Goal: Task Accomplishment & Management: Manage account settings

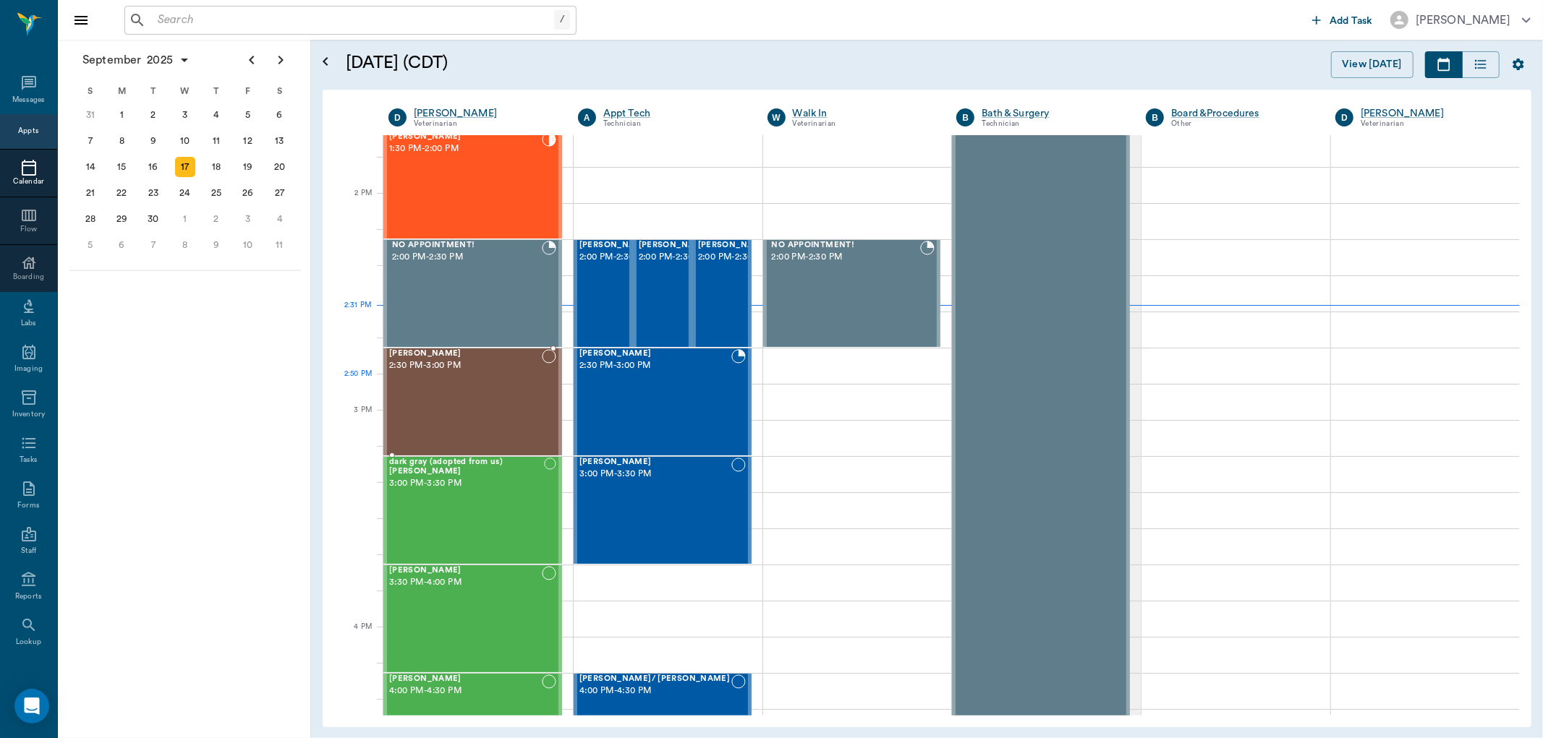
scroll to position [1353, 0]
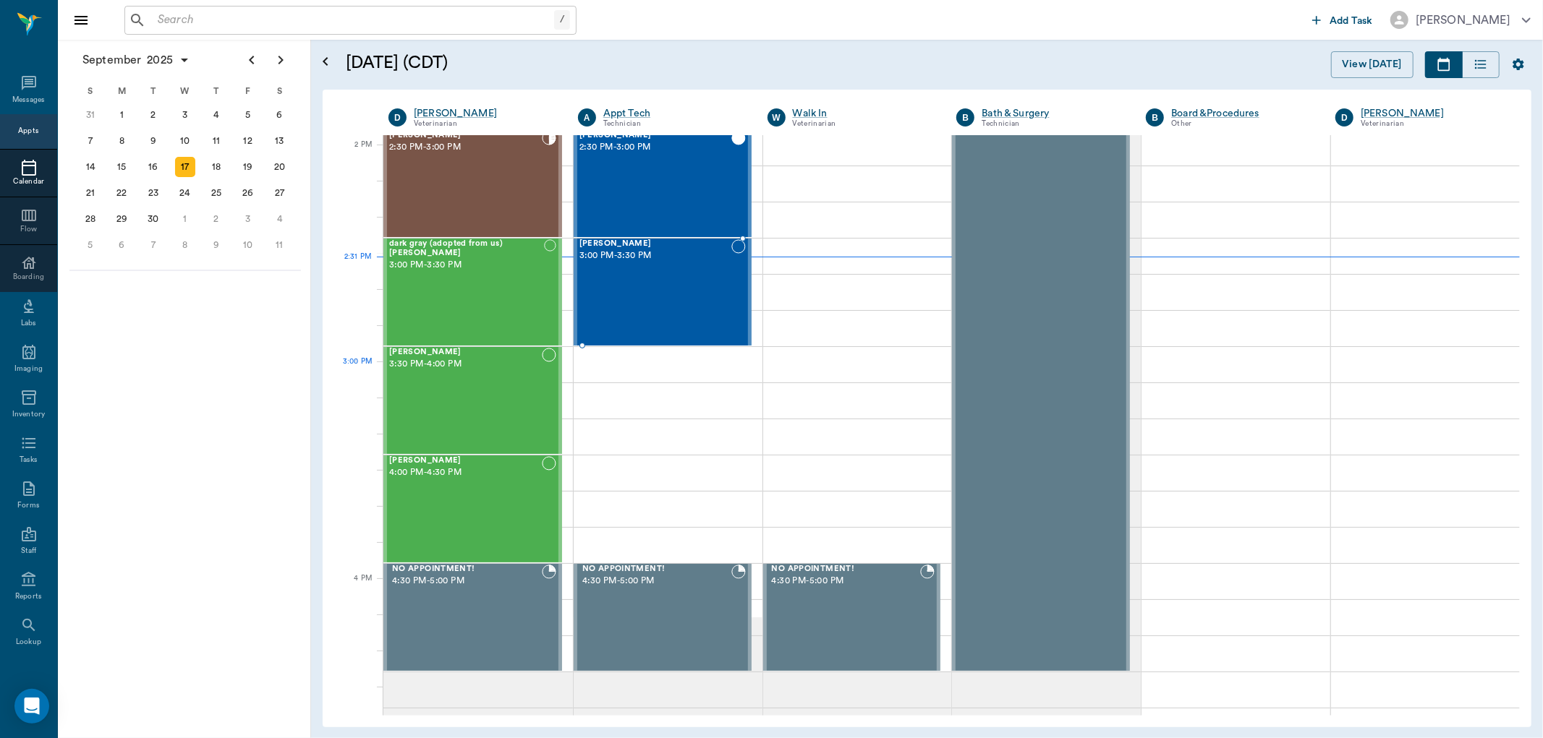
scroll to position [1273, 0]
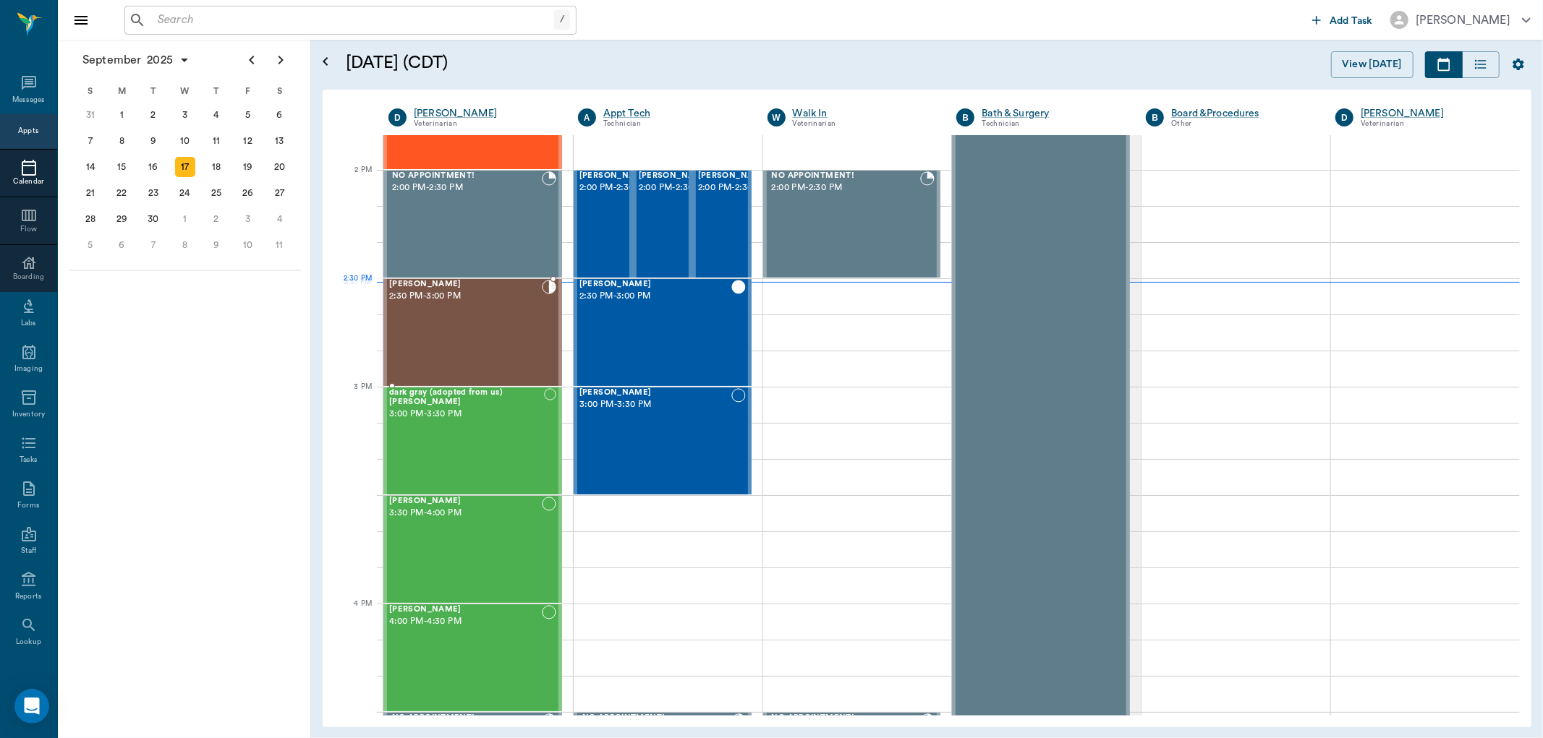
click at [480, 306] on div "[PERSON_NAME] 2:30 PM - 3:00 PM" at bounding box center [465, 333] width 153 height 106
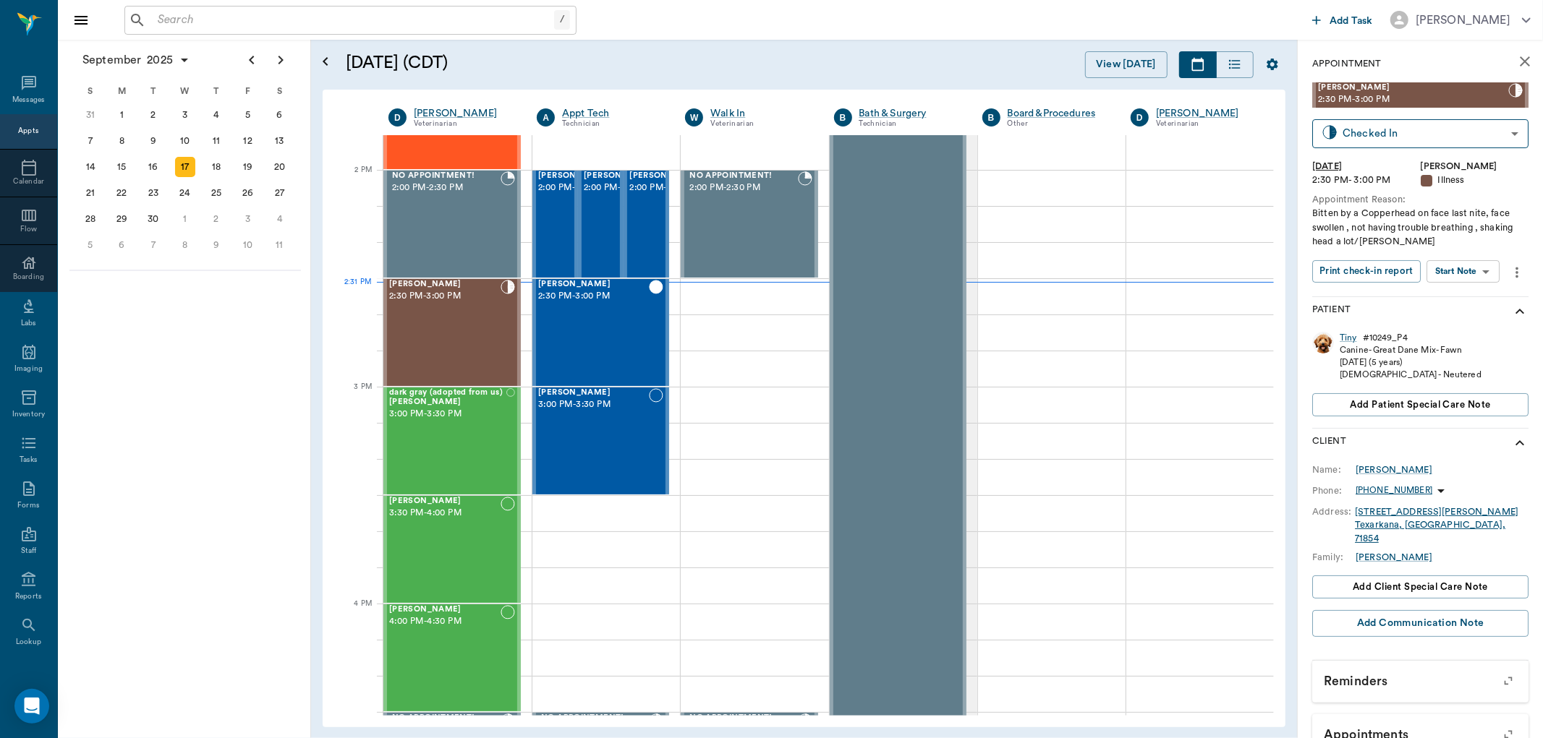
click at [1461, 276] on body "/ ​ Add Task [PERSON_NAME] Nectar Messages Appts Calendar Flow Boarding Labs Im…" at bounding box center [771, 369] width 1543 height 738
click at [1436, 300] on button "Start SOAP" at bounding box center [1447, 301] width 49 height 17
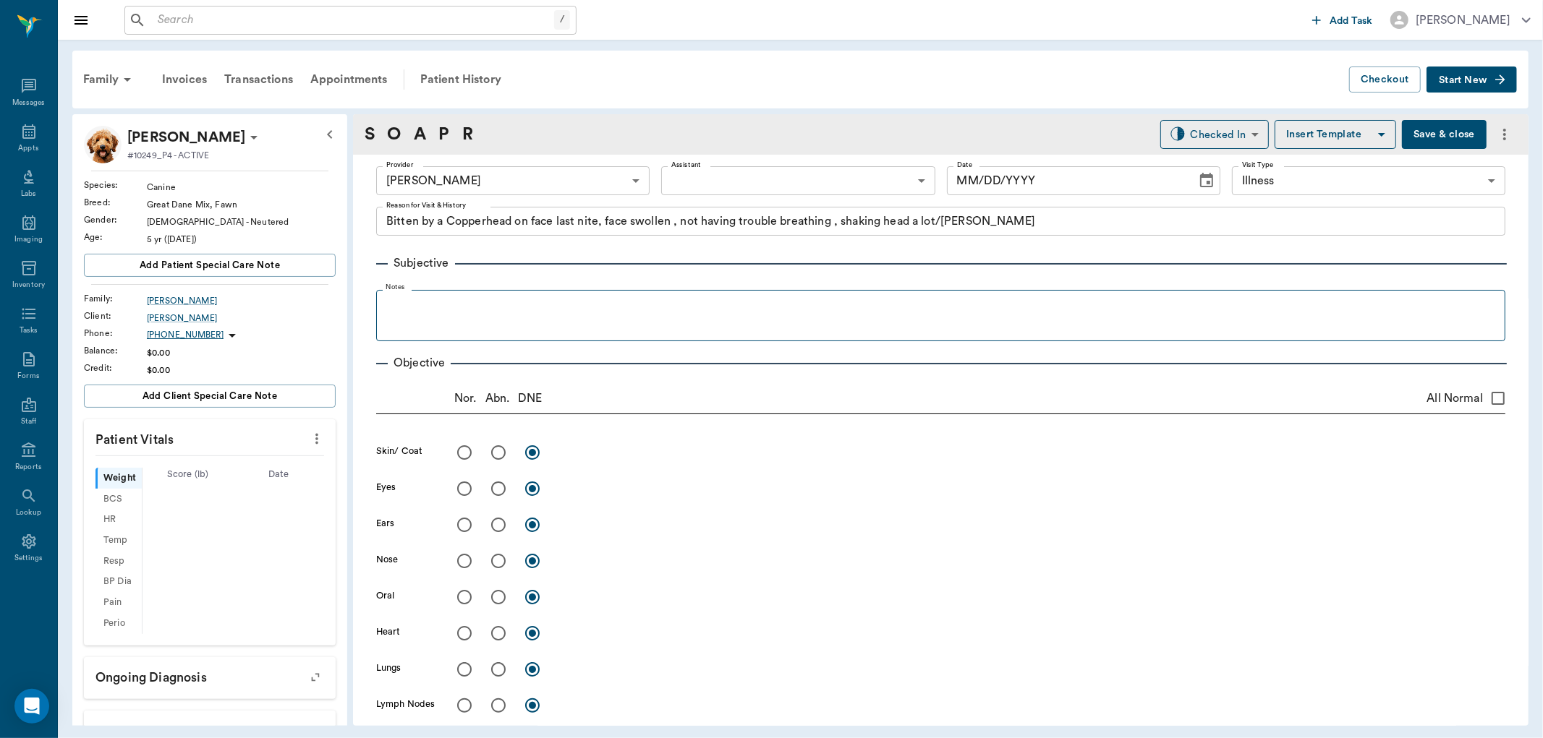
type input "63ec2f075fda476ae8351a4d"
type input "65d2be4f46e3a538d89b8c15"
type textarea "Bitten by a Copperhead on face last nite, face swollen , not having trouble bre…"
type input "[DATE]"
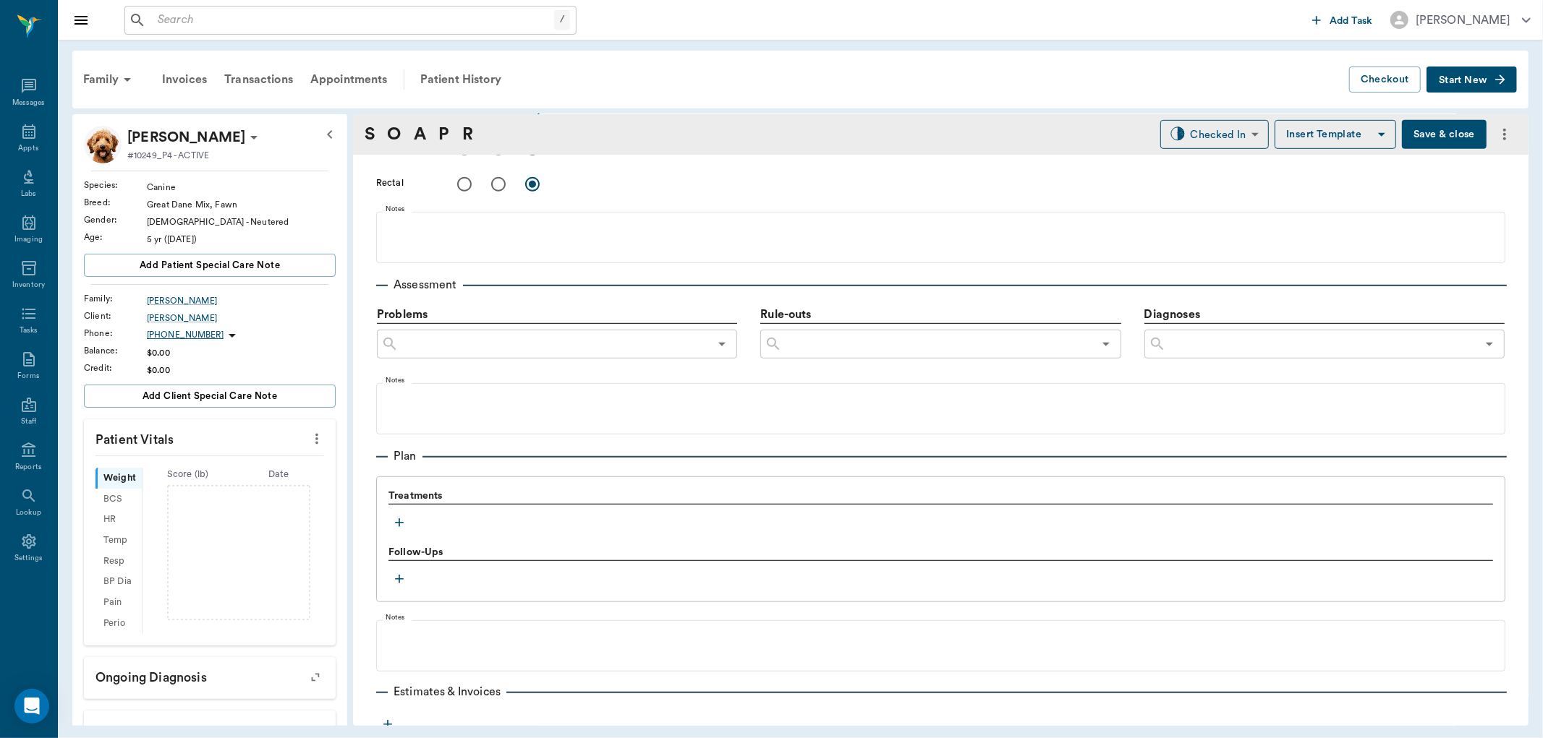
scroll to position [783, 0]
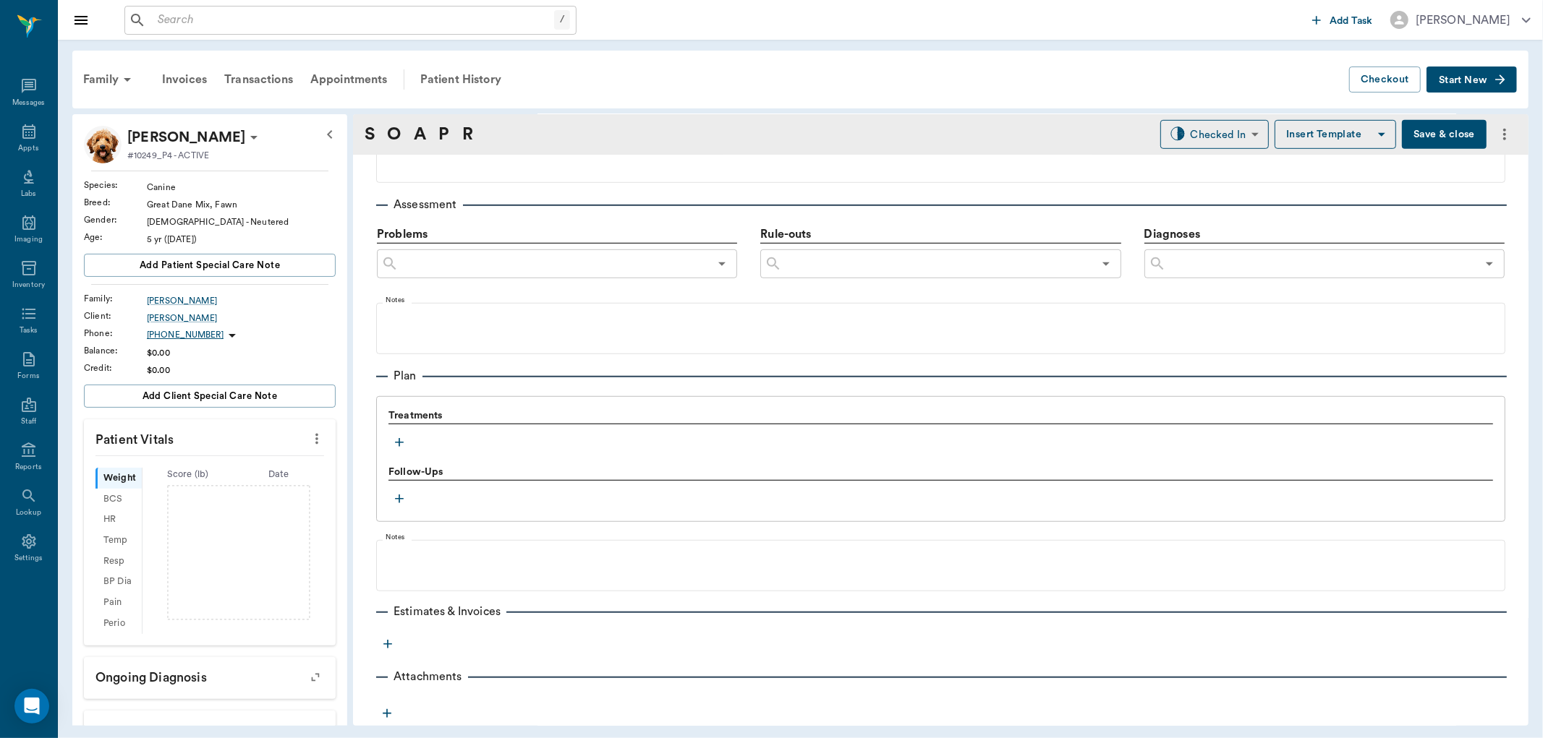
click at [400, 444] on icon "button" at bounding box center [399, 442] width 14 height 14
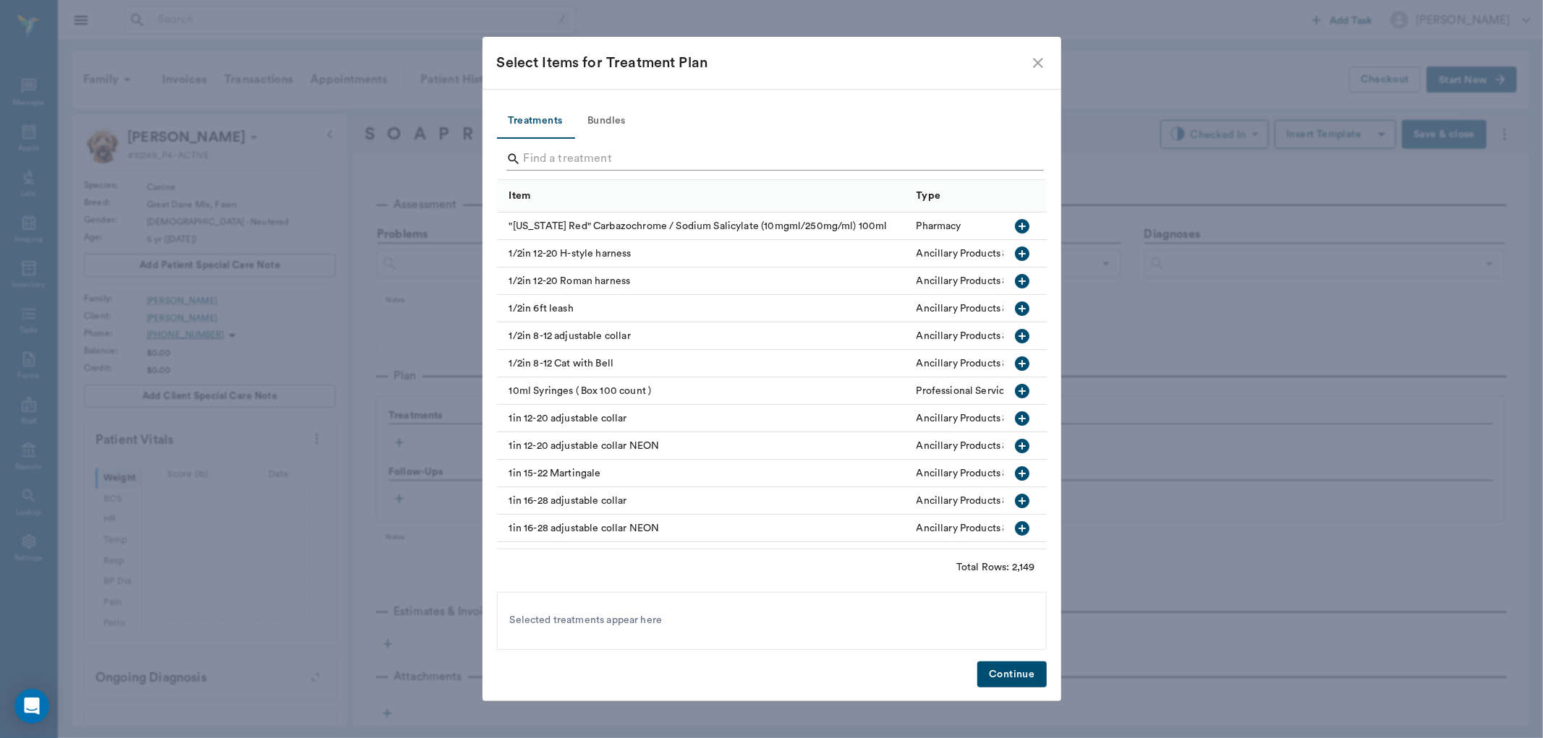
click at [612, 165] on input "Search" at bounding box center [773, 159] width 498 height 23
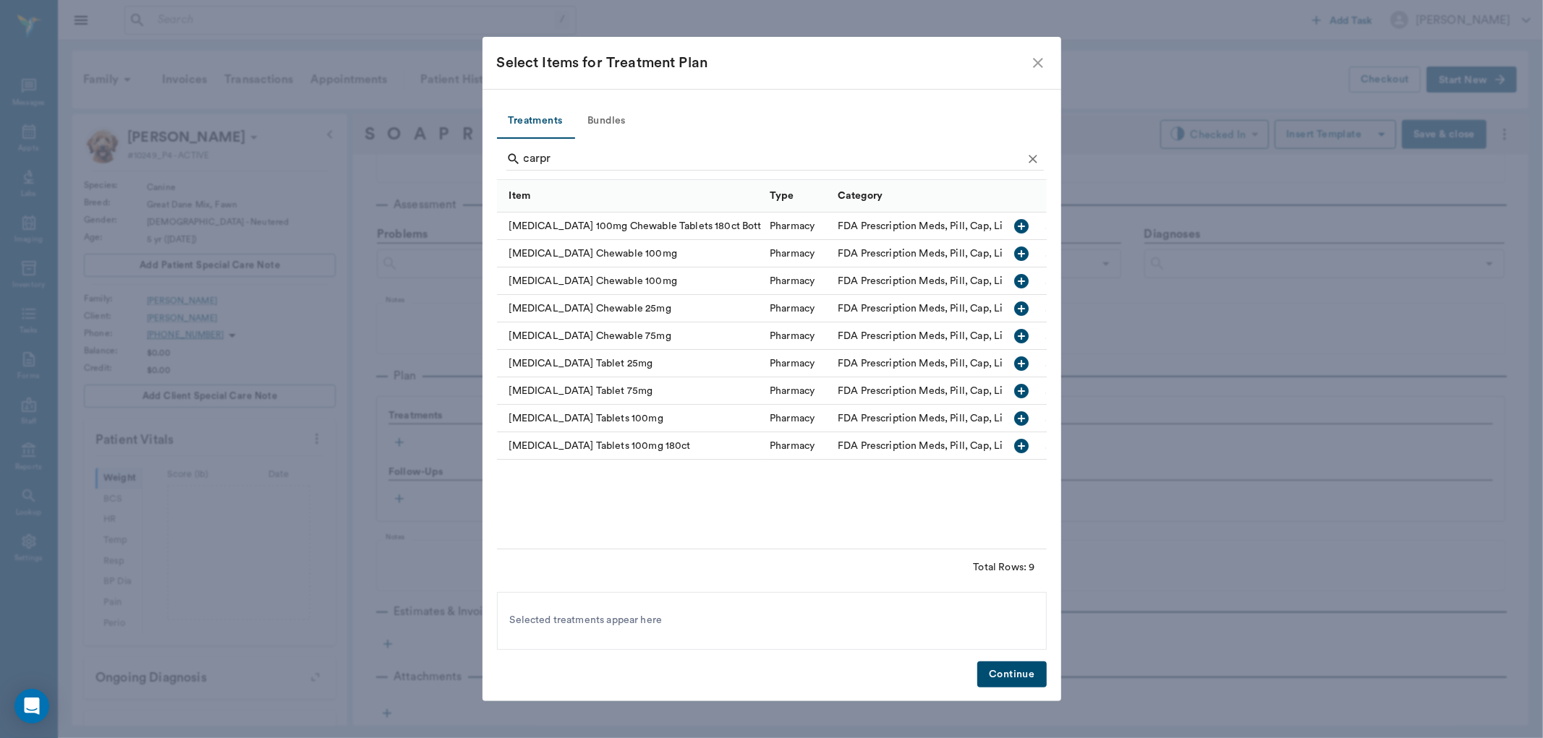
click at [1021, 415] on icon "button" at bounding box center [1021, 418] width 17 height 17
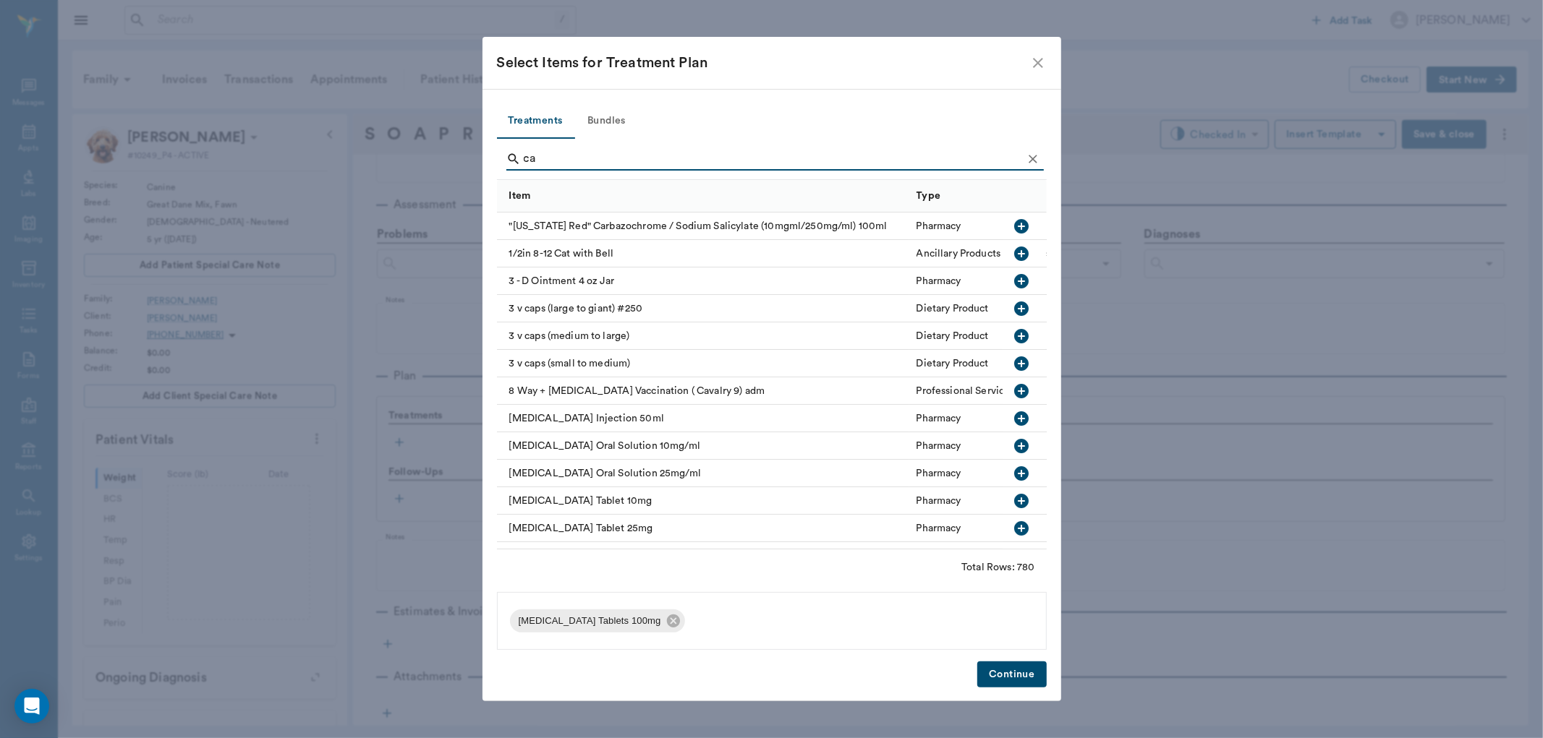
type input "c"
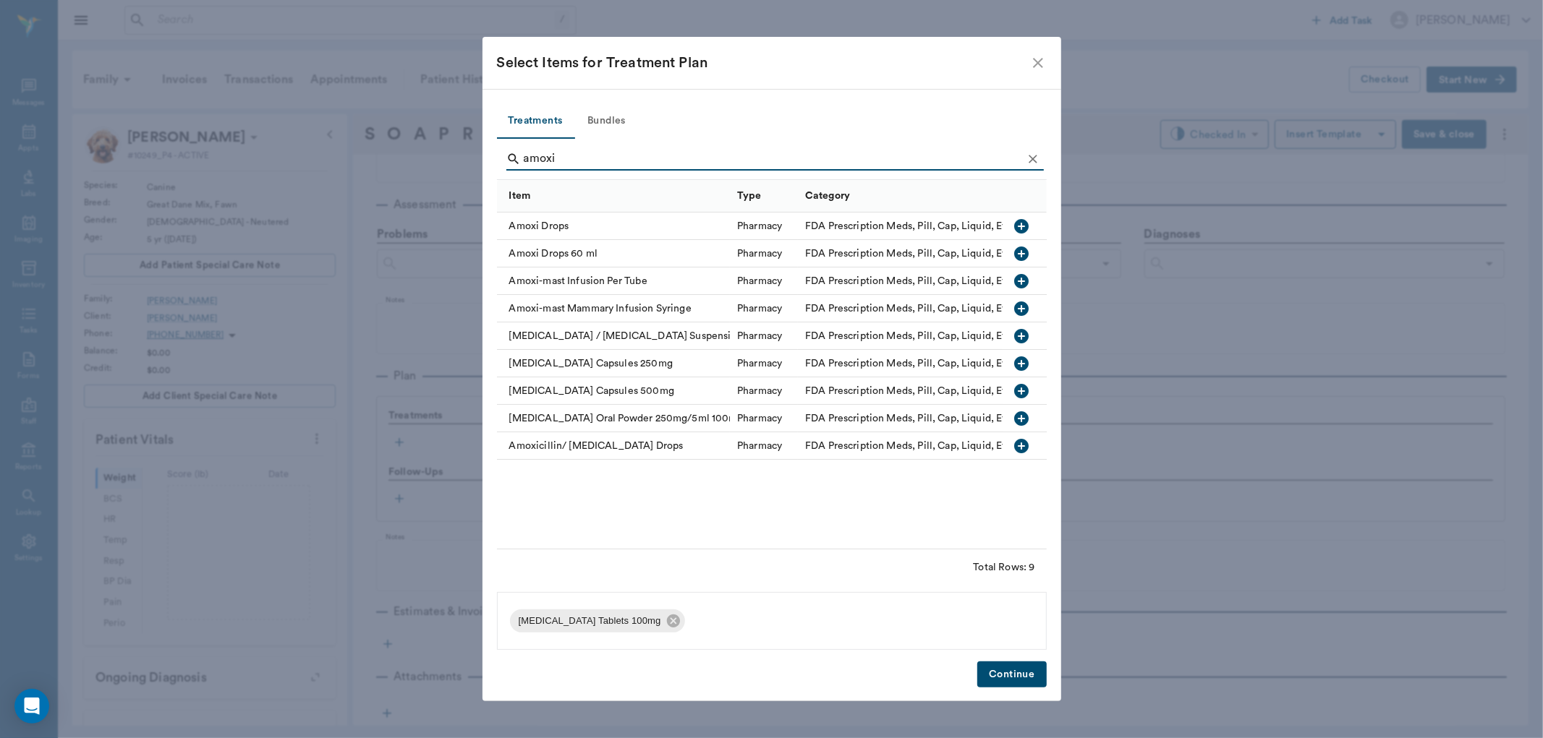
type input "amoxi"
click at [1021, 392] on icon "button" at bounding box center [1021, 391] width 17 height 17
drag, startPoint x: 1017, startPoint y: 671, endPoint x: 1014, endPoint y: 660, distance: 11.9
click at [1017, 670] on button "Continue" at bounding box center [1011, 675] width 69 height 27
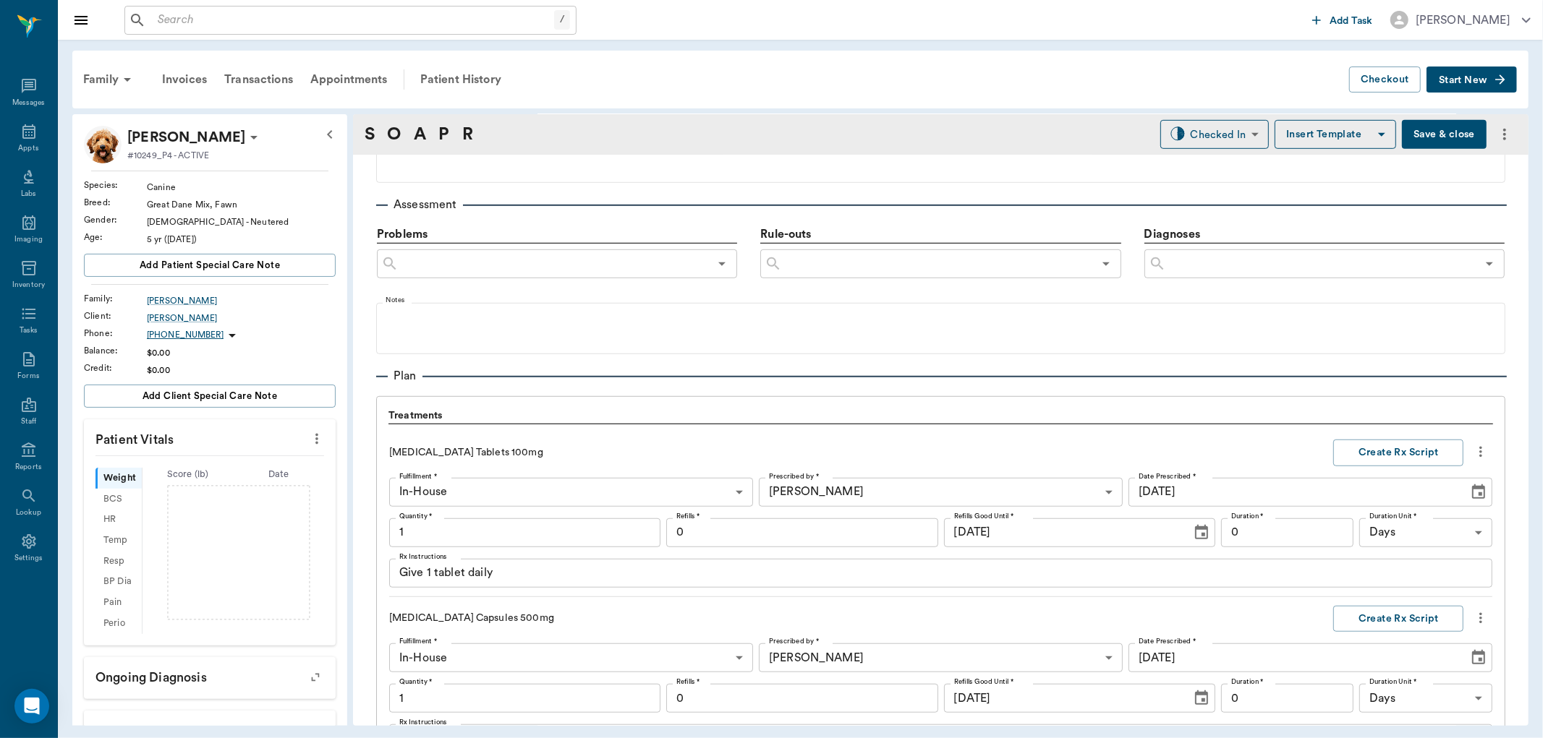
scroll to position [1120, 0]
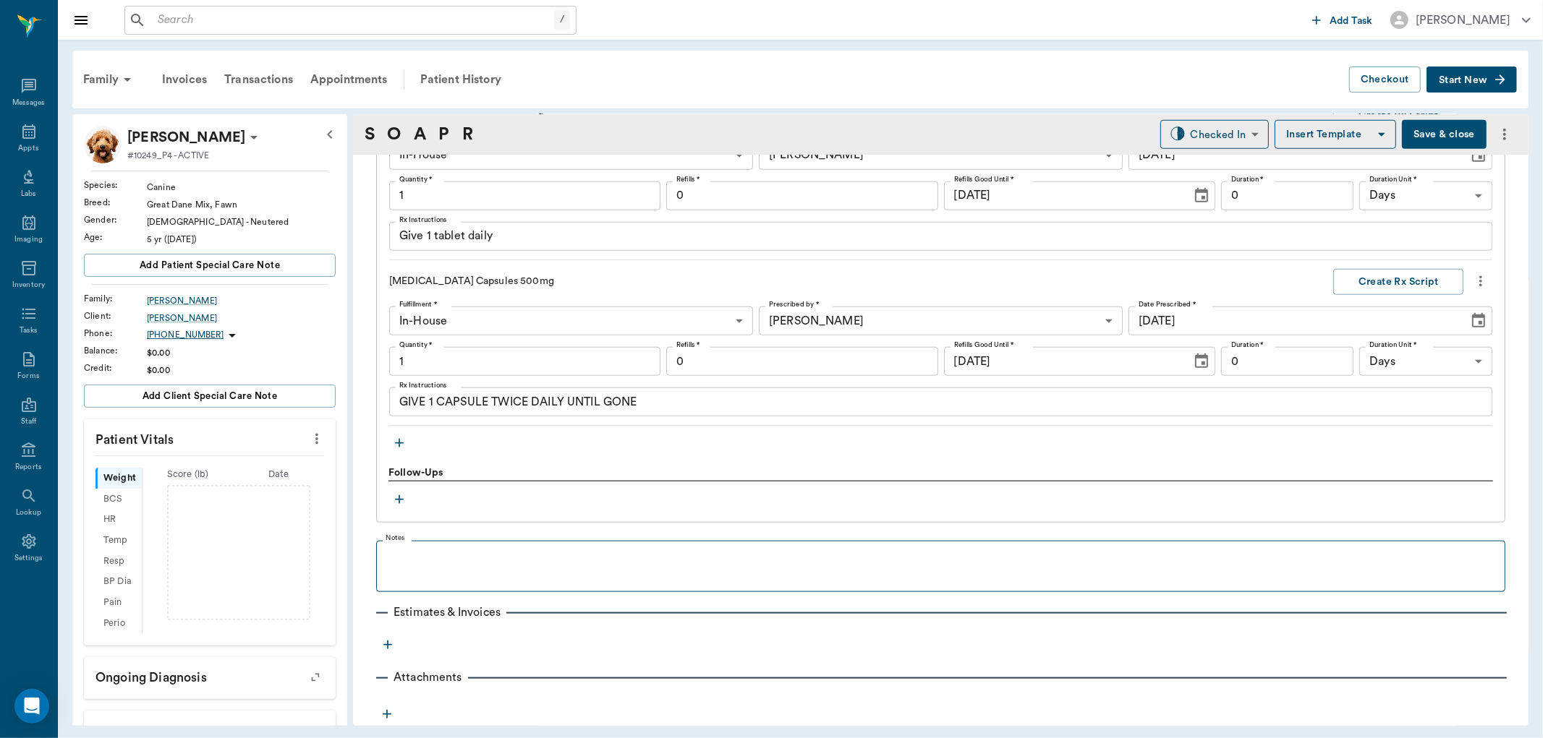
type input "1.00"
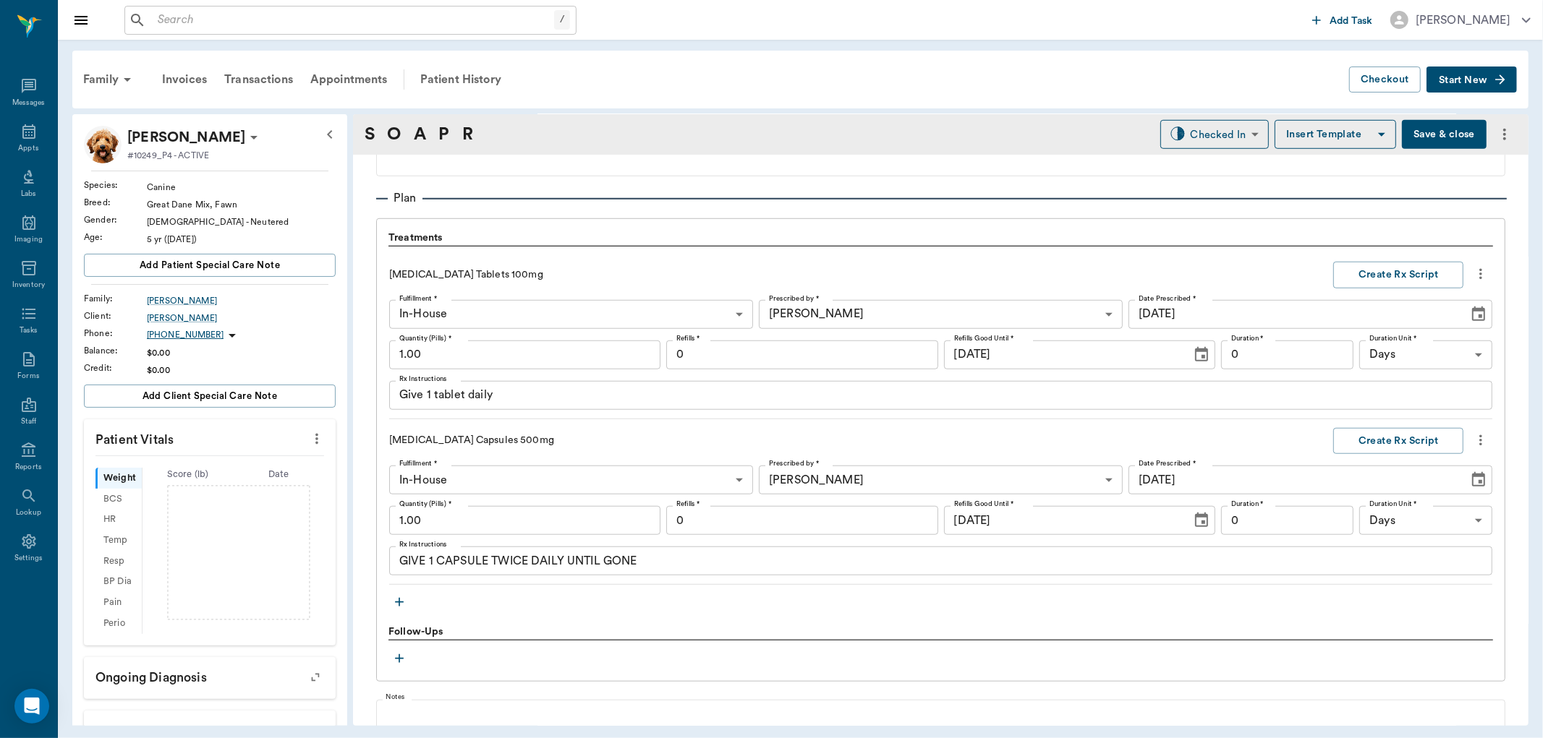
scroll to position [959, 0]
click at [463, 354] on input "1.00" at bounding box center [524, 356] width 271 height 29
type input "15.00"
click at [430, 521] on input "1.00" at bounding box center [524, 522] width 271 height 29
type input "30.00"
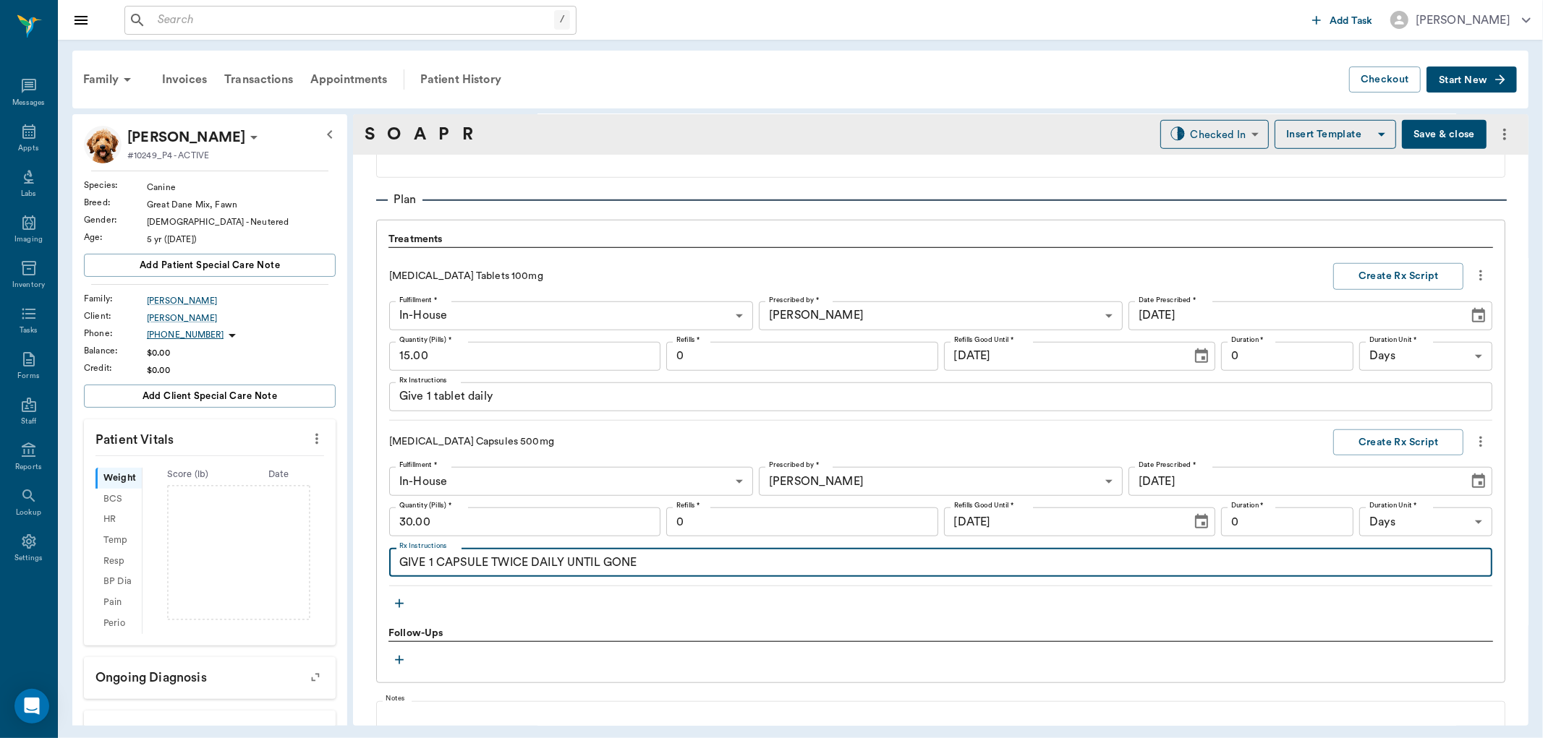
click at [435, 560] on textarea "GIVE 1 CAPSULE TWICE DAILY UNTIL GONE" at bounding box center [940, 563] width 1083 height 17
type textarea "GIVE 2 CAPSULES TWICE DAILY UNTIL GONE"
click at [1243, 519] on input "0" at bounding box center [1287, 522] width 133 height 29
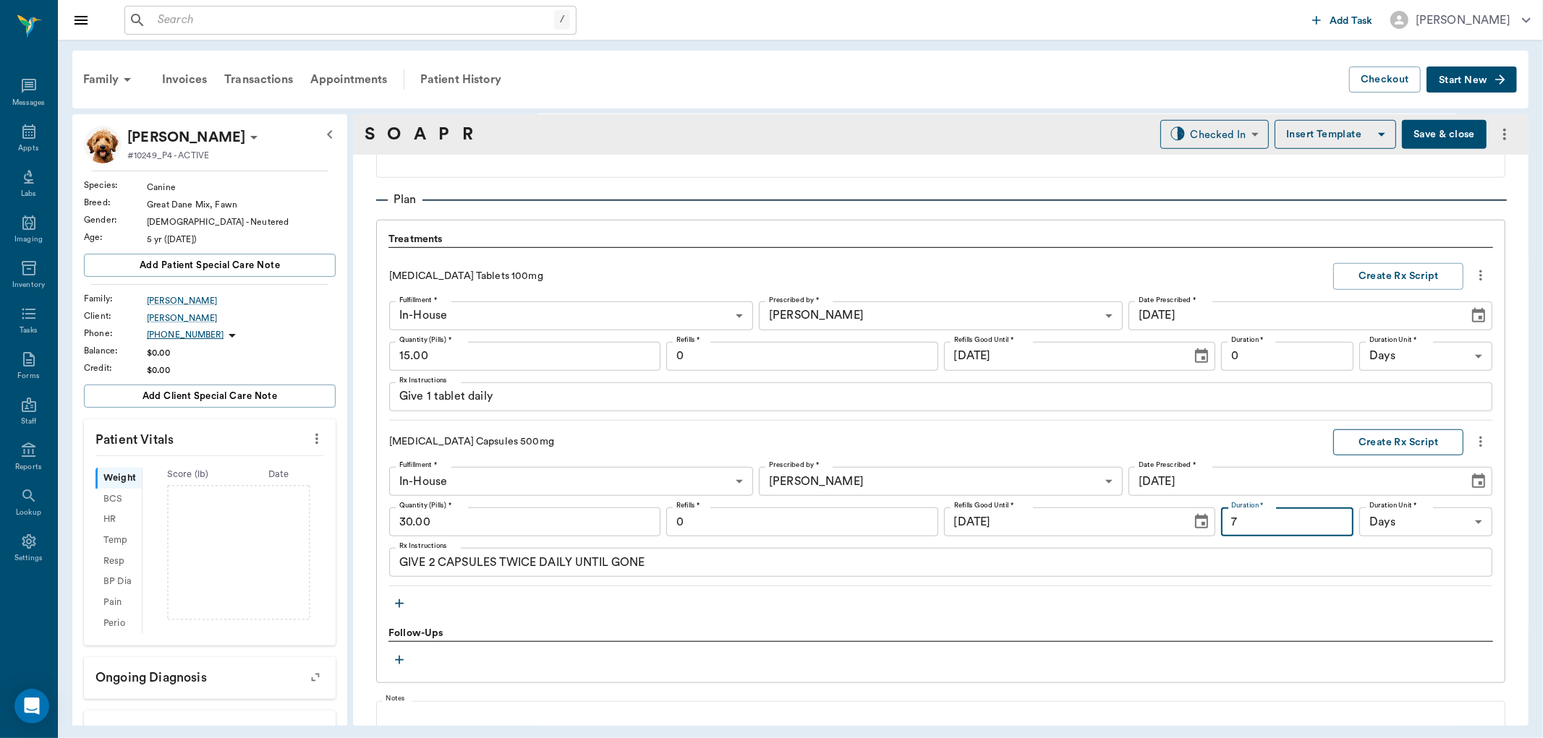
type input "7"
click at [1384, 442] on button "Create Rx Script" at bounding box center [1398, 443] width 130 height 27
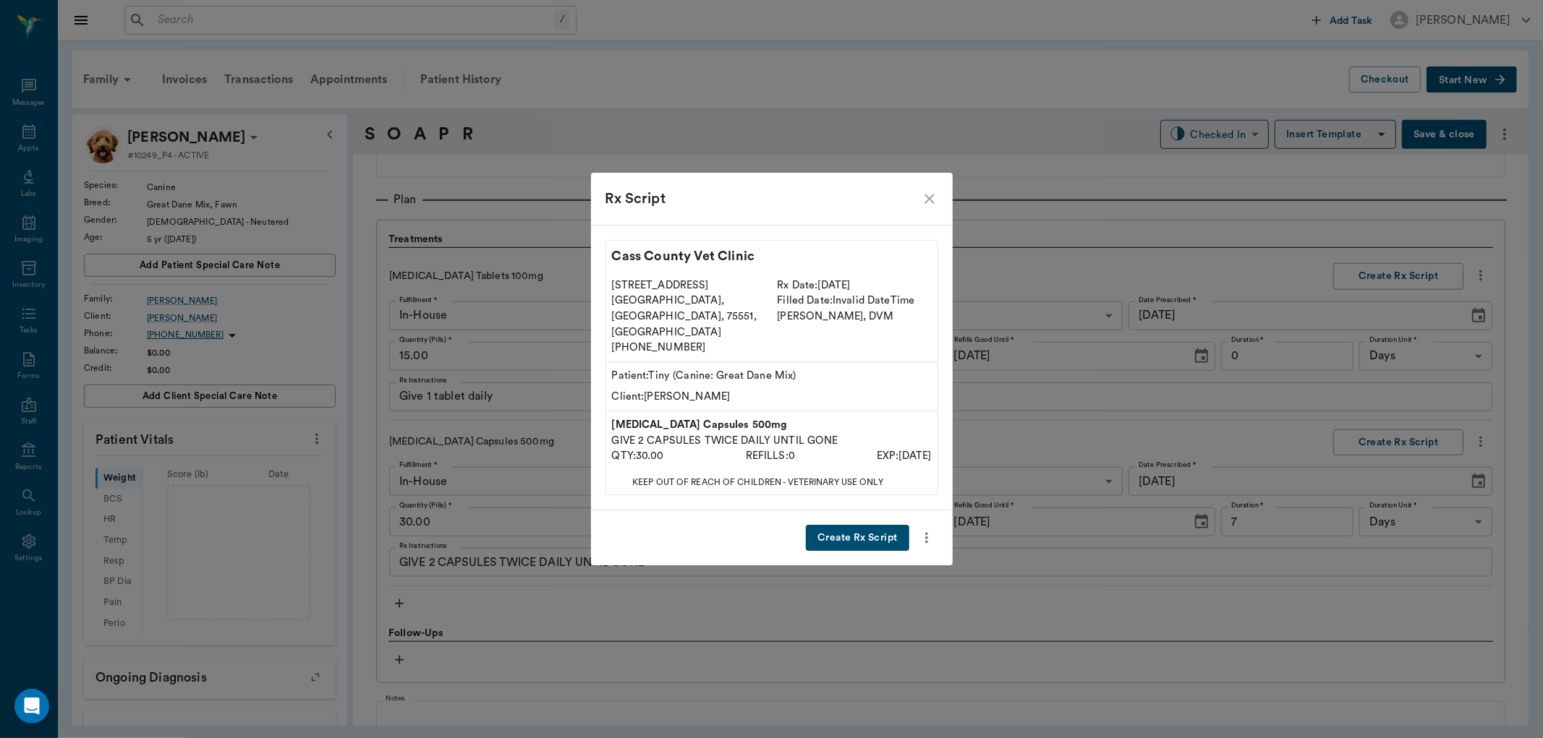
click at [874, 525] on button "Create Rx Script" at bounding box center [857, 538] width 103 height 27
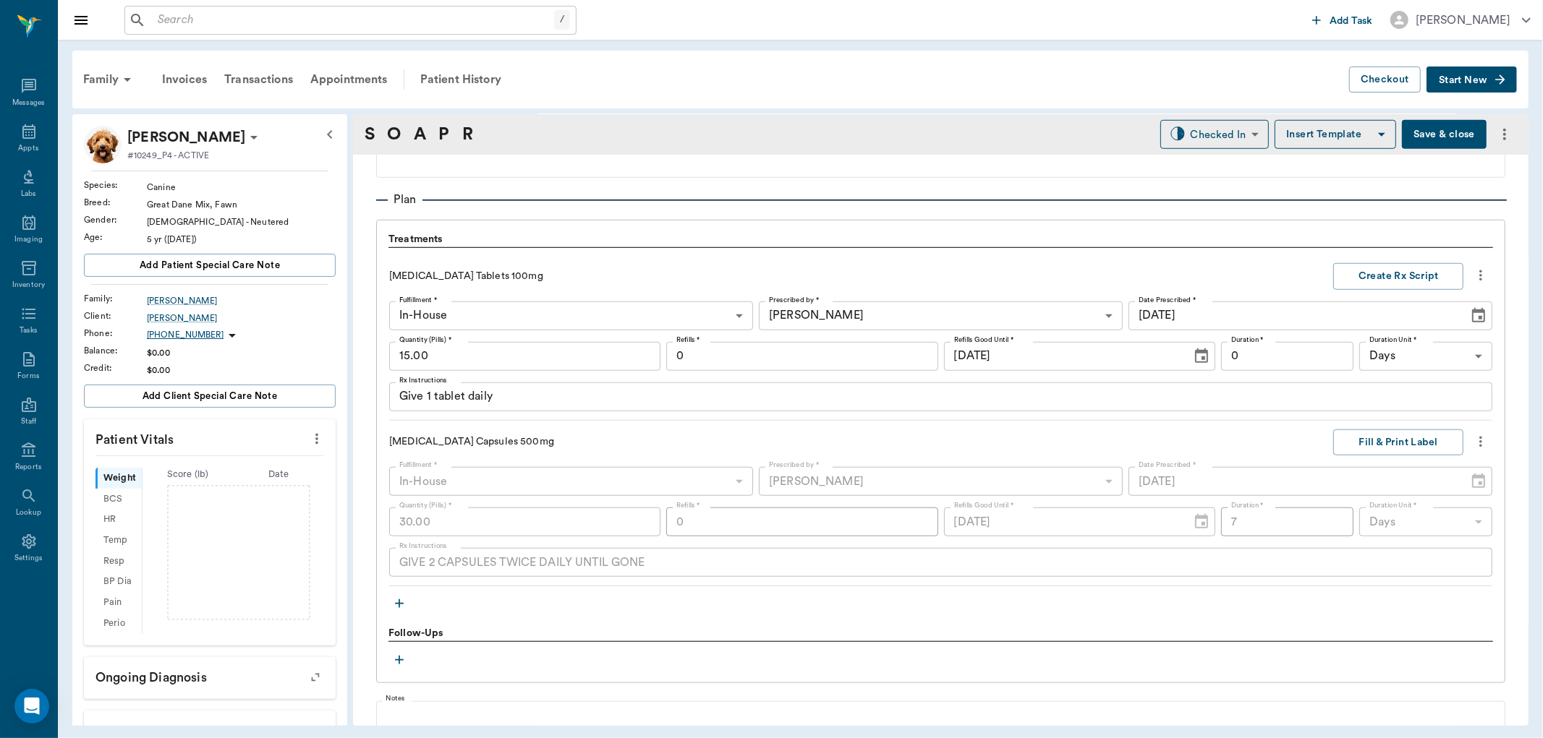
click at [465, 405] on div "Give 1 tablet daily x Rx Instructions" at bounding box center [940, 397] width 1103 height 29
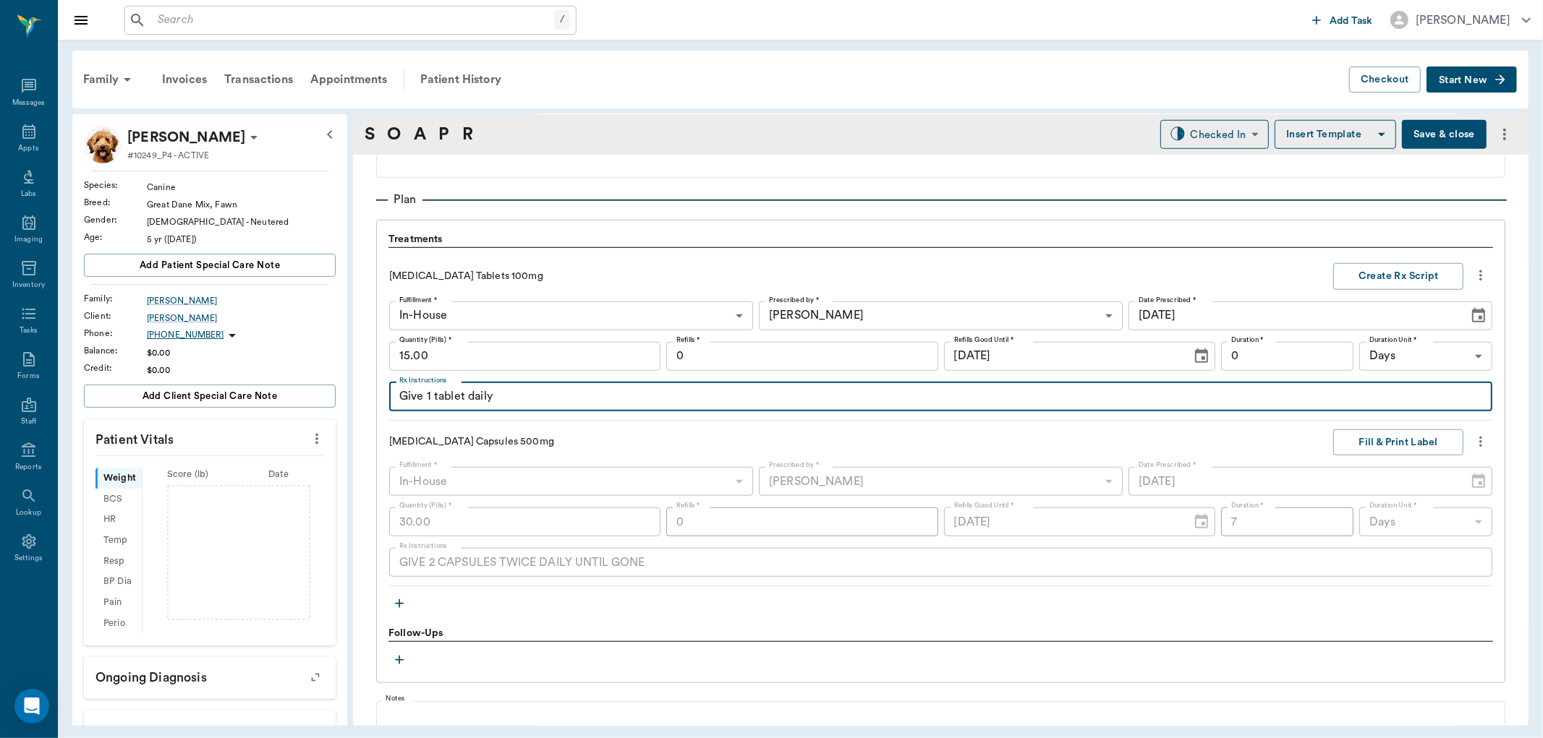
click at [466, 399] on textarea "Give 1 tablet daily" at bounding box center [940, 396] width 1083 height 17
type textarea "Give 1 tablet twice daily"
click at [1309, 344] on input "0" at bounding box center [1287, 356] width 133 height 29
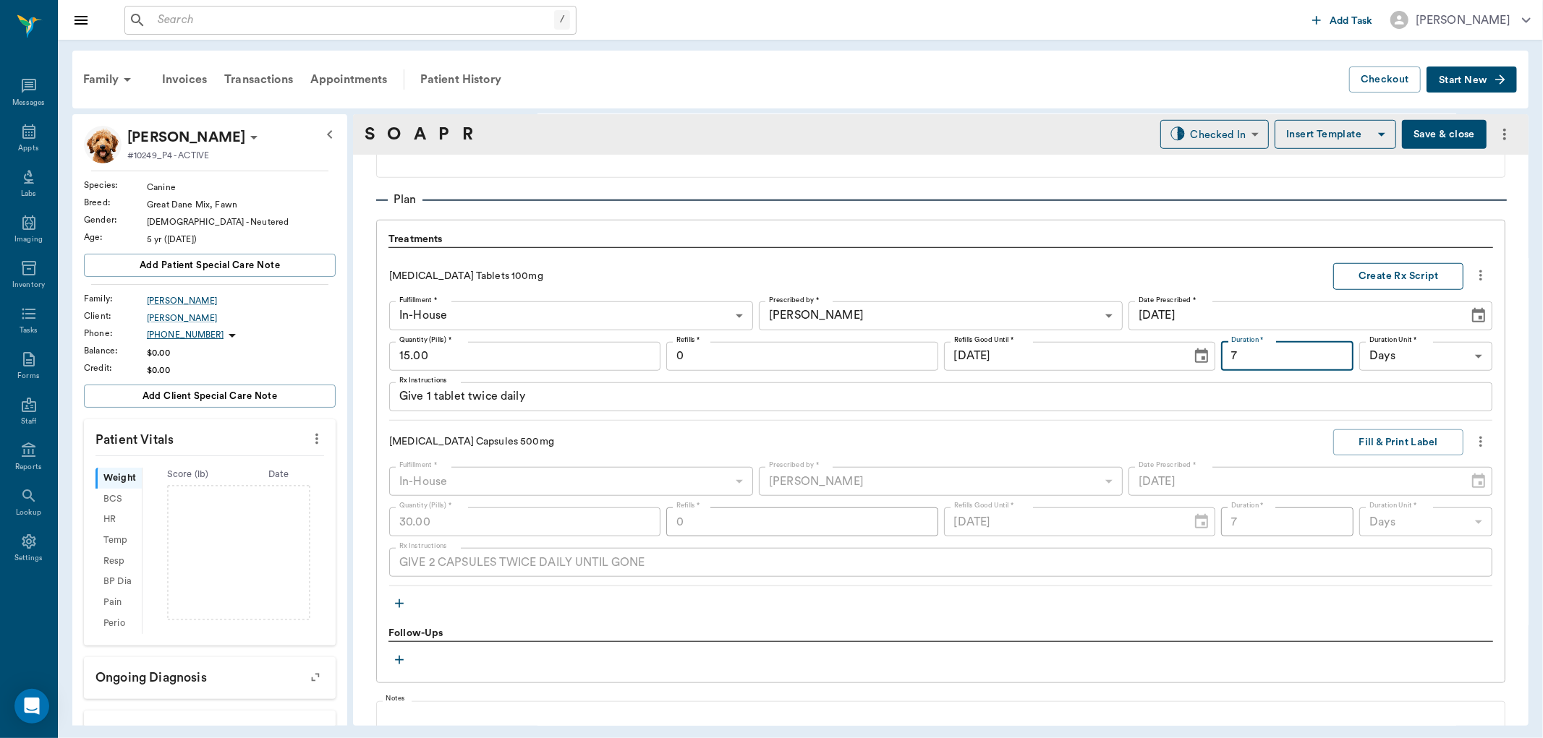
type input "7"
click at [1358, 272] on button "Create Rx Script" at bounding box center [1398, 276] width 130 height 27
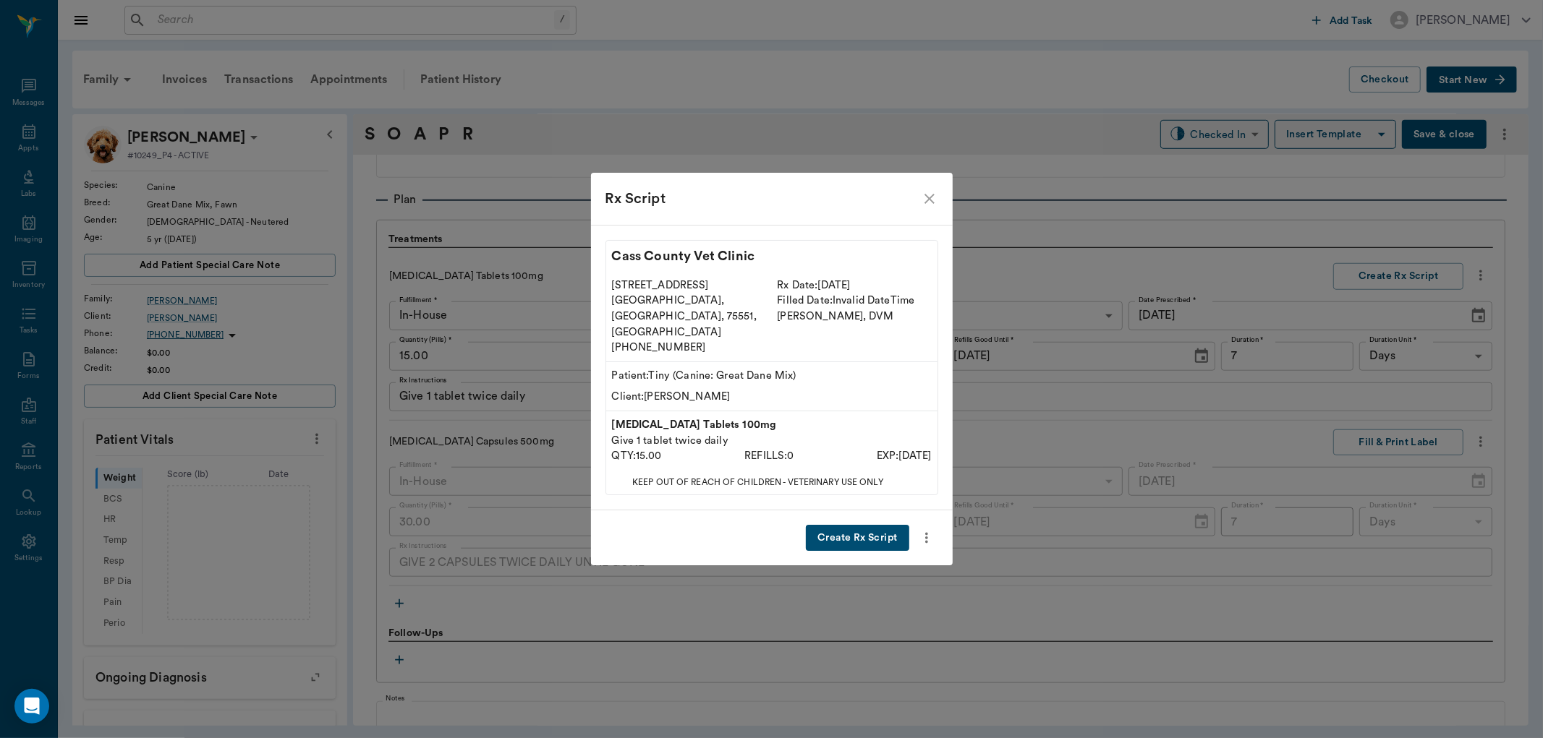
click at [877, 525] on button "Create Rx Script" at bounding box center [857, 538] width 103 height 27
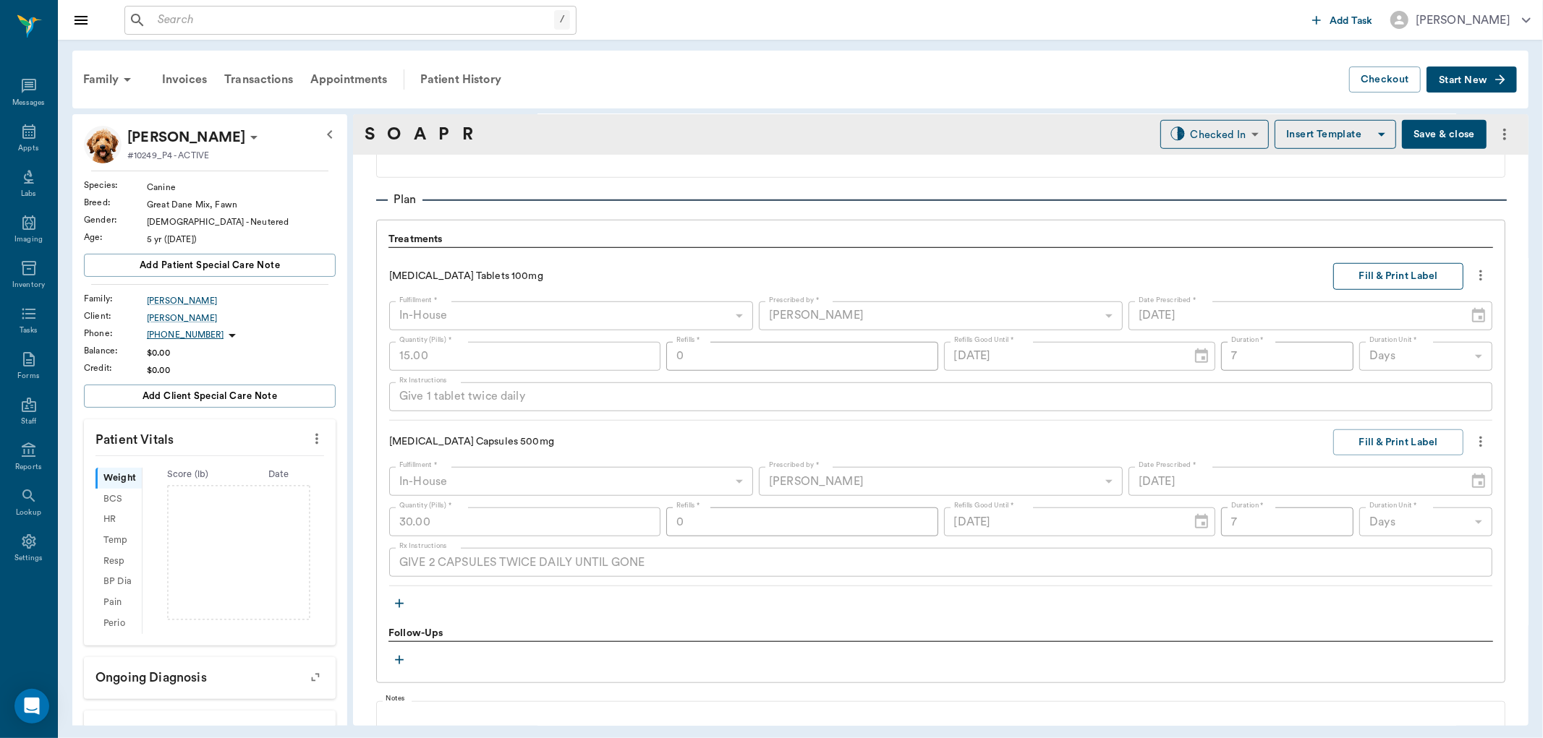
click at [1360, 275] on button "Fill & Print Label" at bounding box center [1398, 276] width 130 height 27
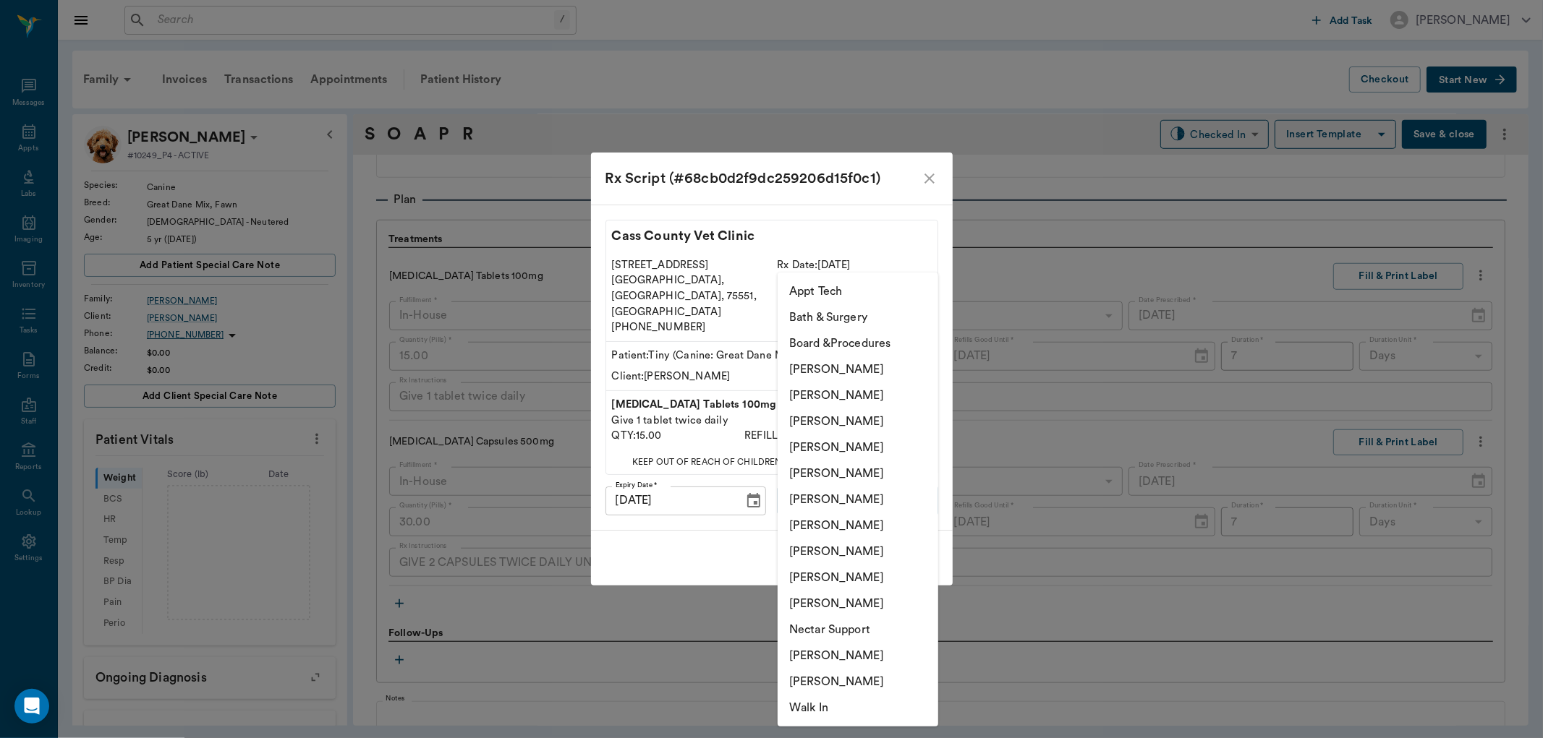
click at [885, 474] on body "/ ​ Add Task [PERSON_NAME] Nectar Messages Appts Labs Imaging Inventory Tasks F…" at bounding box center [771, 369] width 1543 height 738
click at [858, 447] on li "[PERSON_NAME]" at bounding box center [857, 448] width 161 height 26
type input "63ec2f075fda476ae8351a4d"
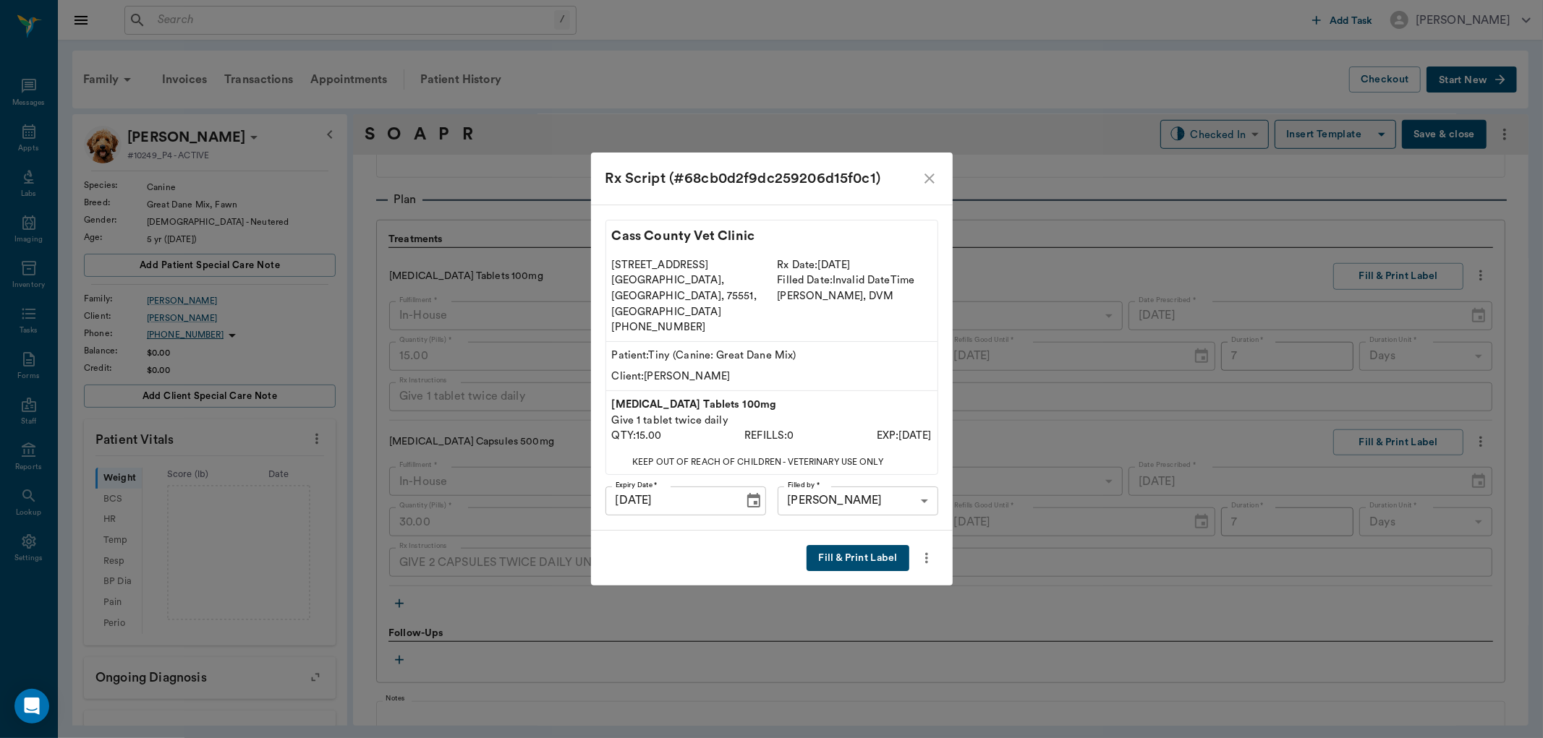
click at [869, 545] on button "Fill & Print Label" at bounding box center [857, 558] width 102 height 27
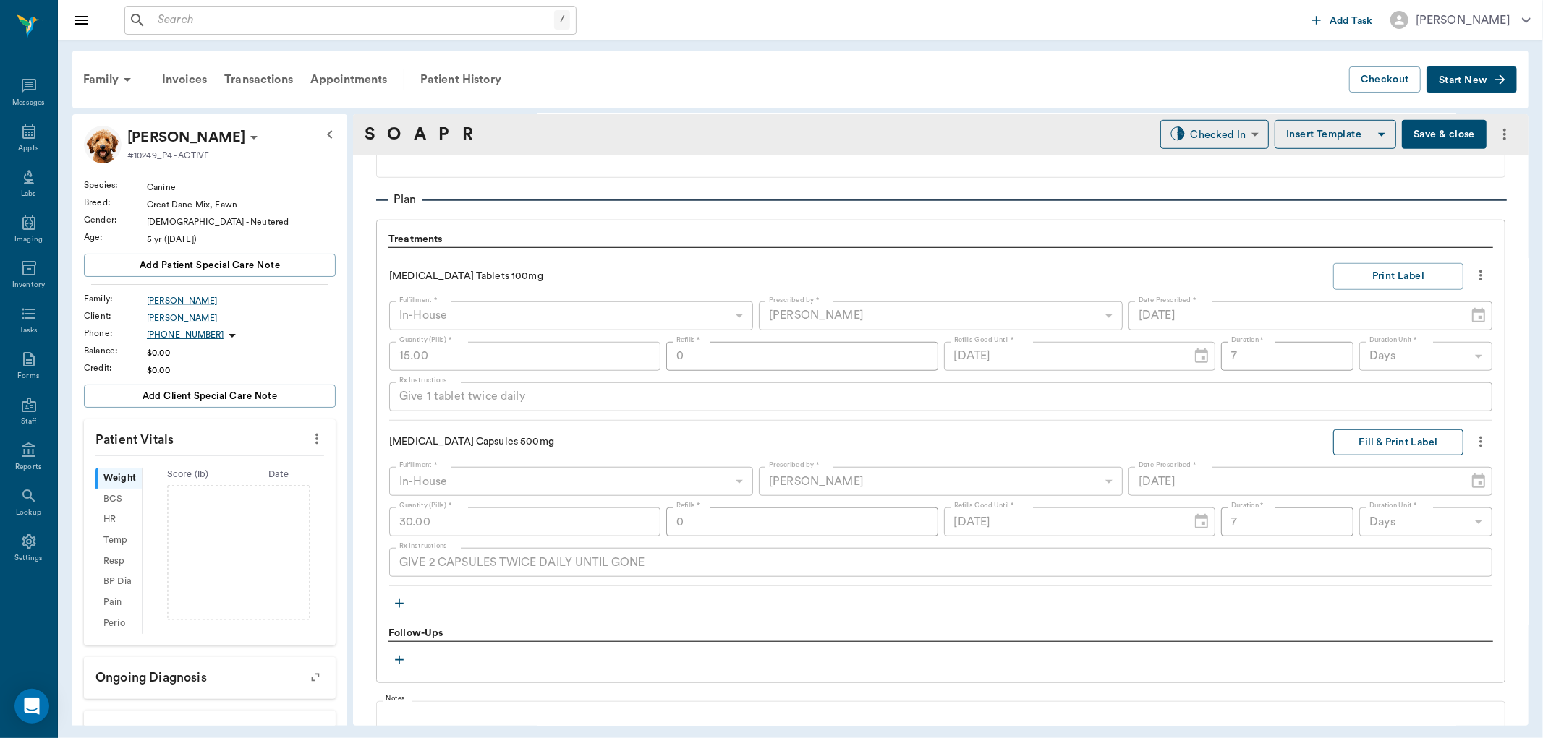
click at [1387, 445] on button "Fill & Print Label" at bounding box center [1398, 443] width 130 height 27
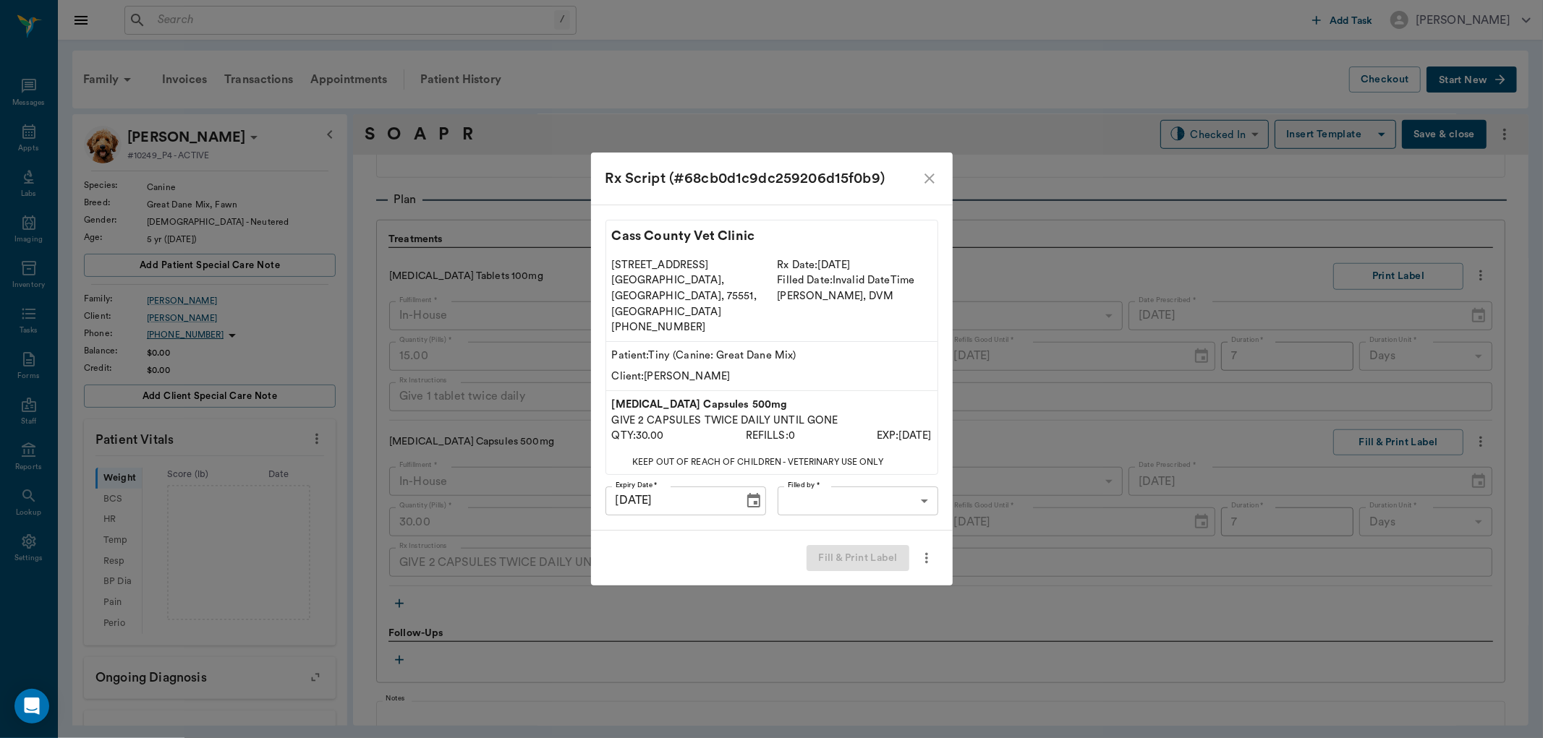
click at [876, 480] on body "/ ​ Add Task [PERSON_NAME] Nectar Messages Appts Labs Imaging Inventory Tasks F…" at bounding box center [771, 369] width 1543 height 738
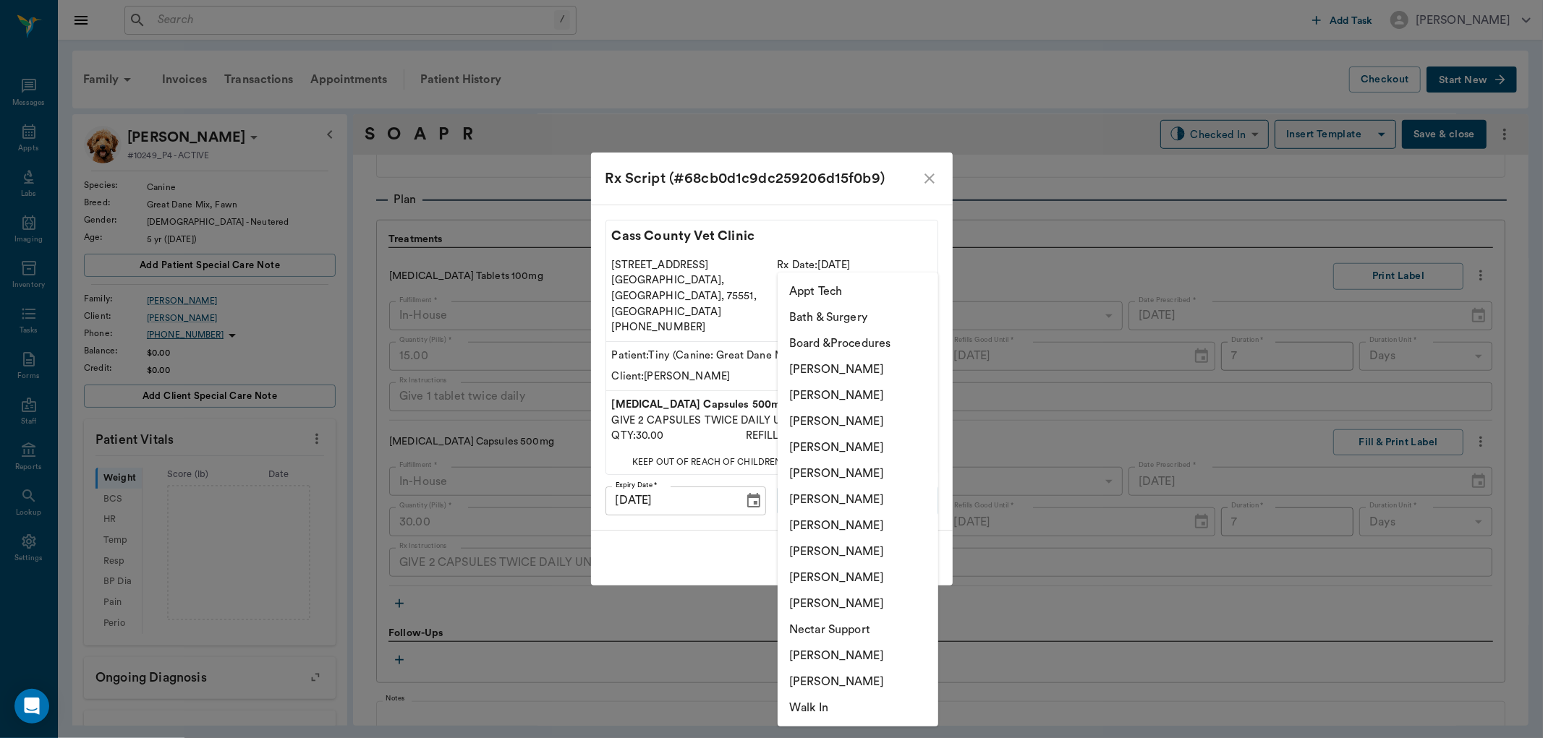
click at [881, 451] on li "[PERSON_NAME]" at bounding box center [857, 448] width 161 height 26
type input "63ec2f075fda476ae8351a4d"
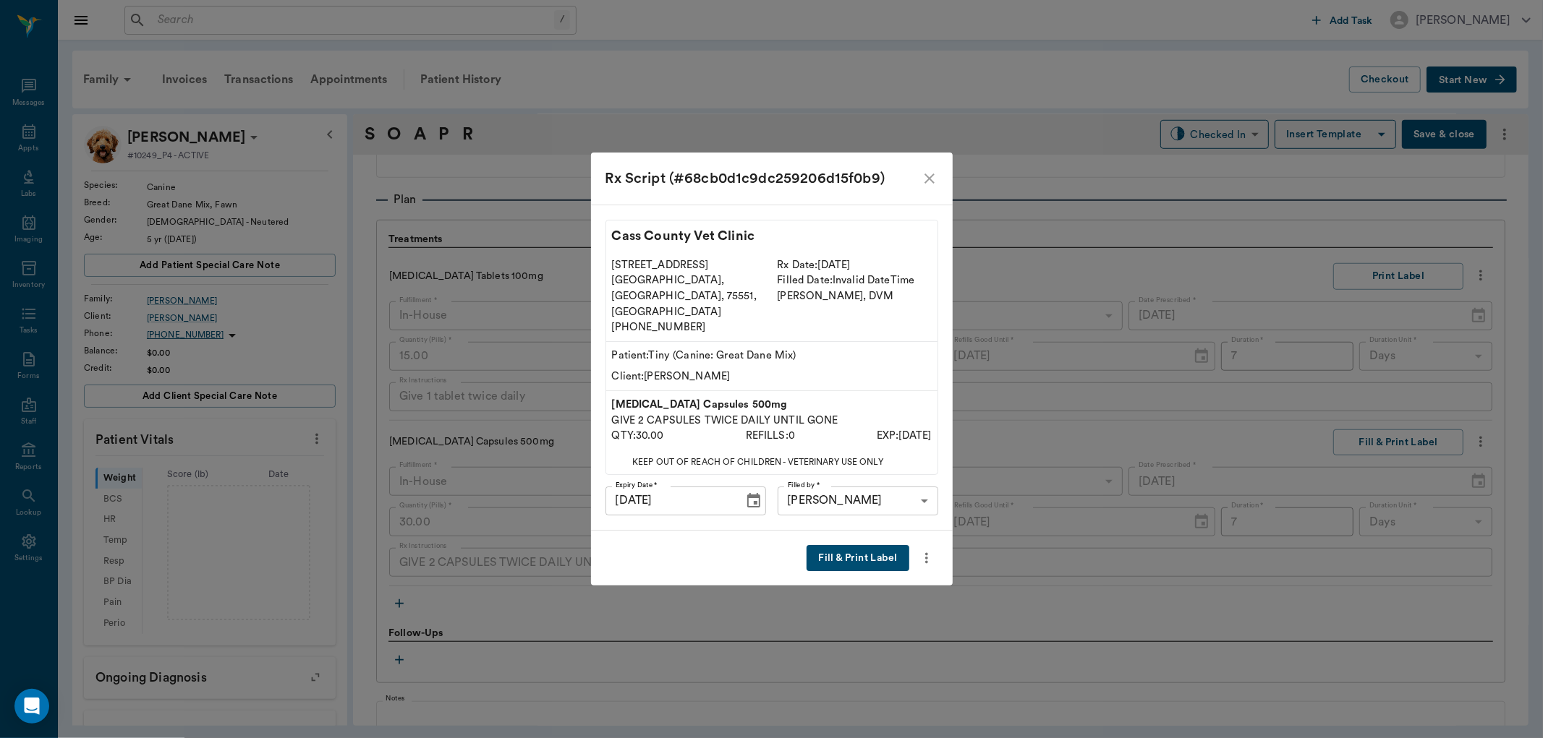
click at [876, 545] on button "Fill & Print Label" at bounding box center [857, 558] width 102 height 27
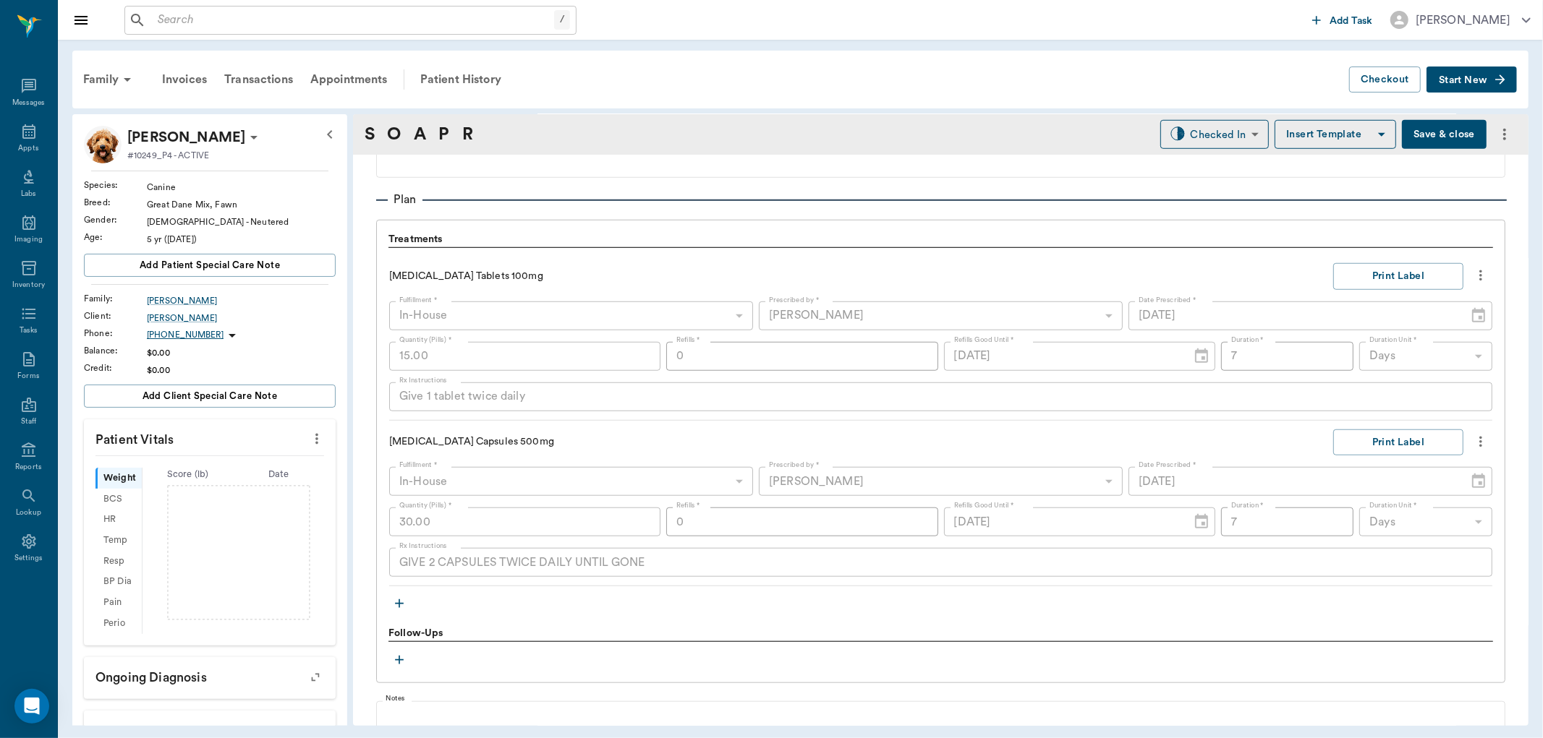
click at [402, 599] on icon "button" at bounding box center [399, 604] width 14 height 14
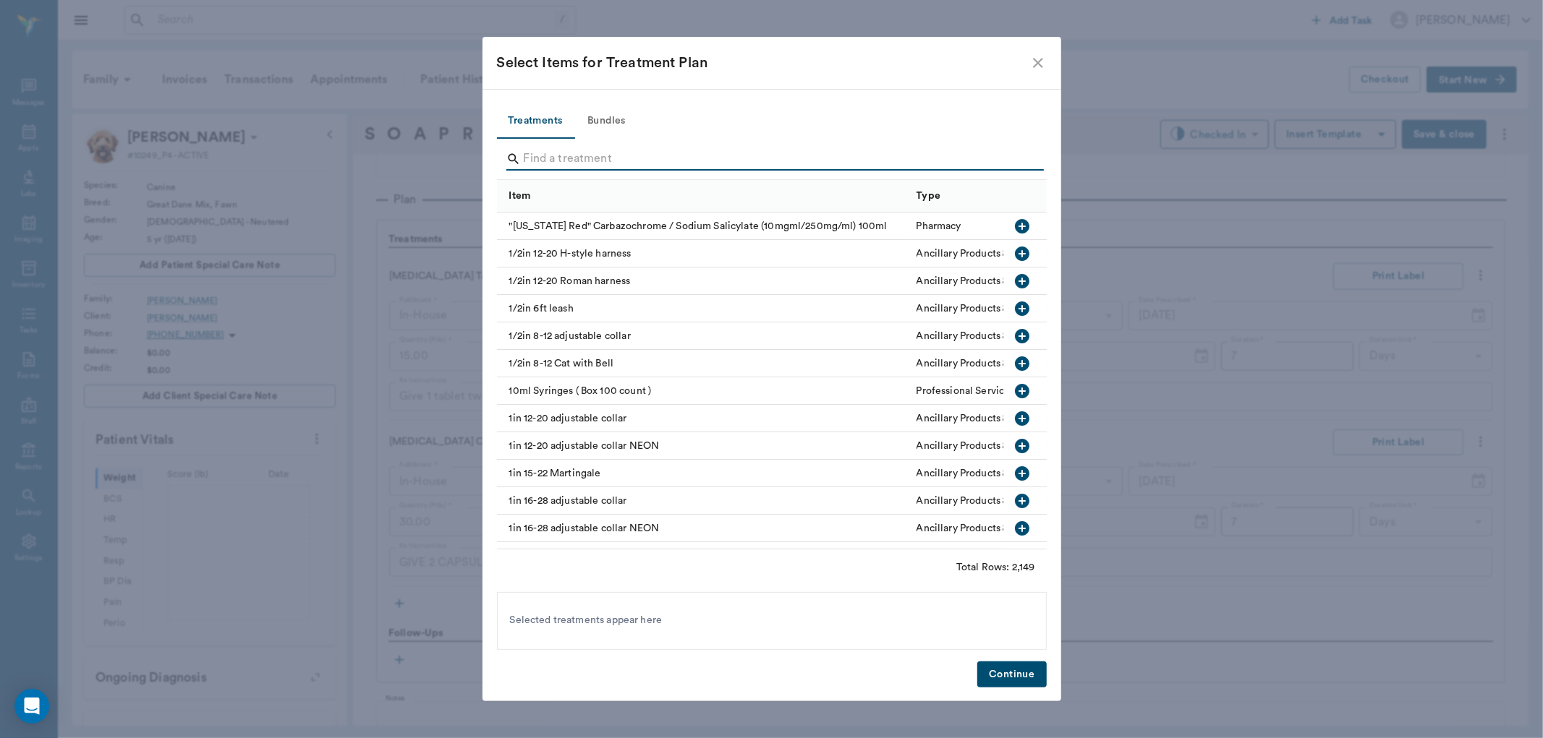
click at [574, 153] on input "Search" at bounding box center [773, 159] width 498 height 23
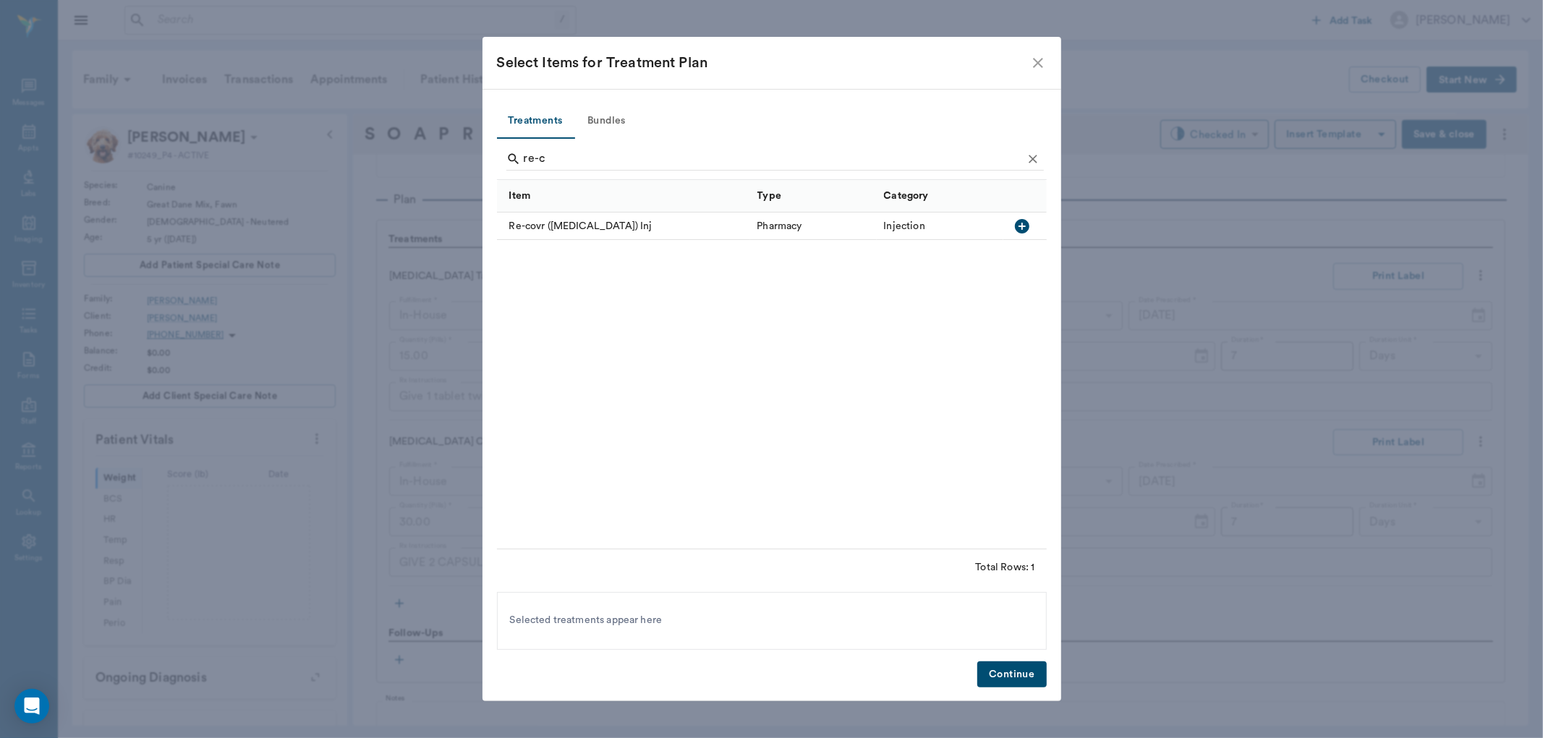
click at [1023, 226] on icon "button" at bounding box center [1021, 226] width 17 height 17
type input "r"
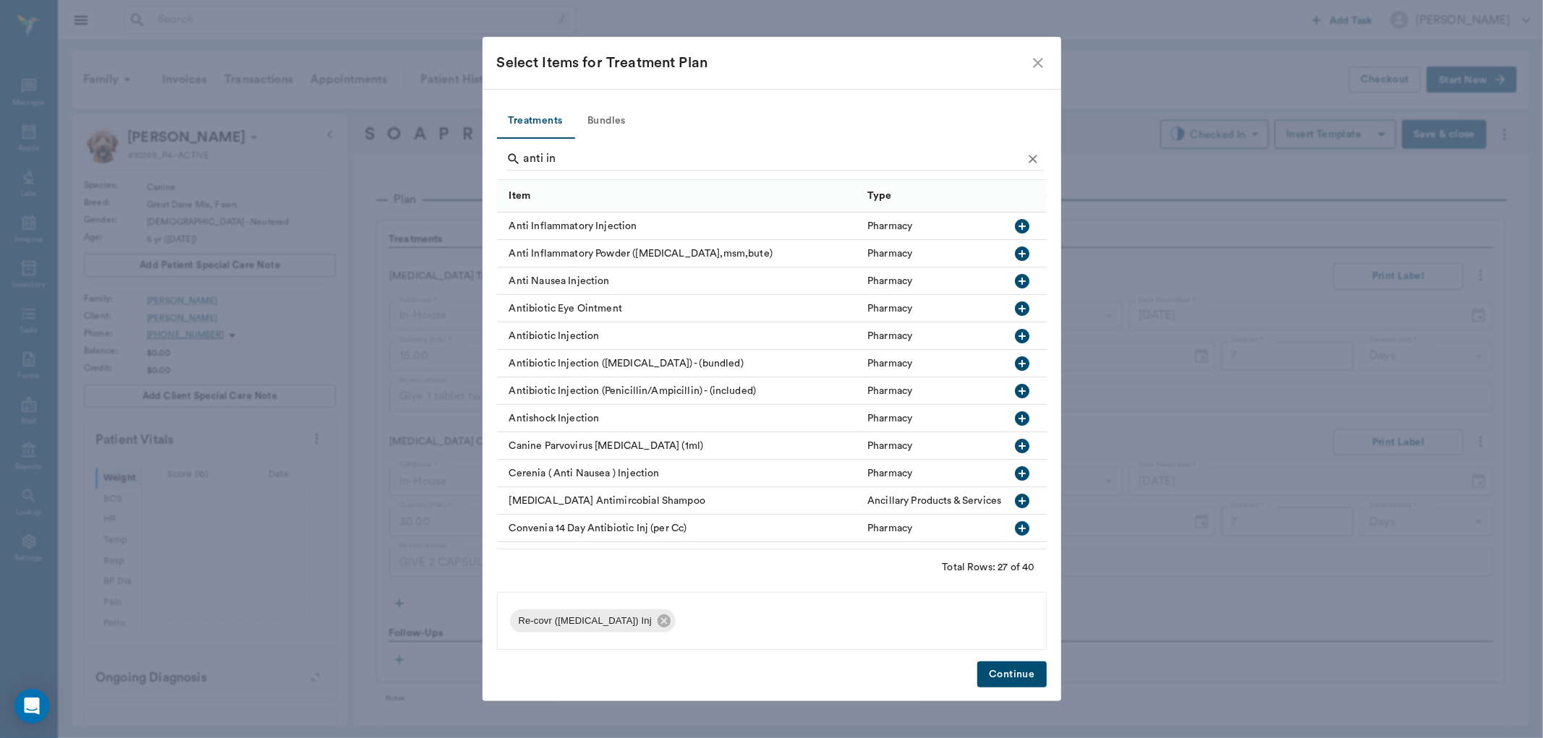
click at [1015, 229] on icon "button" at bounding box center [1022, 226] width 14 height 14
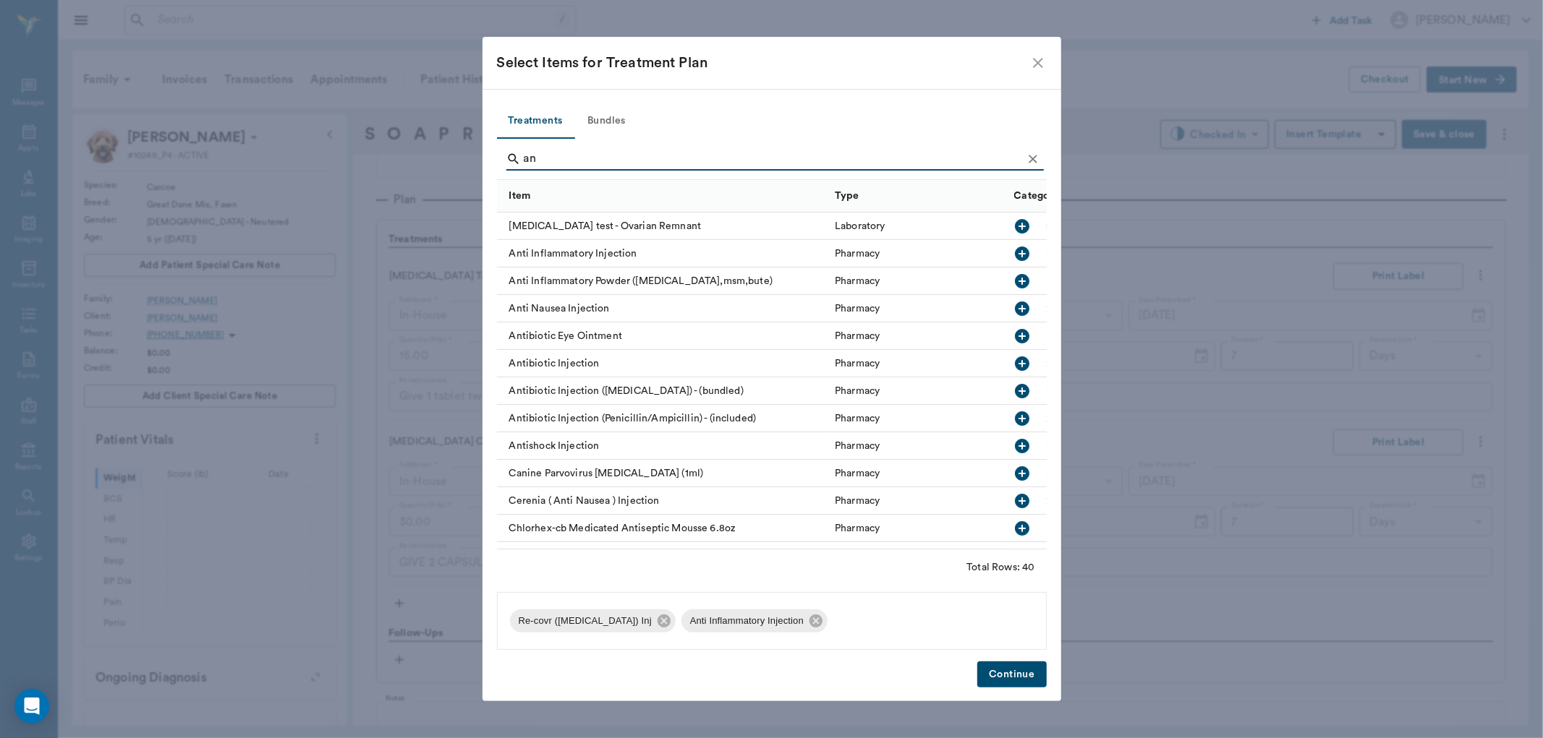
type input "a"
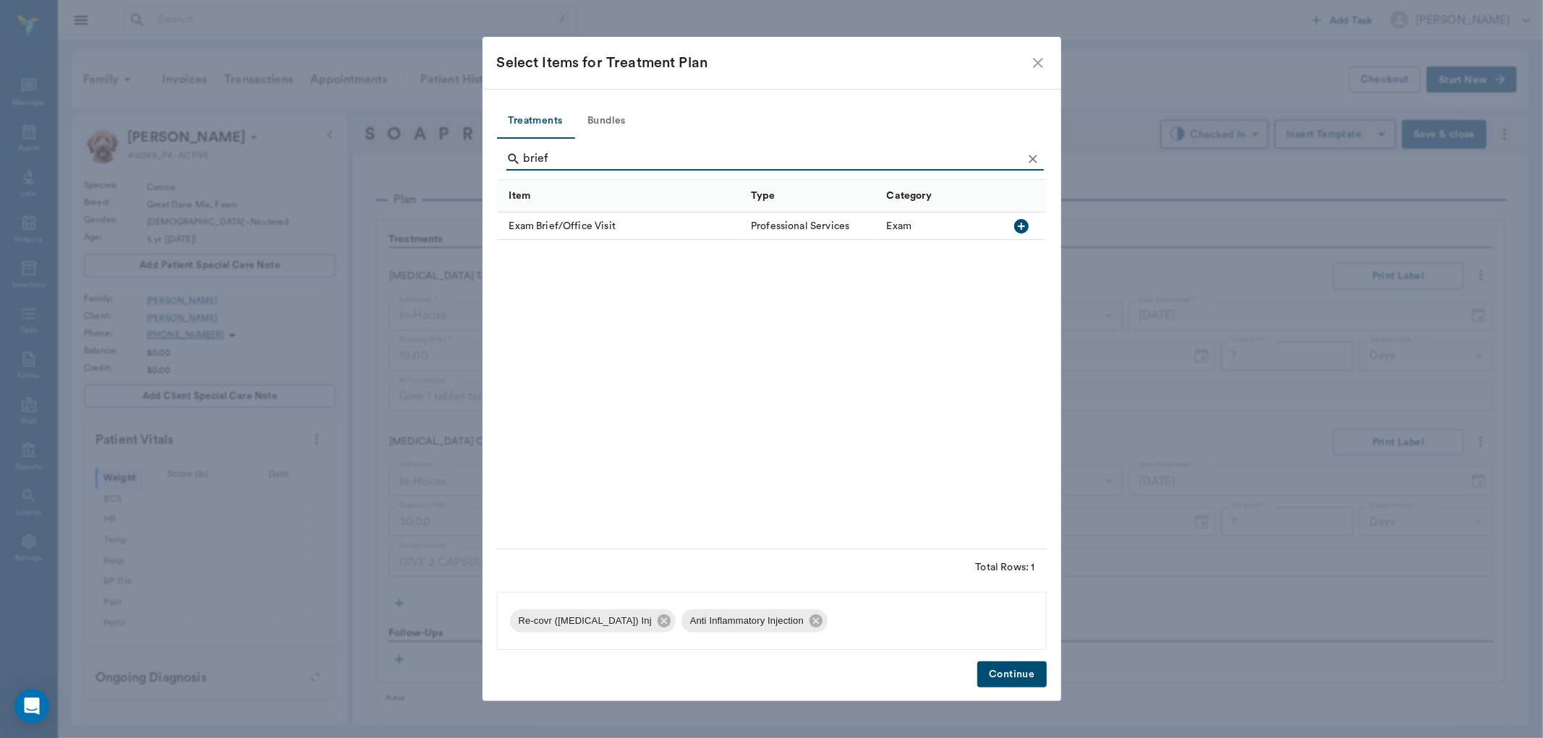
type input "brief"
click at [1015, 226] on icon "button" at bounding box center [1021, 226] width 14 height 14
click at [1023, 676] on button "Continue" at bounding box center [1011, 675] width 69 height 27
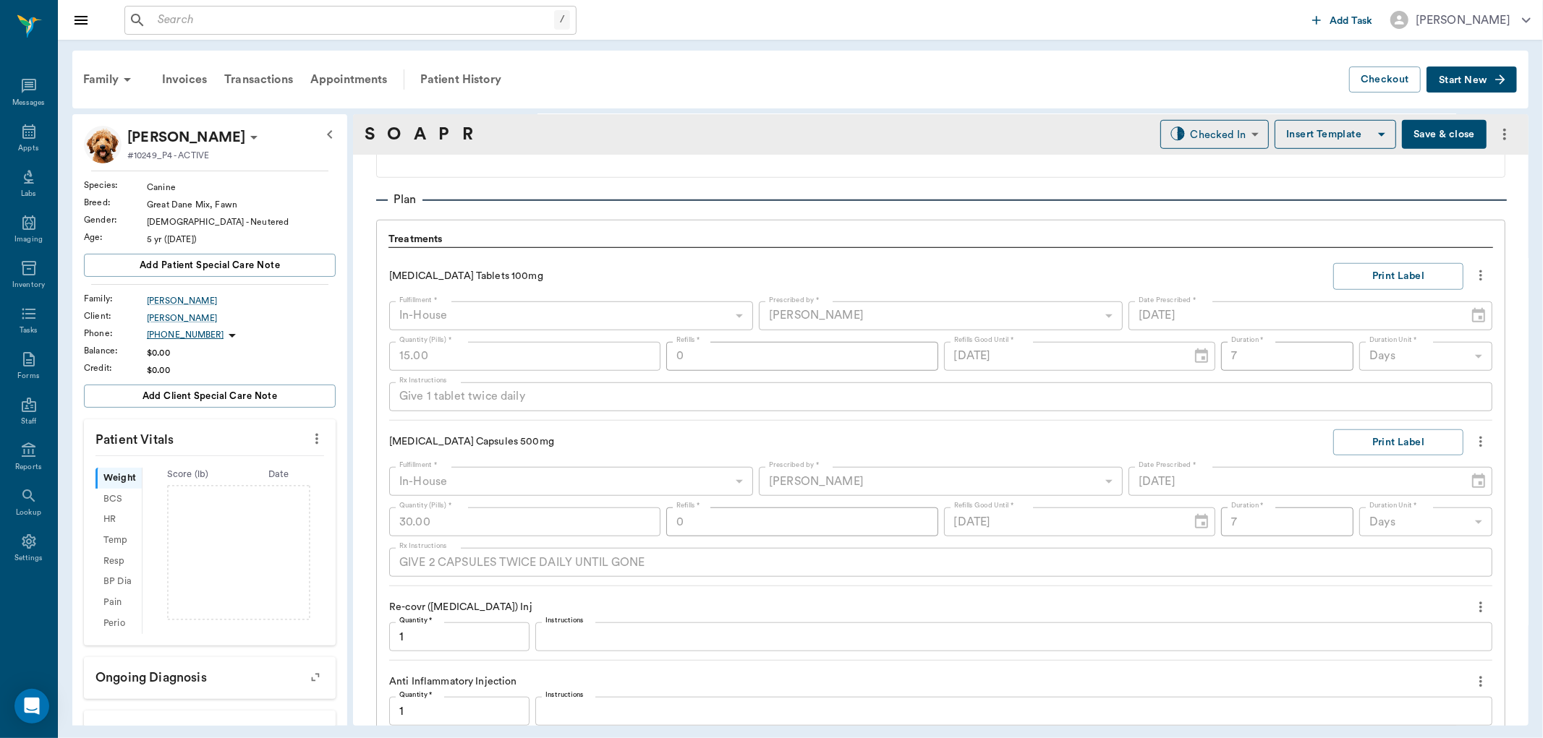
scroll to position [1361, 0]
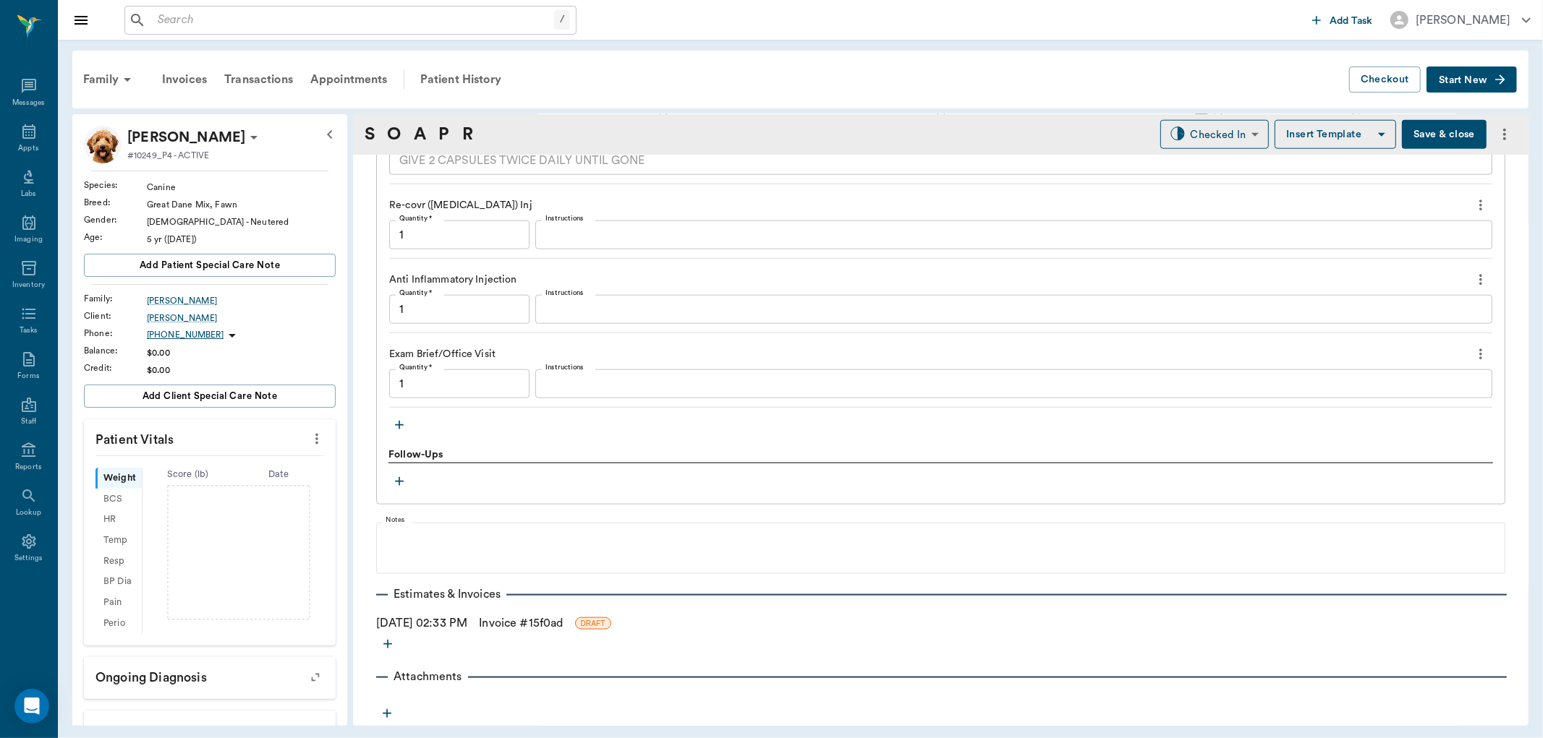
type input "1.00"
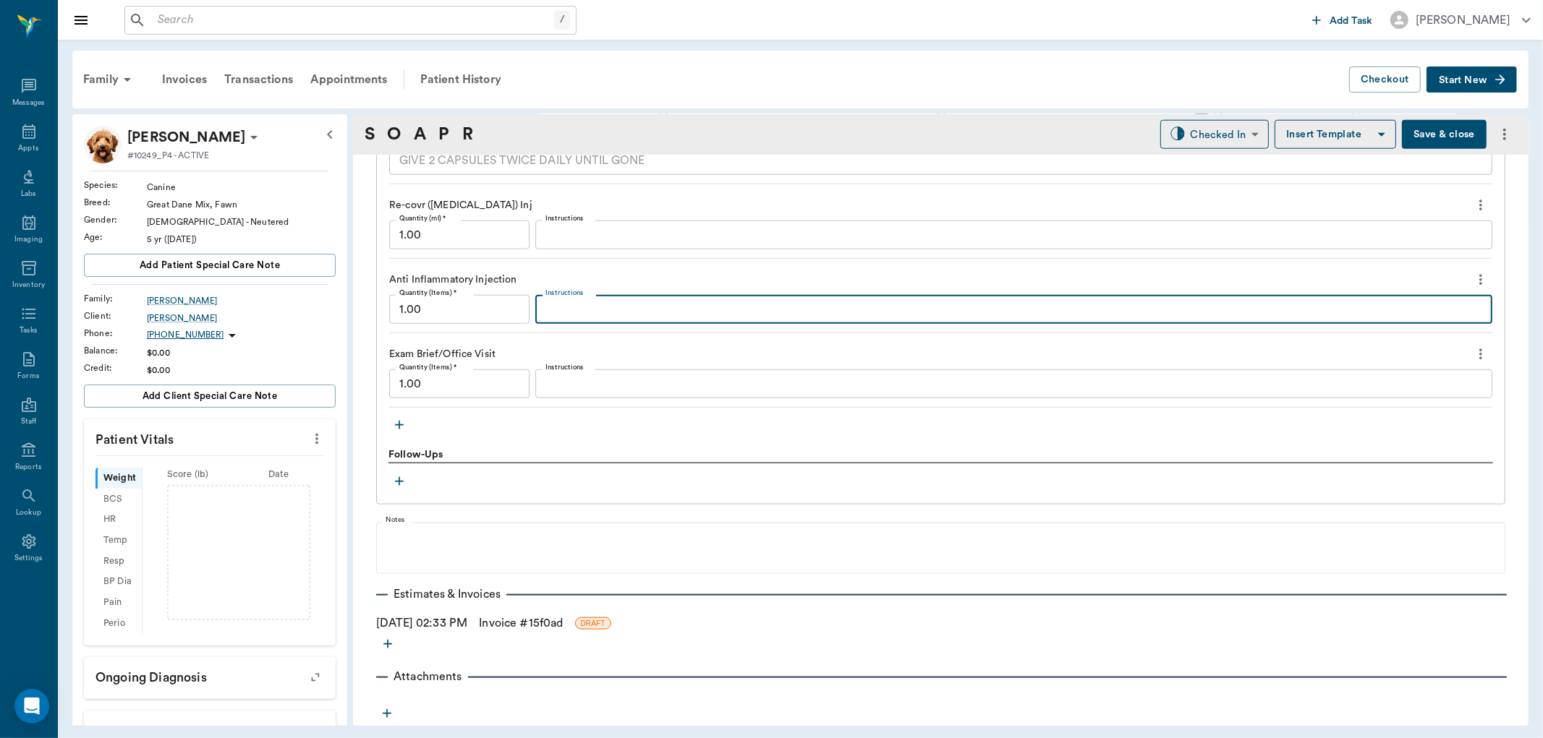
click at [574, 302] on textarea "Instructions" at bounding box center [1013, 310] width 937 height 17
type textarea "Dex SP 2.5cc IV"
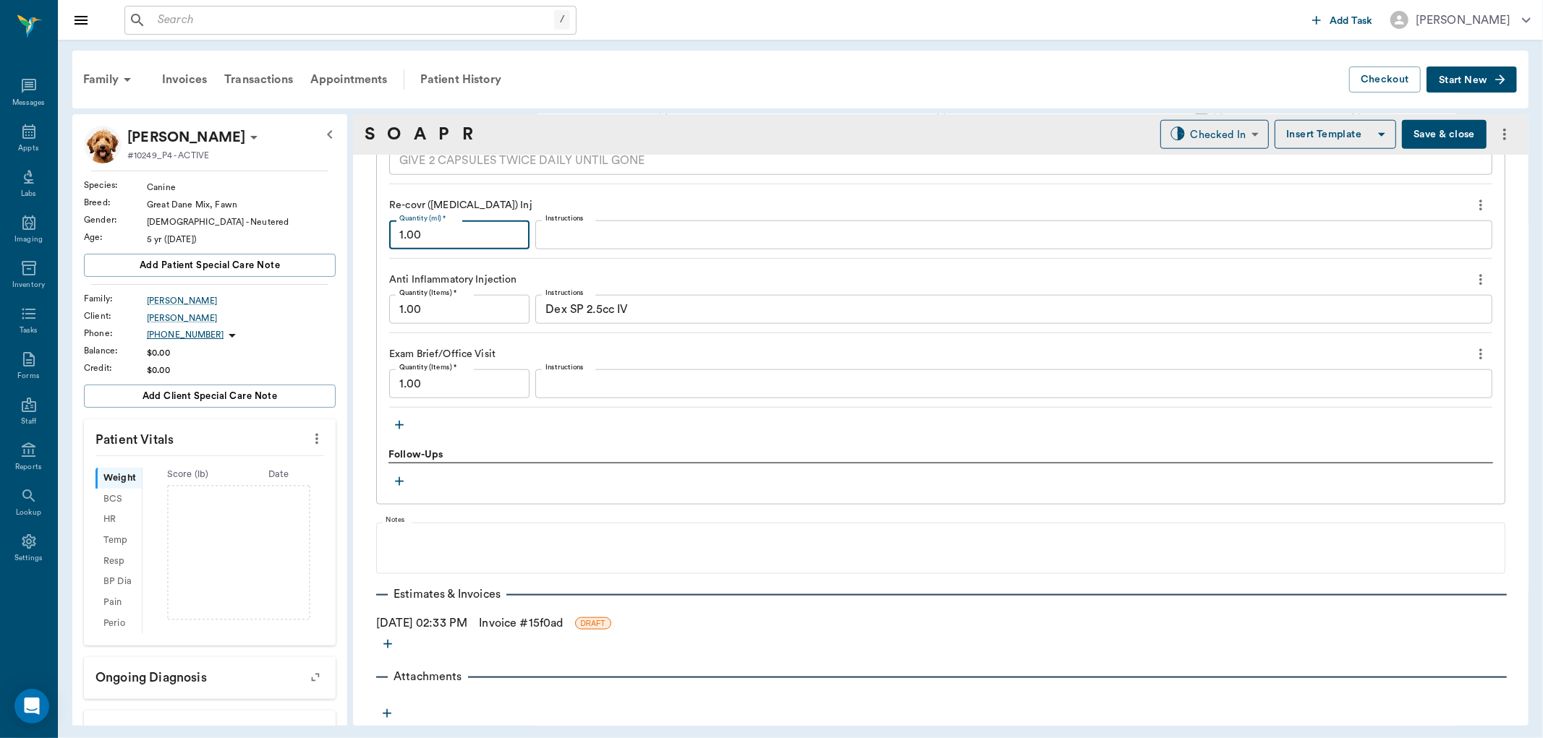
click at [466, 235] on input "1.00" at bounding box center [459, 235] width 140 height 29
type input "2.50"
click at [536, 280] on div "Anti Inflammatory Injection" at bounding box center [940, 280] width 1103 height 25
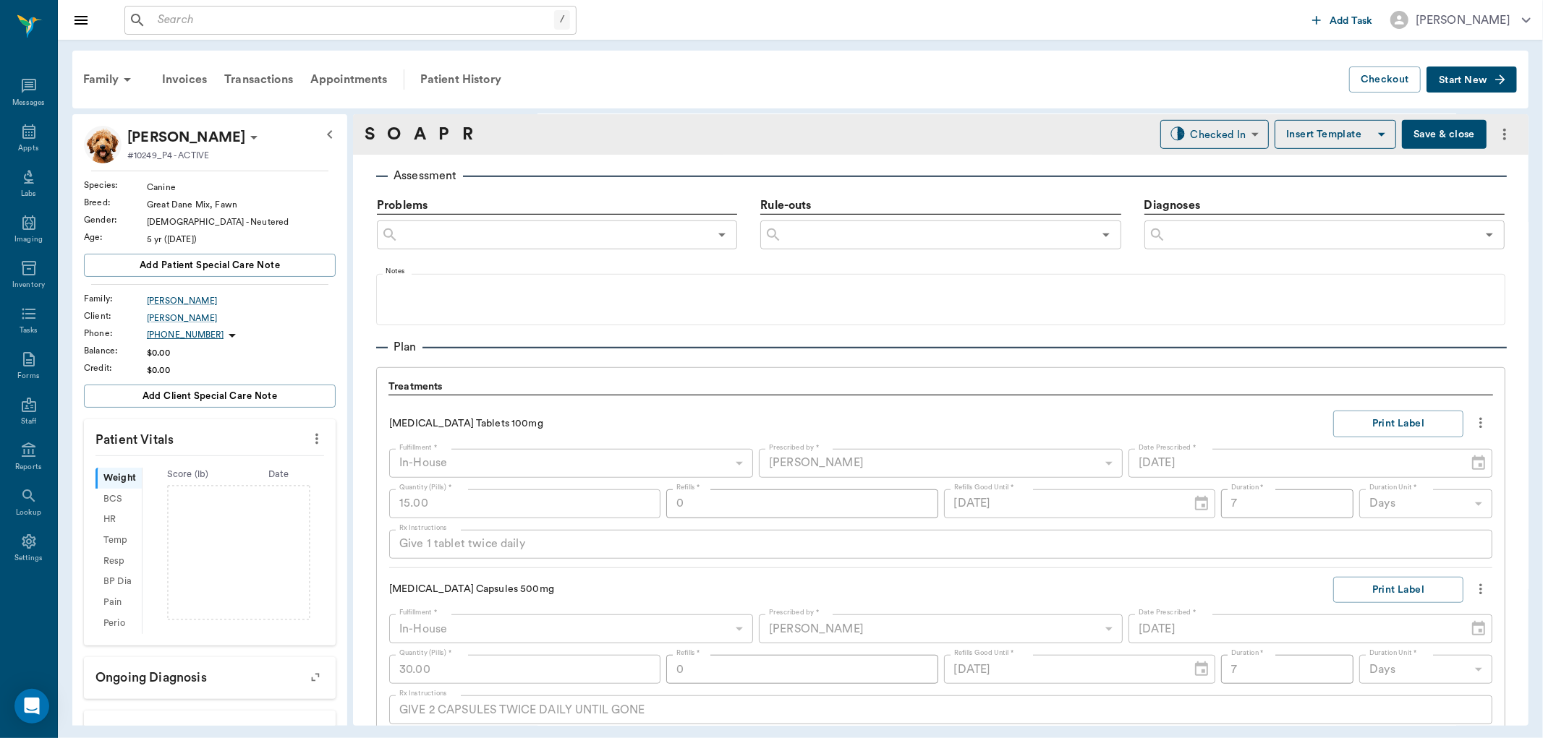
scroll to position [798, 0]
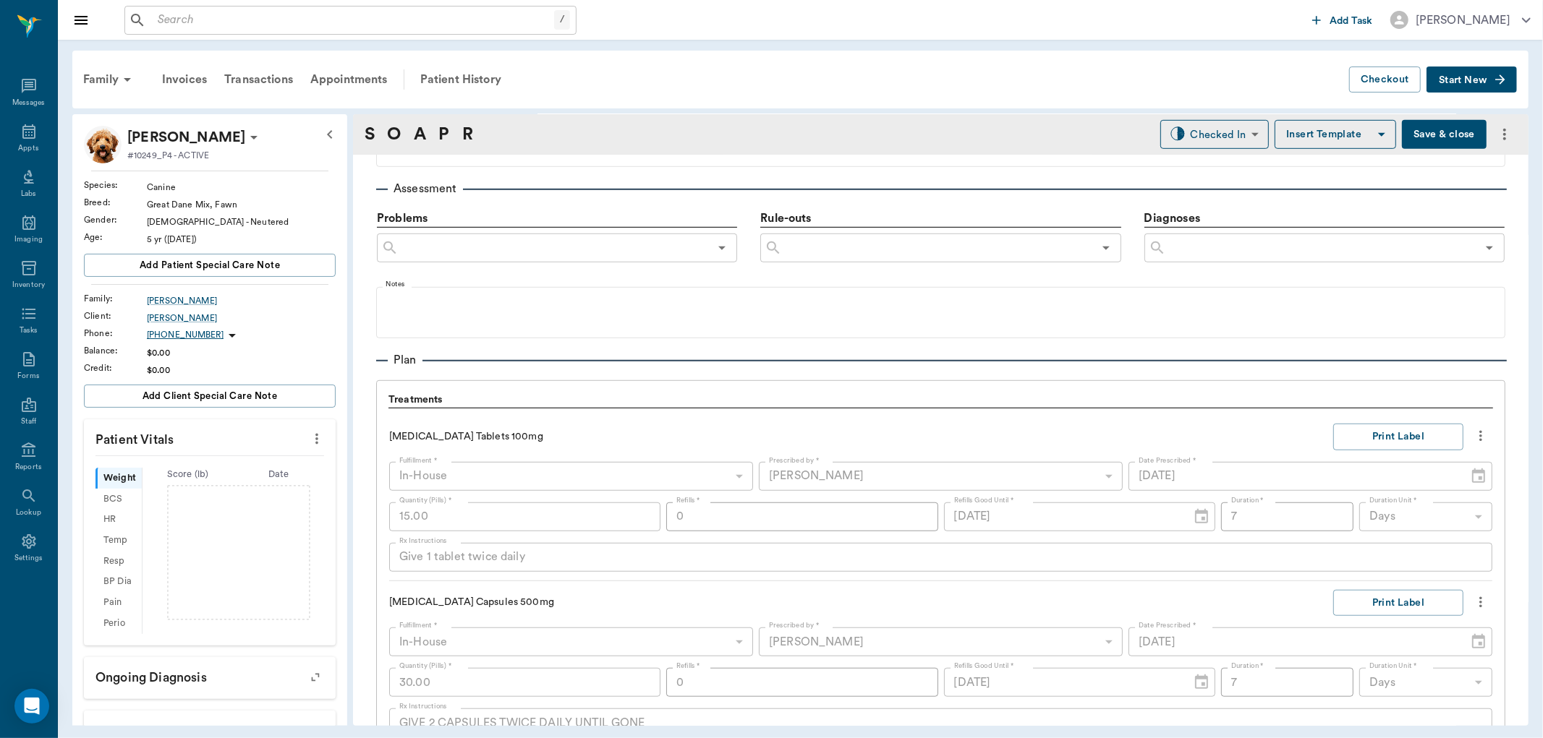
click at [1210, 249] on input "text" at bounding box center [1321, 248] width 310 height 20
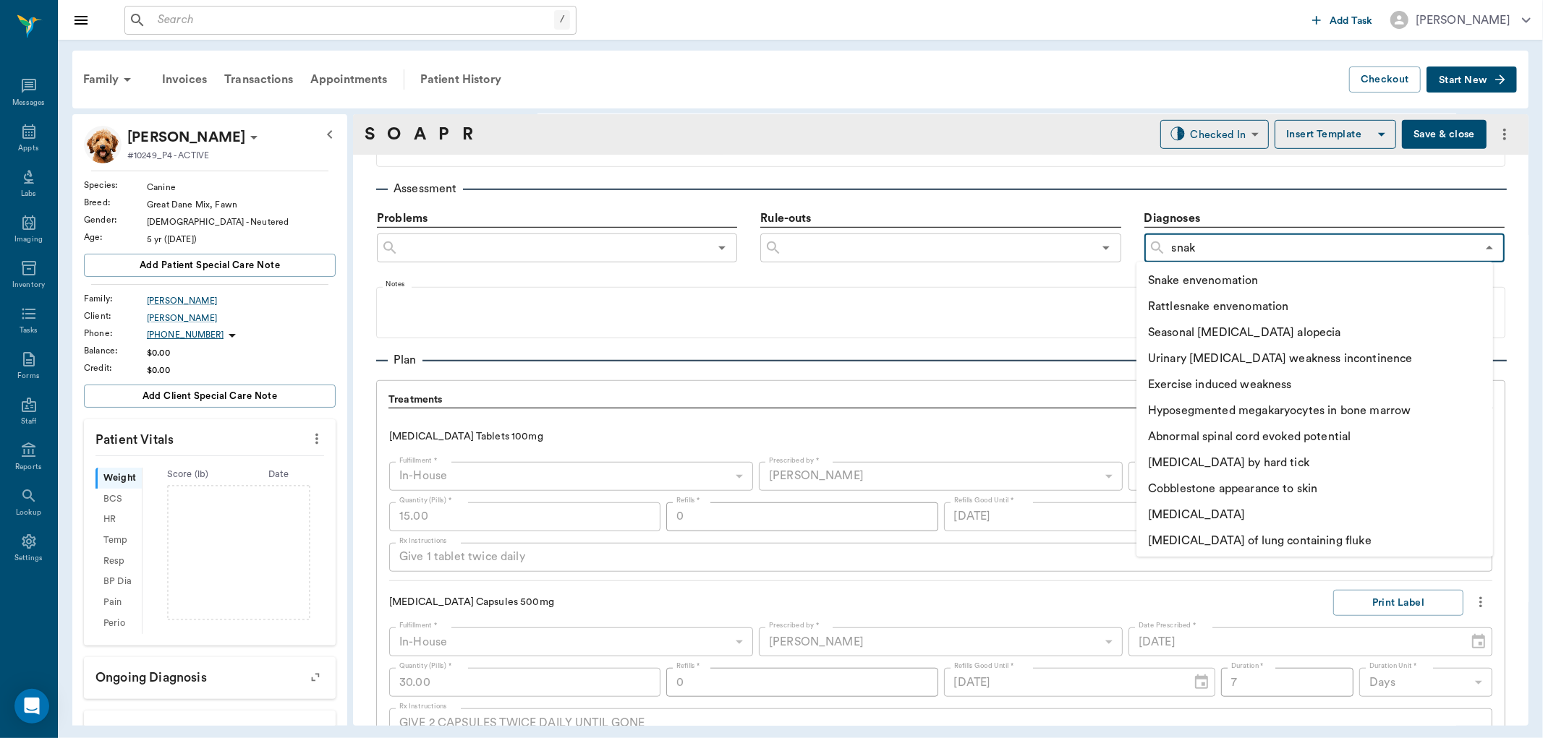
type input "snake"
click at [1234, 266] on ul "Snake envenomation Rattlesnake envenomation Urinary [MEDICAL_DATA] weakness inc…" at bounding box center [1314, 409] width 357 height 295
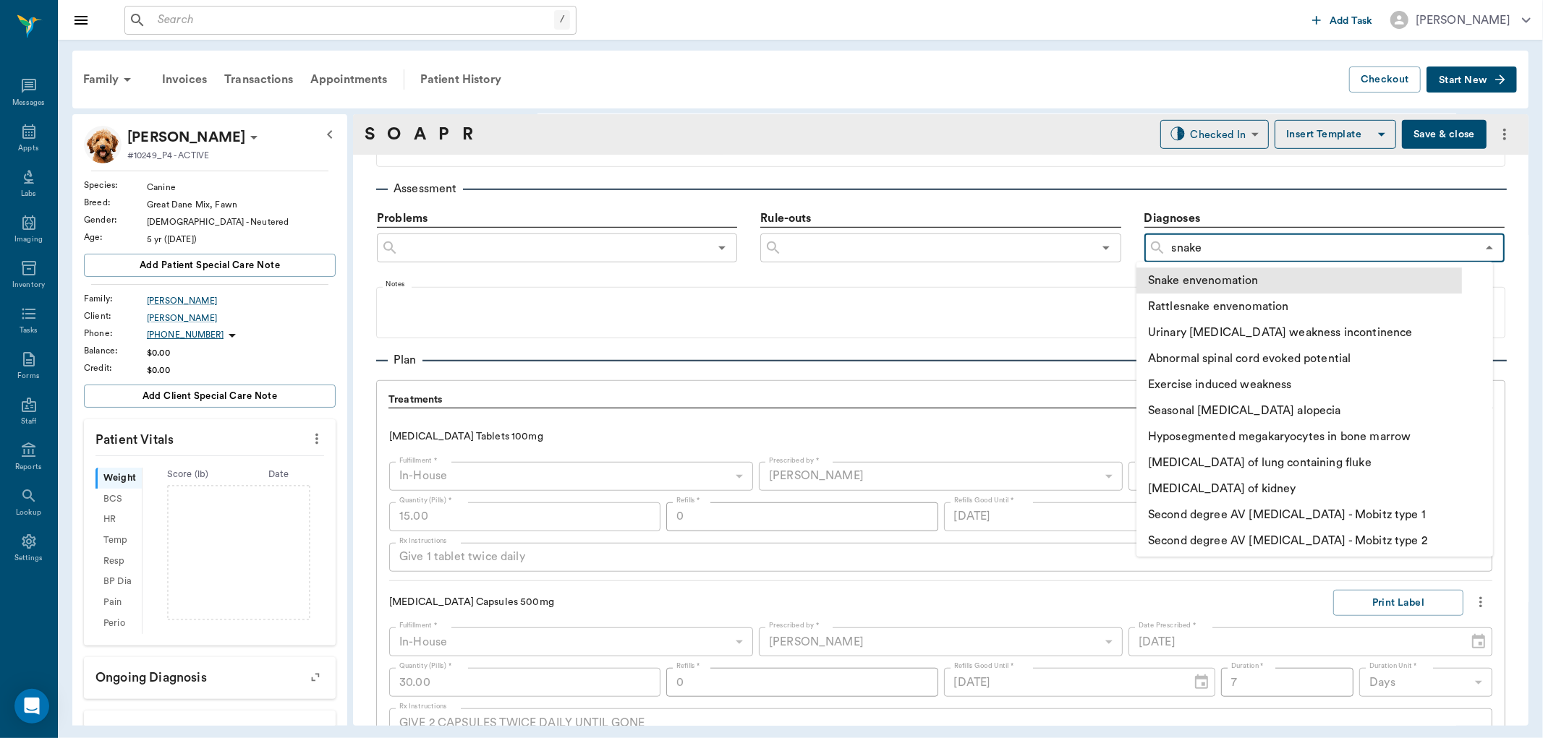
click at [1230, 280] on li "Snake envenomation" at bounding box center [1298, 281] width 325 height 26
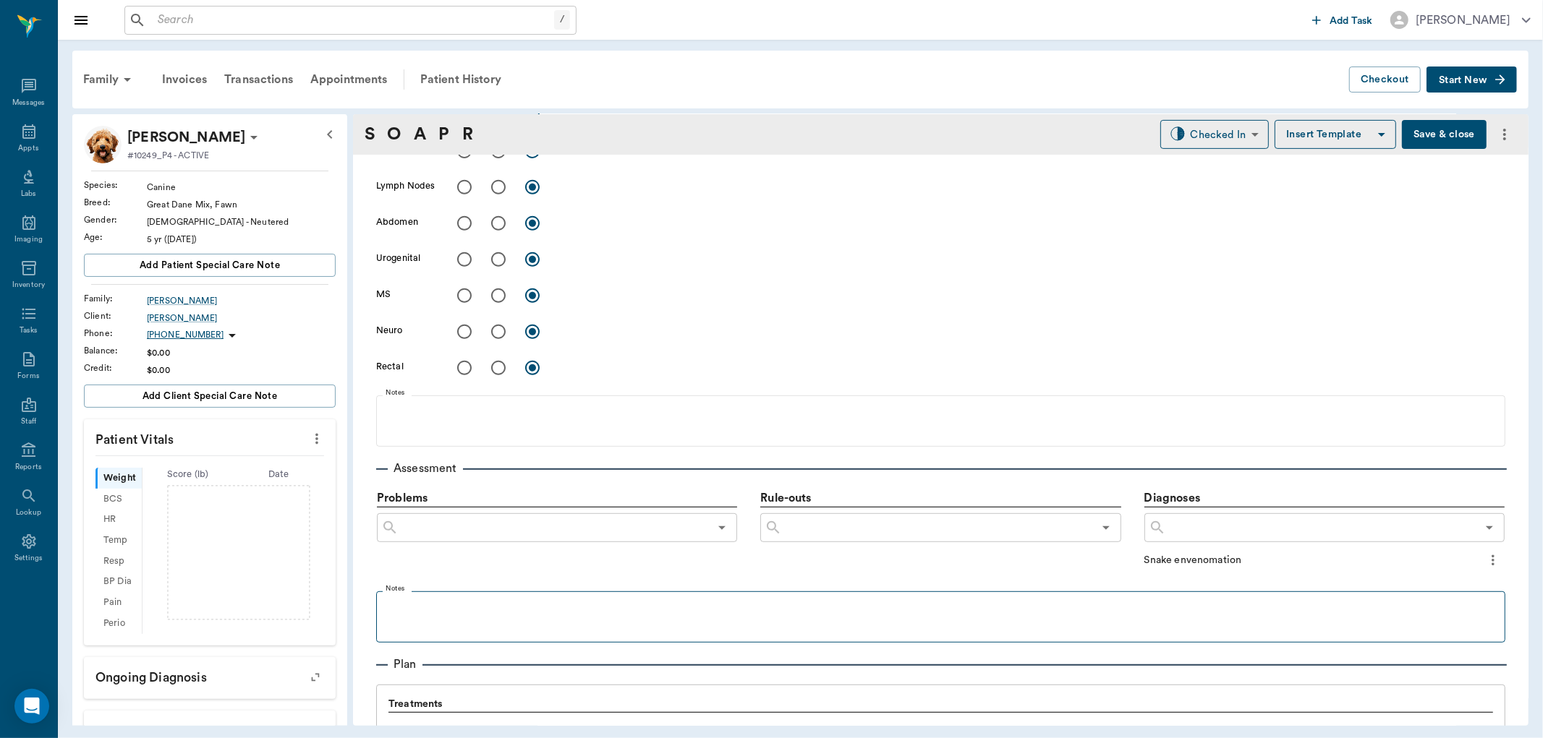
scroll to position [236, 0]
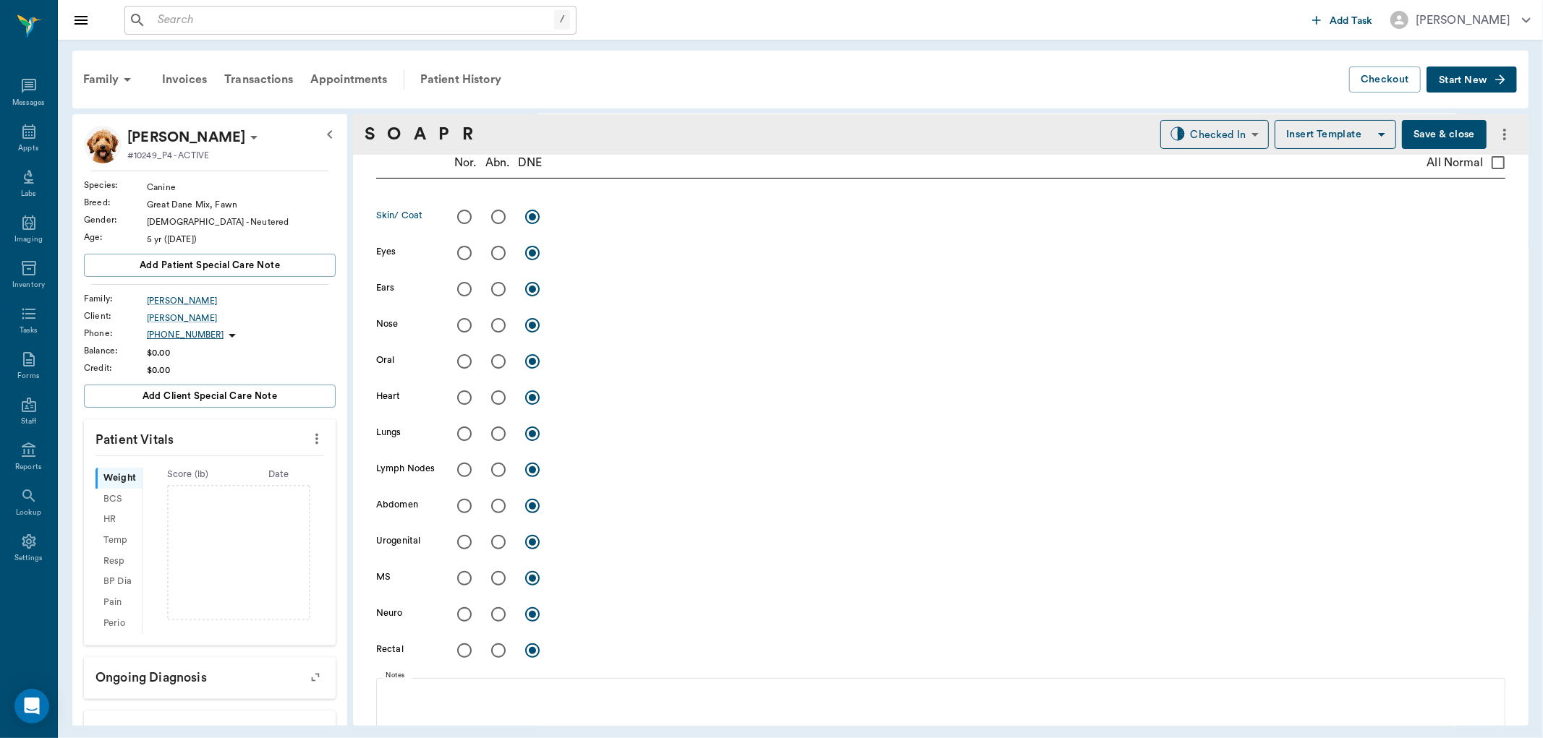
click at [502, 222] on input "radio" at bounding box center [498, 217] width 30 height 30
radio input "true"
click at [464, 247] on input "radio" at bounding box center [464, 253] width 30 height 30
radio input "true"
click at [467, 285] on input "radio" at bounding box center [464, 289] width 30 height 30
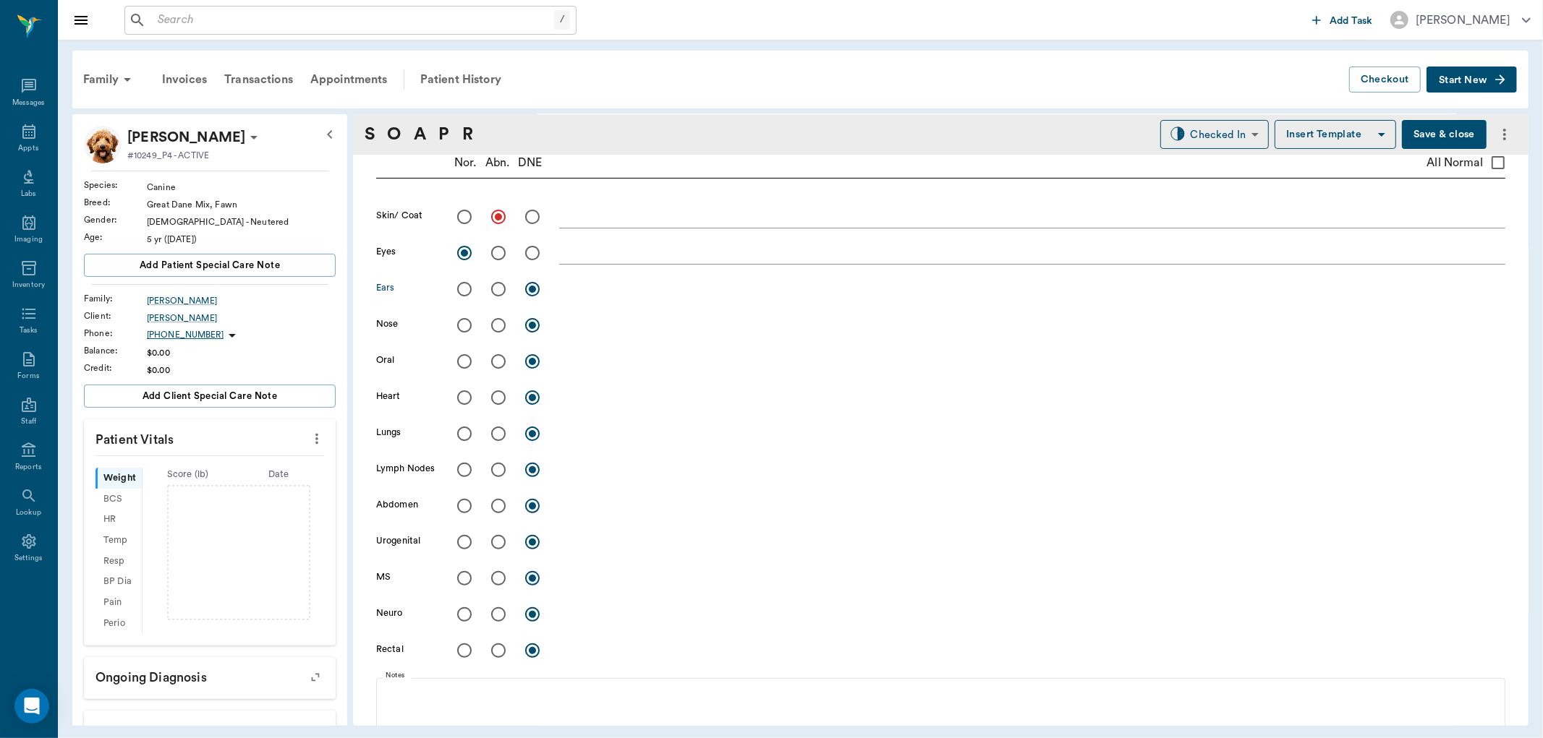
radio input "true"
click at [492, 321] on input "radio" at bounding box center [498, 325] width 30 height 30
radio input "true"
click at [460, 359] on input "radio" at bounding box center [464, 361] width 30 height 30
radio input "true"
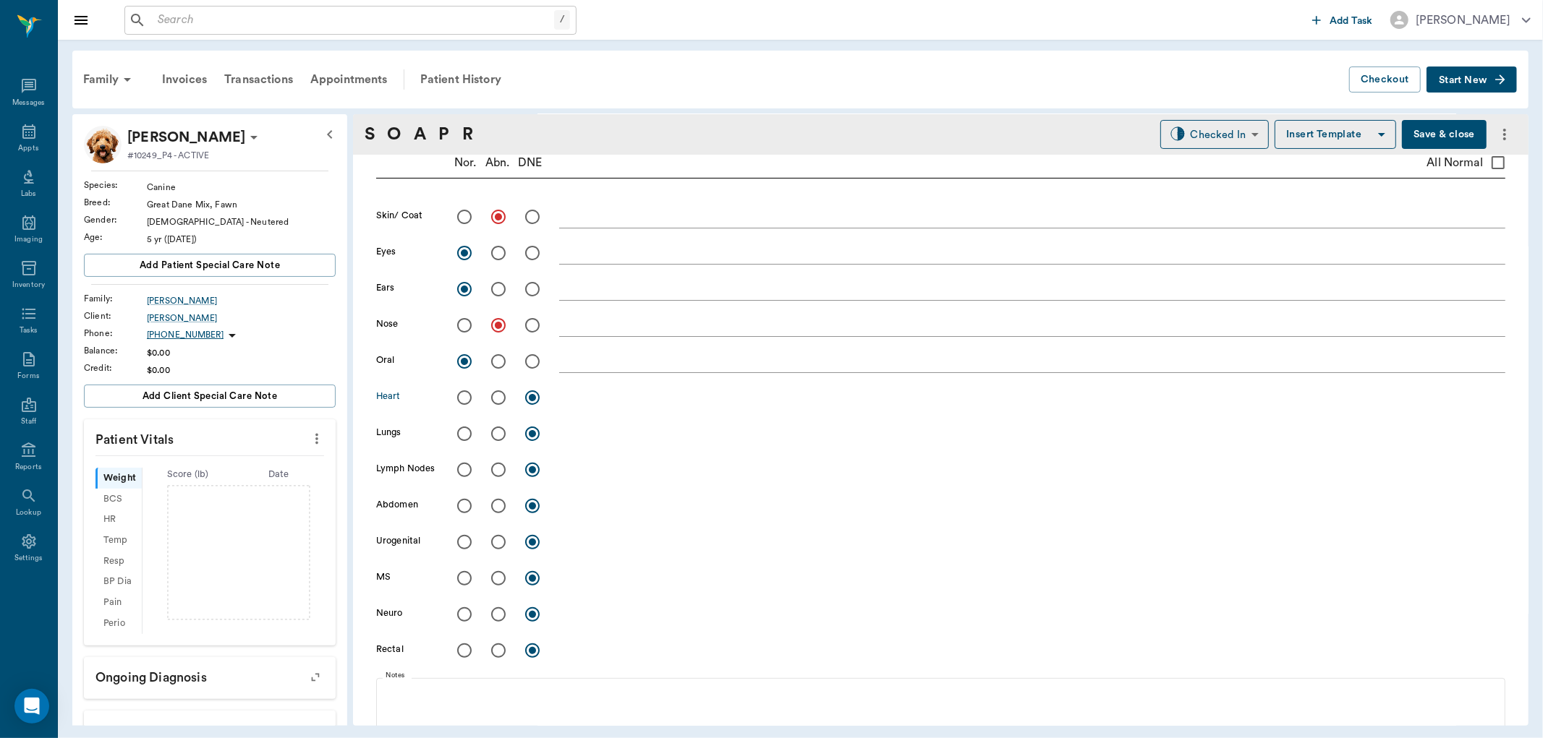
click at [465, 392] on input "radio" at bounding box center [464, 398] width 30 height 30
radio input "true"
click at [461, 424] on input "radio" at bounding box center [464, 434] width 30 height 30
radio input "true"
click at [461, 474] on input "radio" at bounding box center [464, 470] width 30 height 30
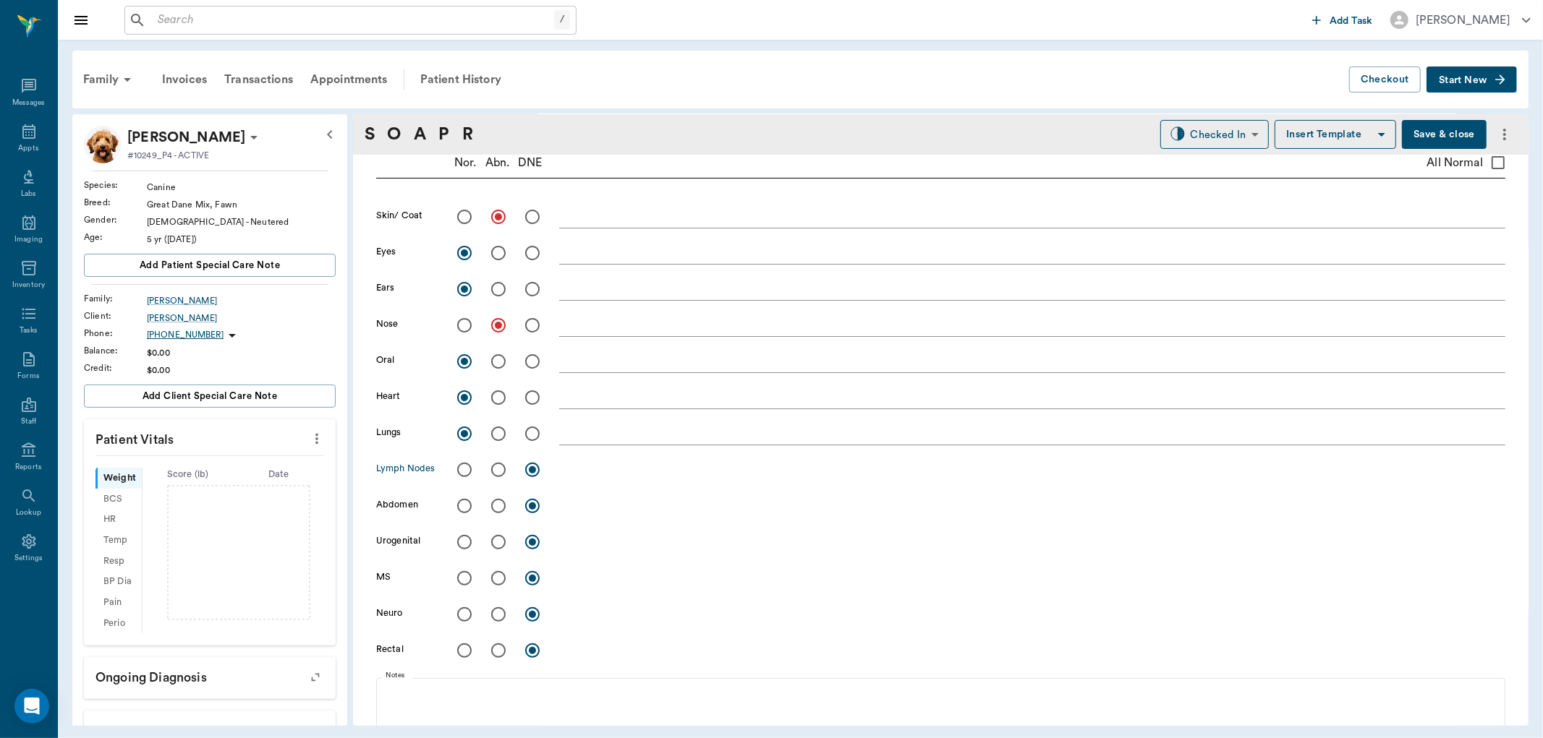
radio input "true"
click at [464, 508] on input "radio" at bounding box center [464, 506] width 30 height 30
radio input "true"
click at [463, 581] on input "radio" at bounding box center [464, 578] width 30 height 30
radio input "true"
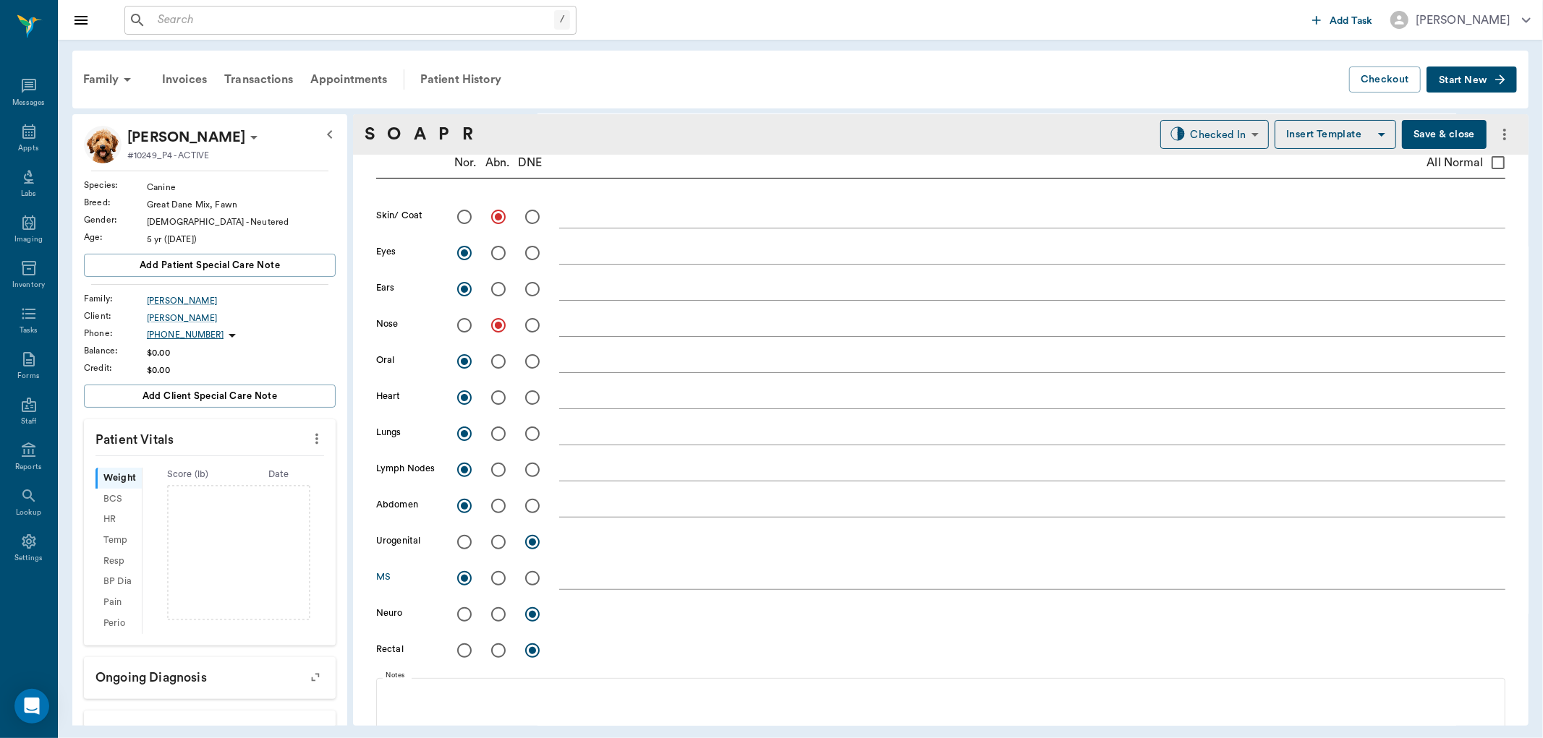
click at [459, 621] on input "radio" at bounding box center [464, 615] width 30 height 30
radio input "true"
click at [461, 655] on input "radio" at bounding box center [464, 651] width 30 height 30
radio input "true"
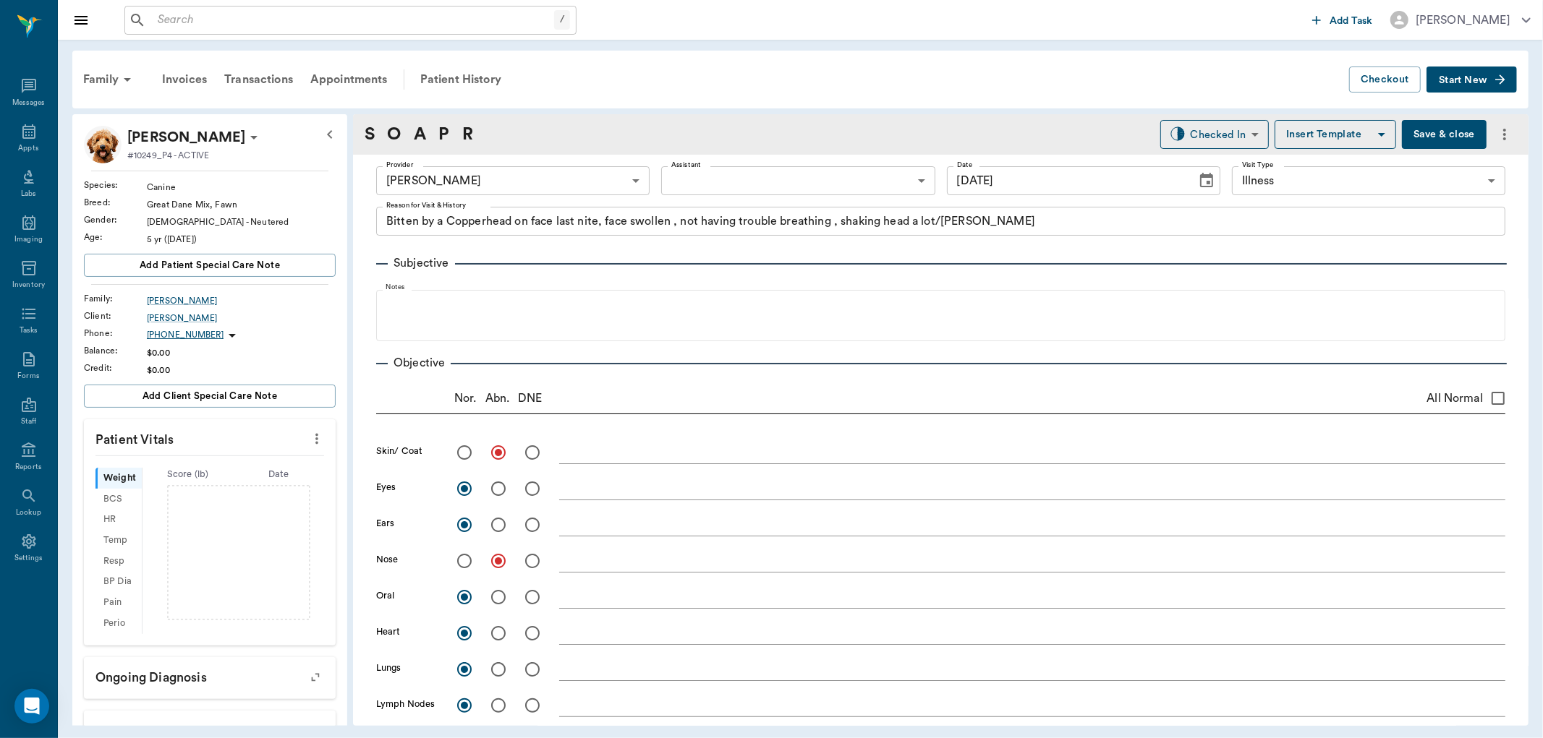
click at [309, 440] on icon "more" at bounding box center [317, 438] width 16 height 17
click at [263, 456] on span "Enter Vitals" at bounding box center [244, 463] width 122 height 15
click at [198, 480] on input "text" at bounding box center [209, 482] width 126 height 29
type input "101.6"
click at [218, 597] on input "text" at bounding box center [209, 586] width 126 height 29
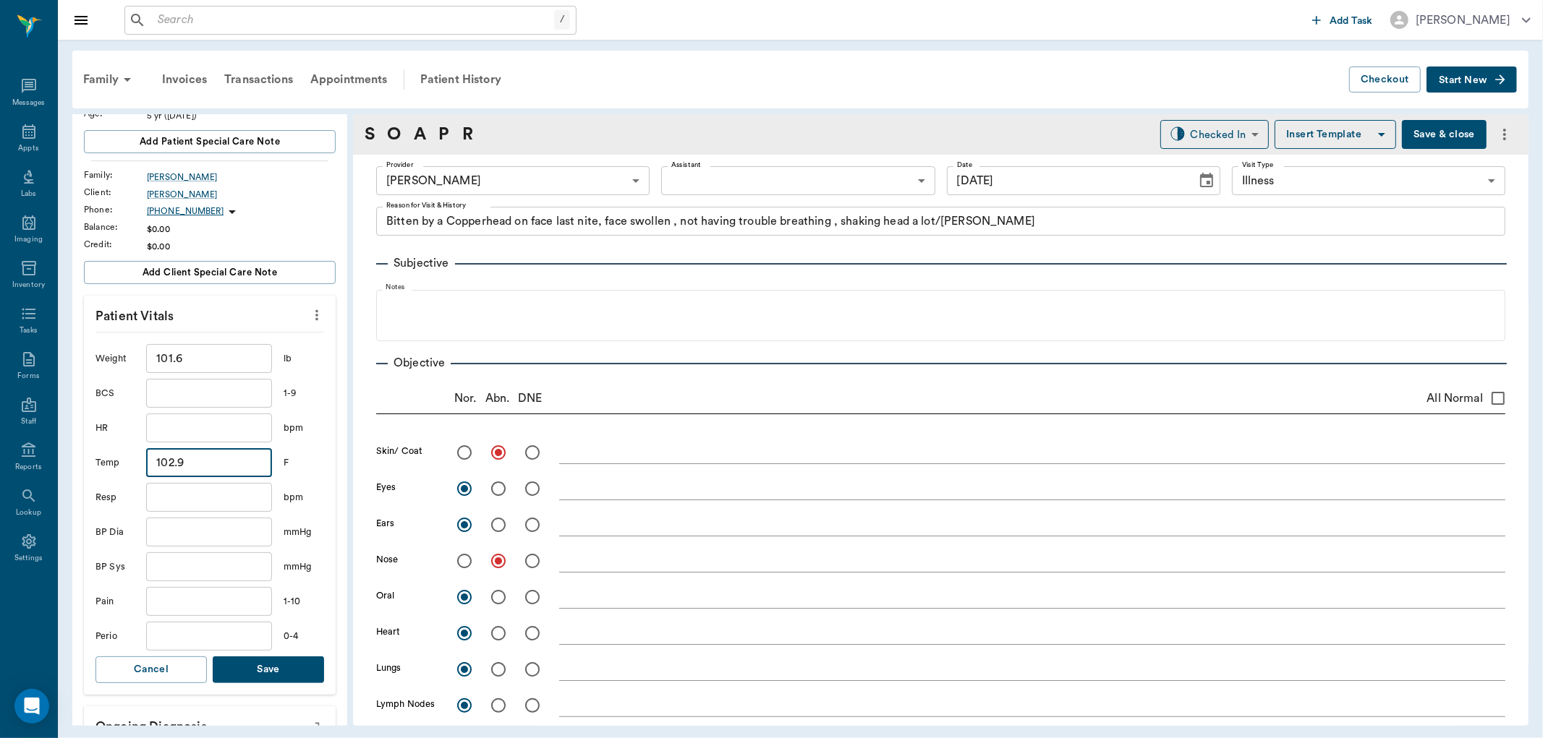
scroll to position [321, 0]
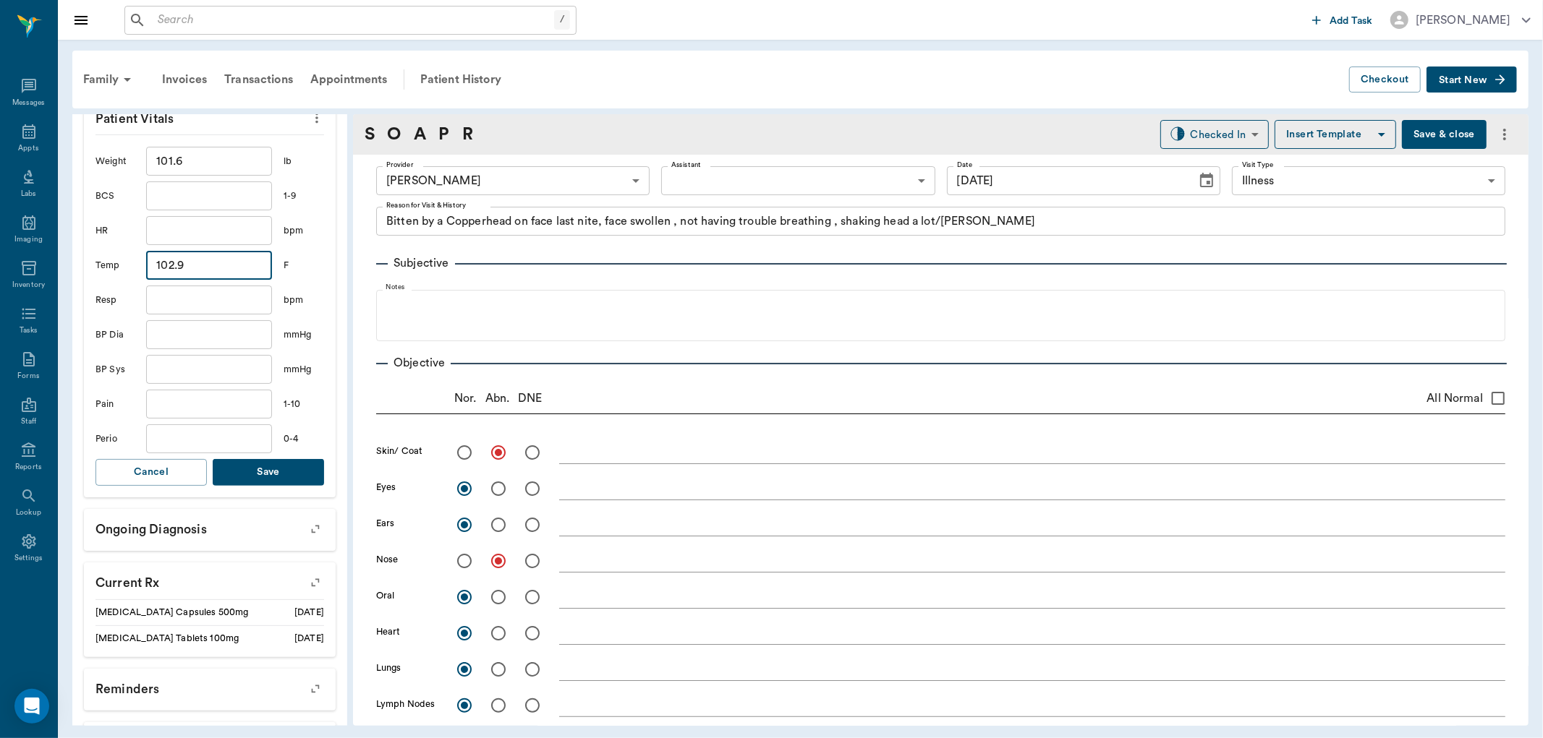
type input "102.9"
click at [277, 474] on button "Save" at bounding box center [268, 472] width 111 height 27
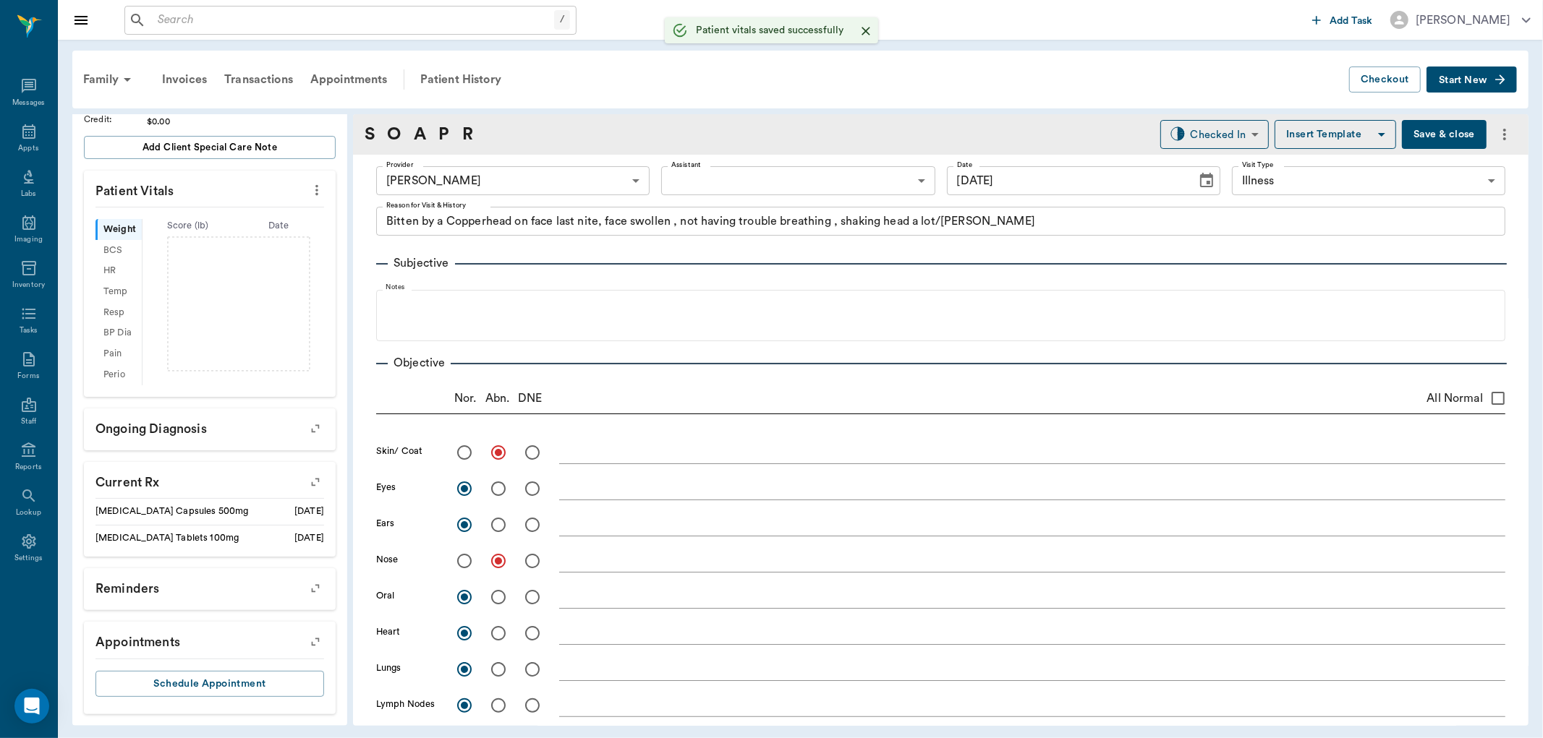
scroll to position [265, 0]
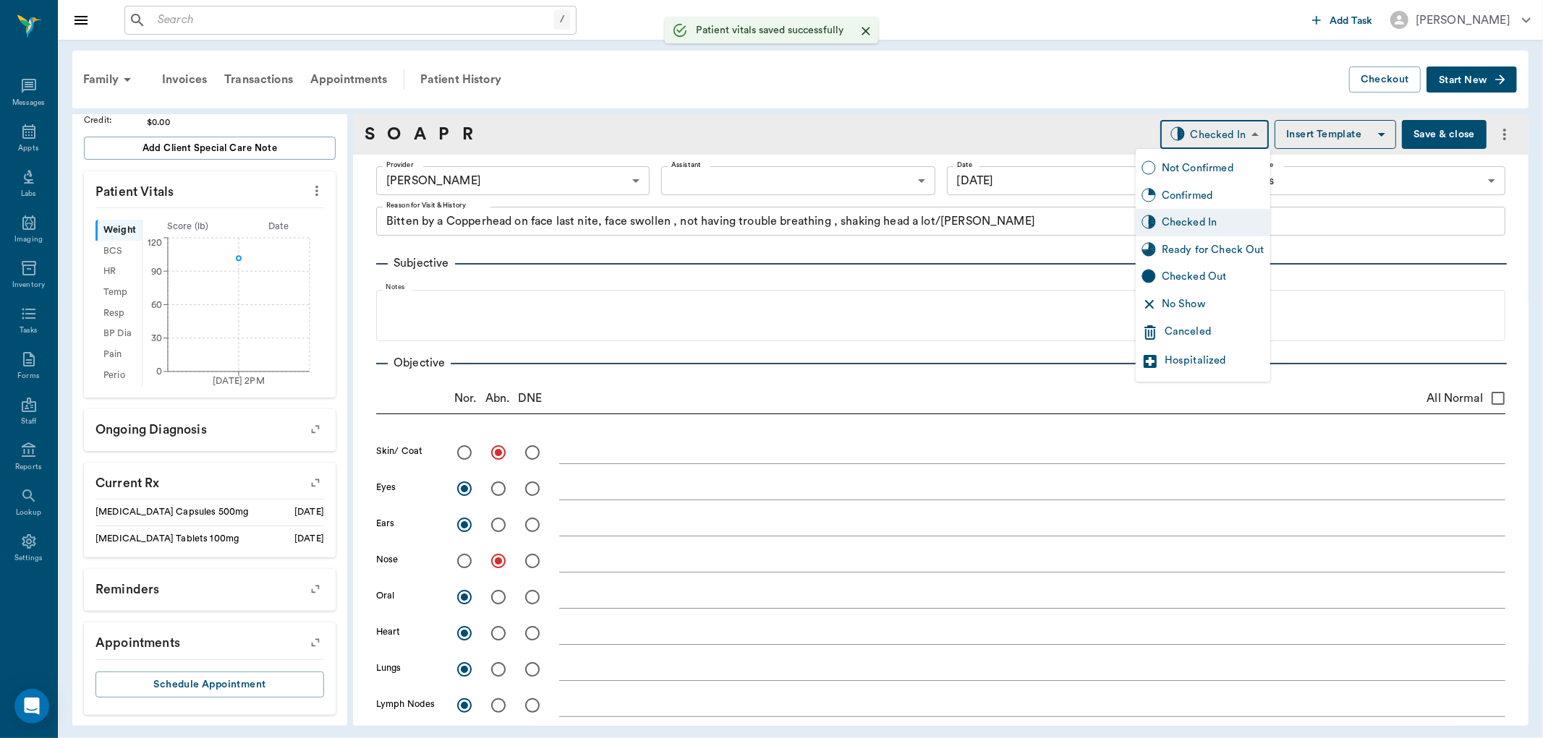
click at [1238, 132] on body "/ ​ Add Task [PERSON_NAME] Nectar Messages Appts Labs Imaging Inventory Tasks F…" at bounding box center [771, 369] width 1543 height 738
click at [1212, 248] on div "Ready for Check Out" at bounding box center [1213, 250] width 103 height 16
type input "READY_TO_CHECKOUT"
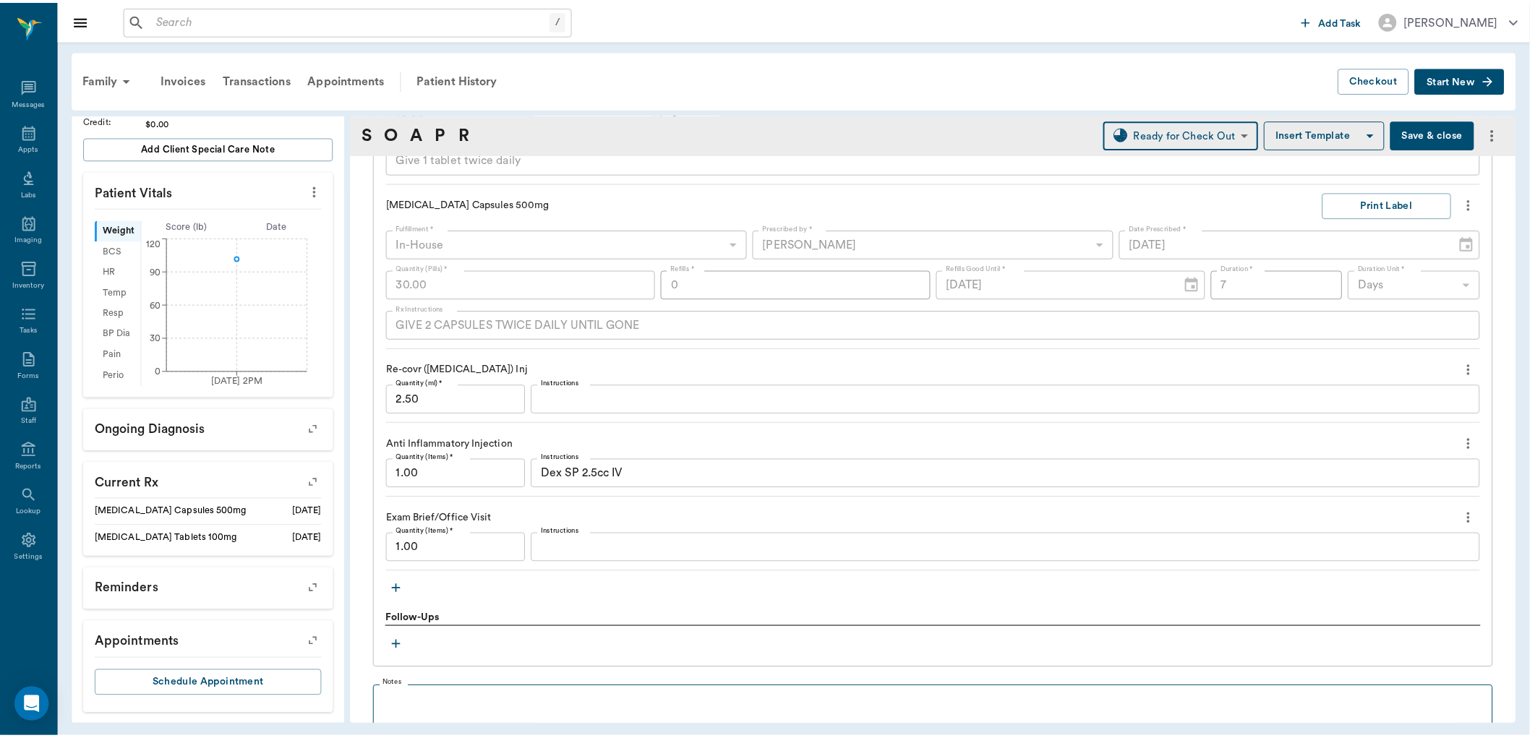
scroll to position [1365, 0]
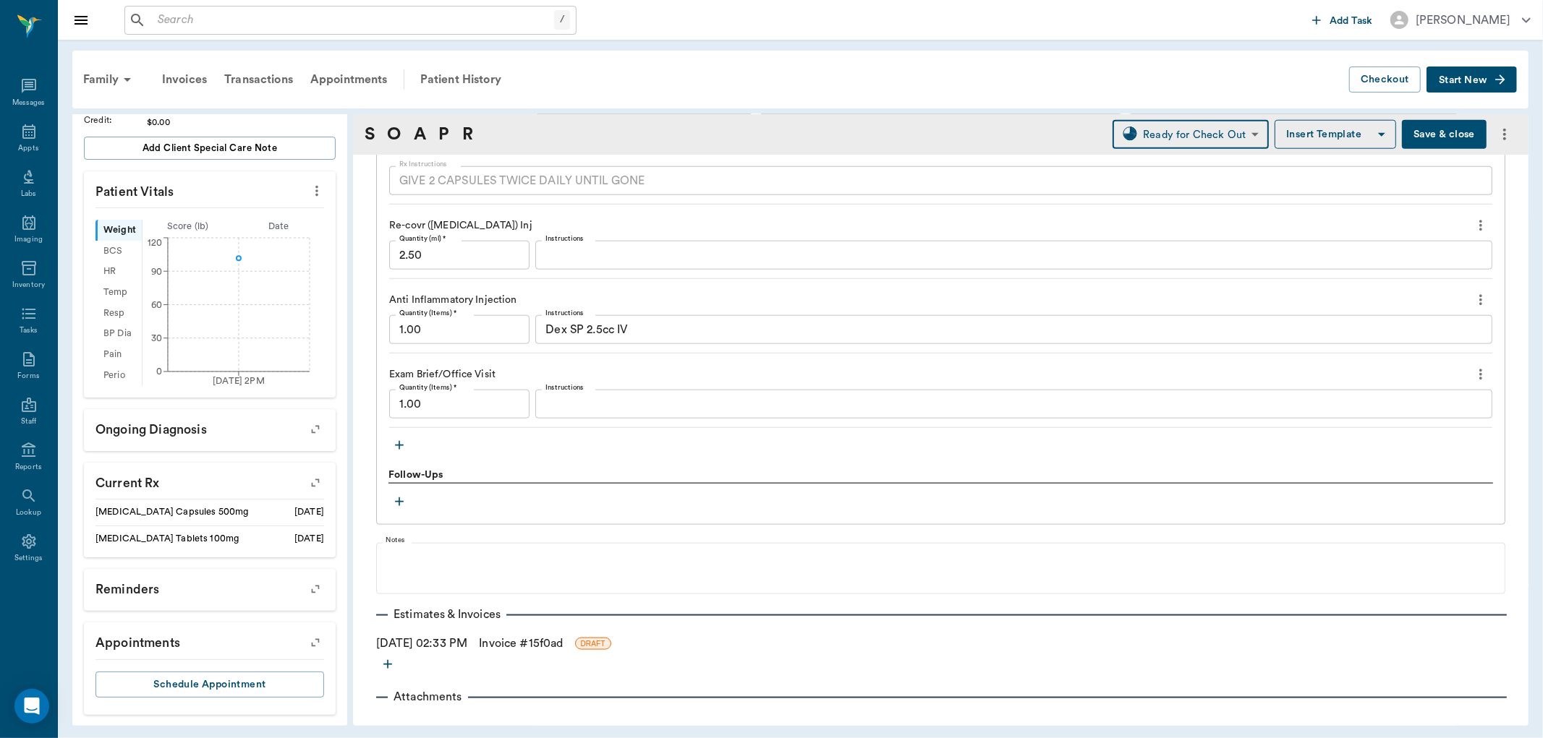
click at [522, 647] on link "Invoice # 15f0ad" at bounding box center [521, 643] width 84 height 17
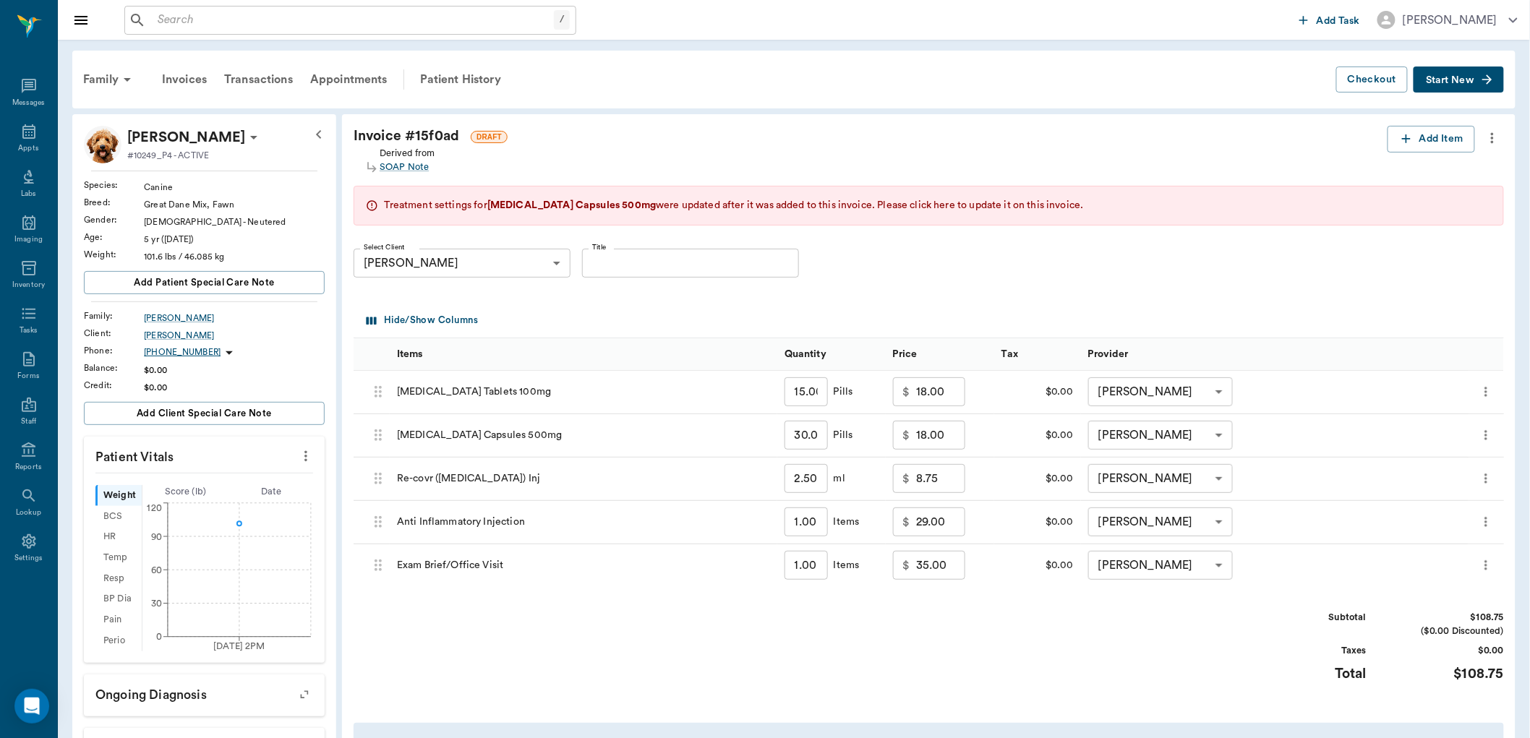
click at [900, 210] on span "Please click here to update it on this invoice." at bounding box center [981, 205] width 206 height 10
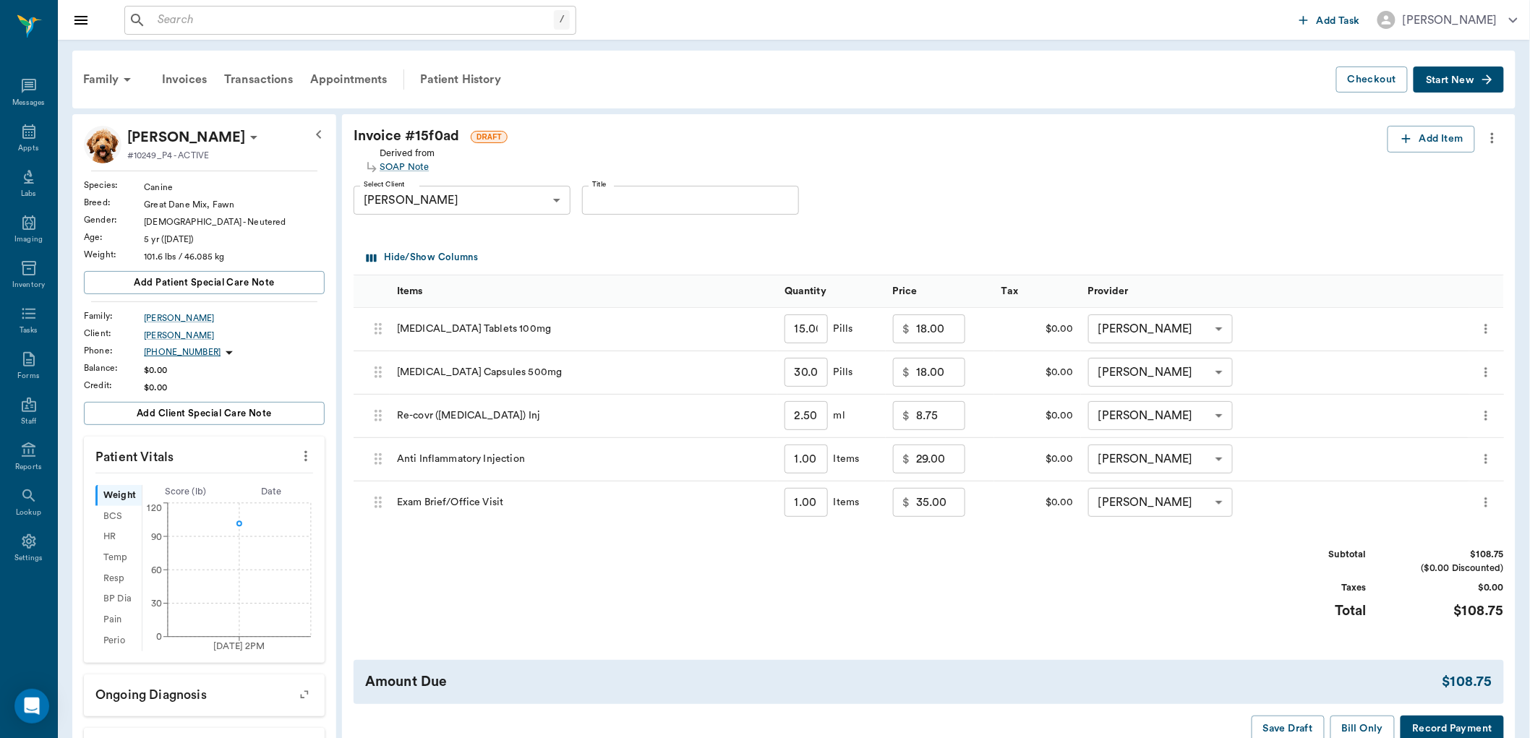
click at [881, 570] on div "Subtotal $108.75 ($0.00 Discounted) Taxes $0.00 Total $108.75" at bounding box center [929, 592] width 1151 height 89
click at [1062, 558] on div "Subtotal $108.75 ($0.00 Discounted) Taxes $0.00 Total $108.75" at bounding box center [929, 592] width 1151 height 89
click at [1053, 555] on div "Subtotal $108.75 ($0.00 Discounted) Taxes $0.00 Total $108.75" at bounding box center [929, 592] width 1151 height 89
click at [1350, 721] on button "Bill Only" at bounding box center [1363, 729] width 65 height 27
click at [736, 600] on div "Subtotal $108.75 ($0.00 Discounted) Taxes $0.00 Total $108.75" at bounding box center [929, 592] width 1151 height 89
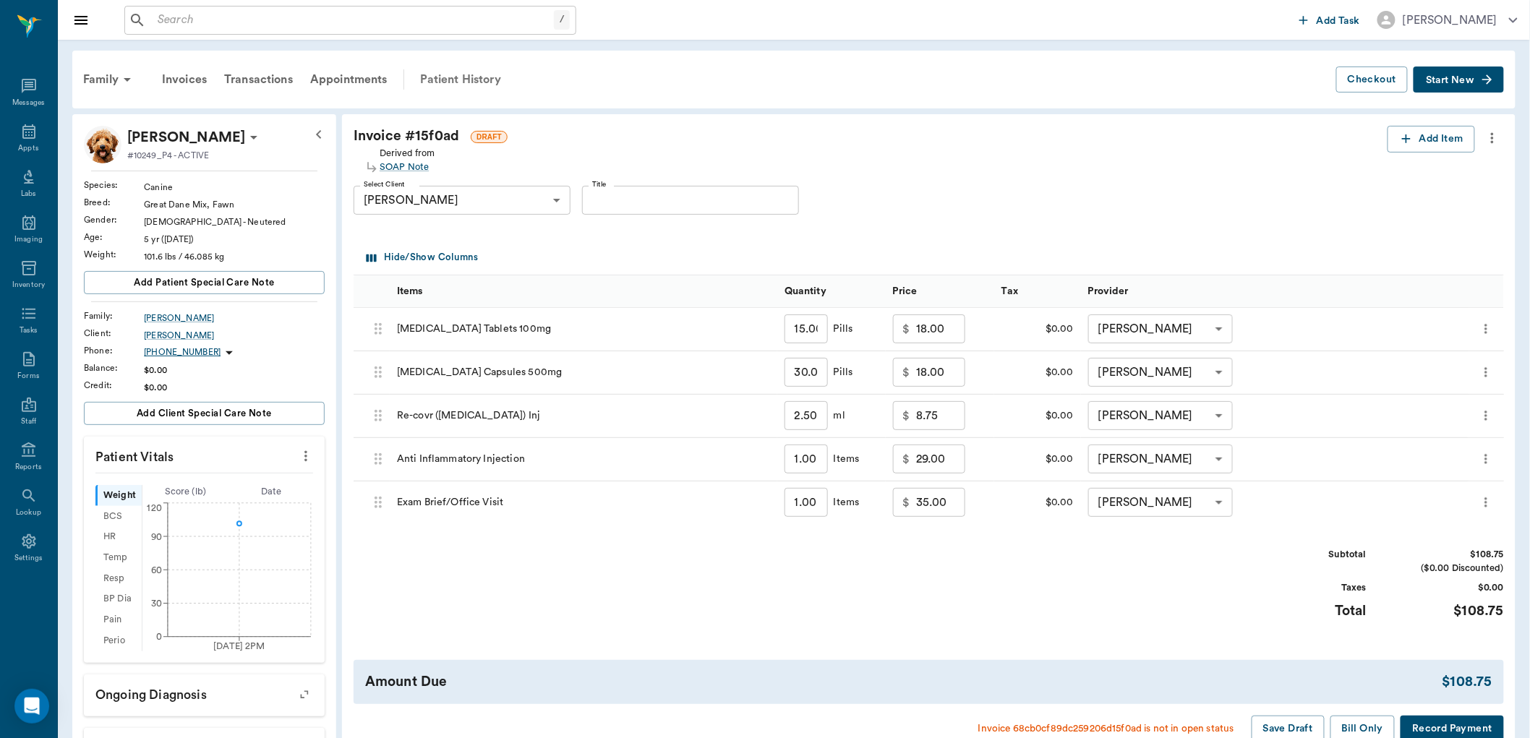
click at [442, 77] on div "Patient History" at bounding box center [461, 79] width 98 height 35
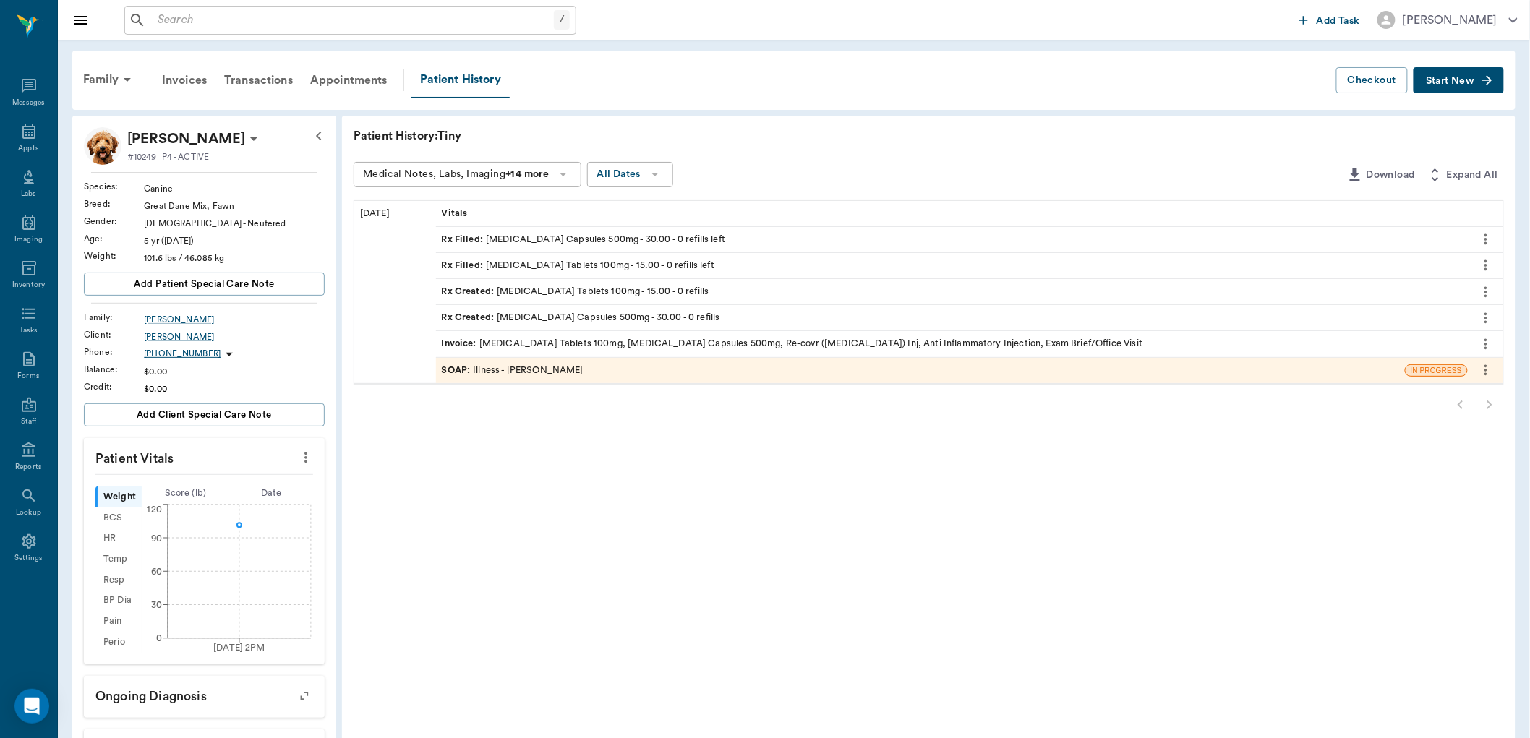
click at [517, 373] on div "SOAP : Illness - [PERSON_NAME]" at bounding box center [513, 371] width 142 height 14
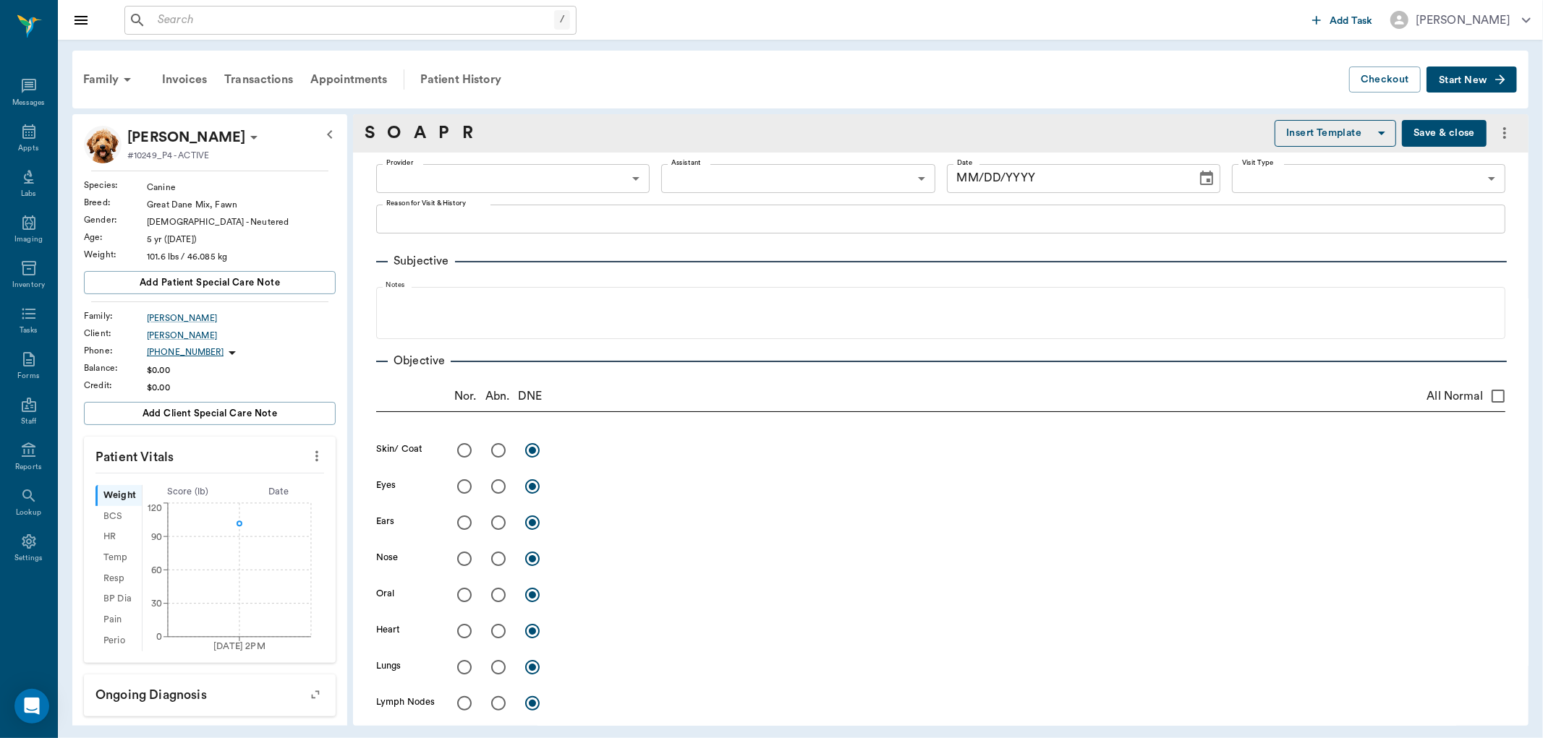
type input "63ec2f075fda476ae8351a4d"
type input "65d2be4f46e3a538d89b8c15"
type textarea "Bitten by a Copperhead on face last nite, face swollen , not having trouble bre…"
radio input "true"
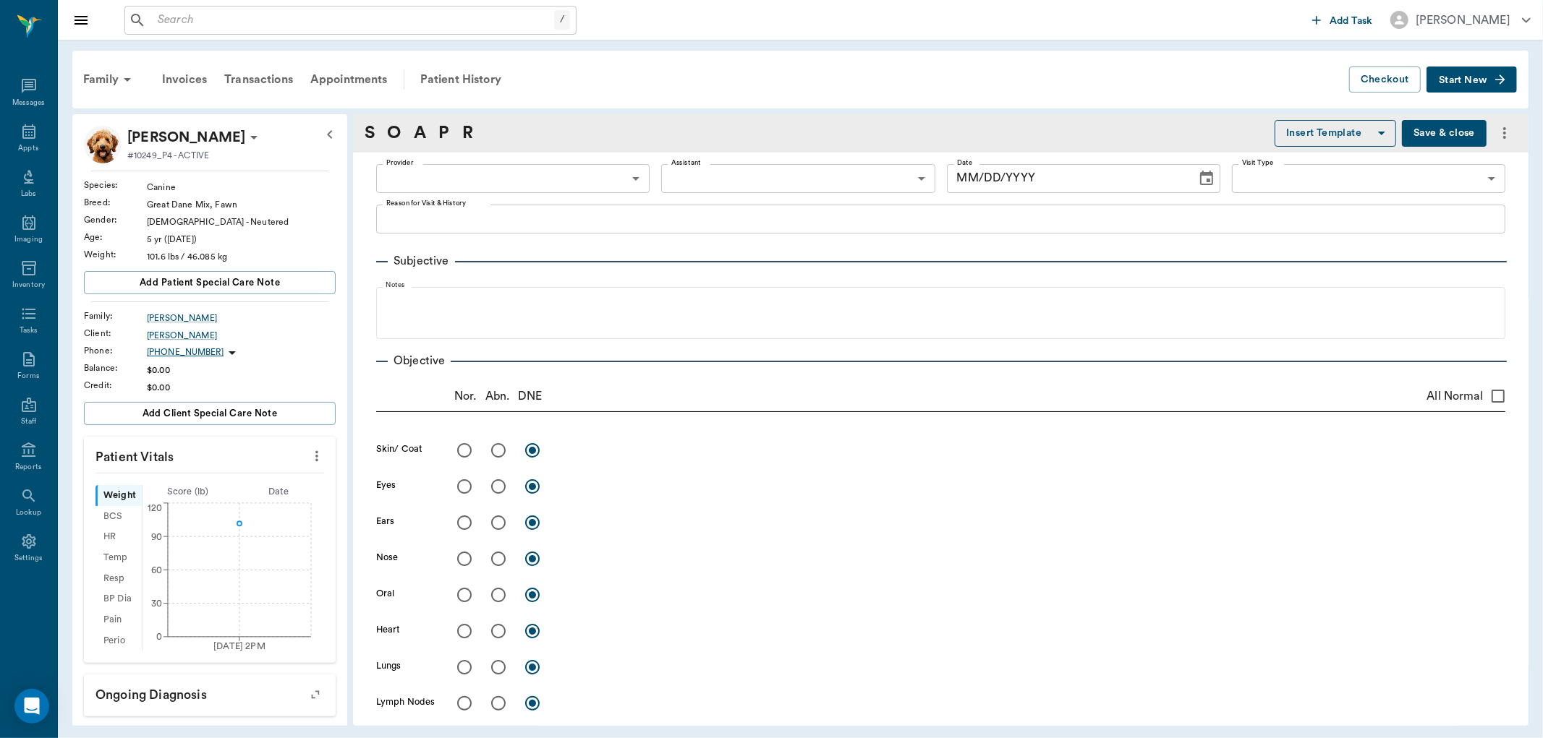
radio input "true"
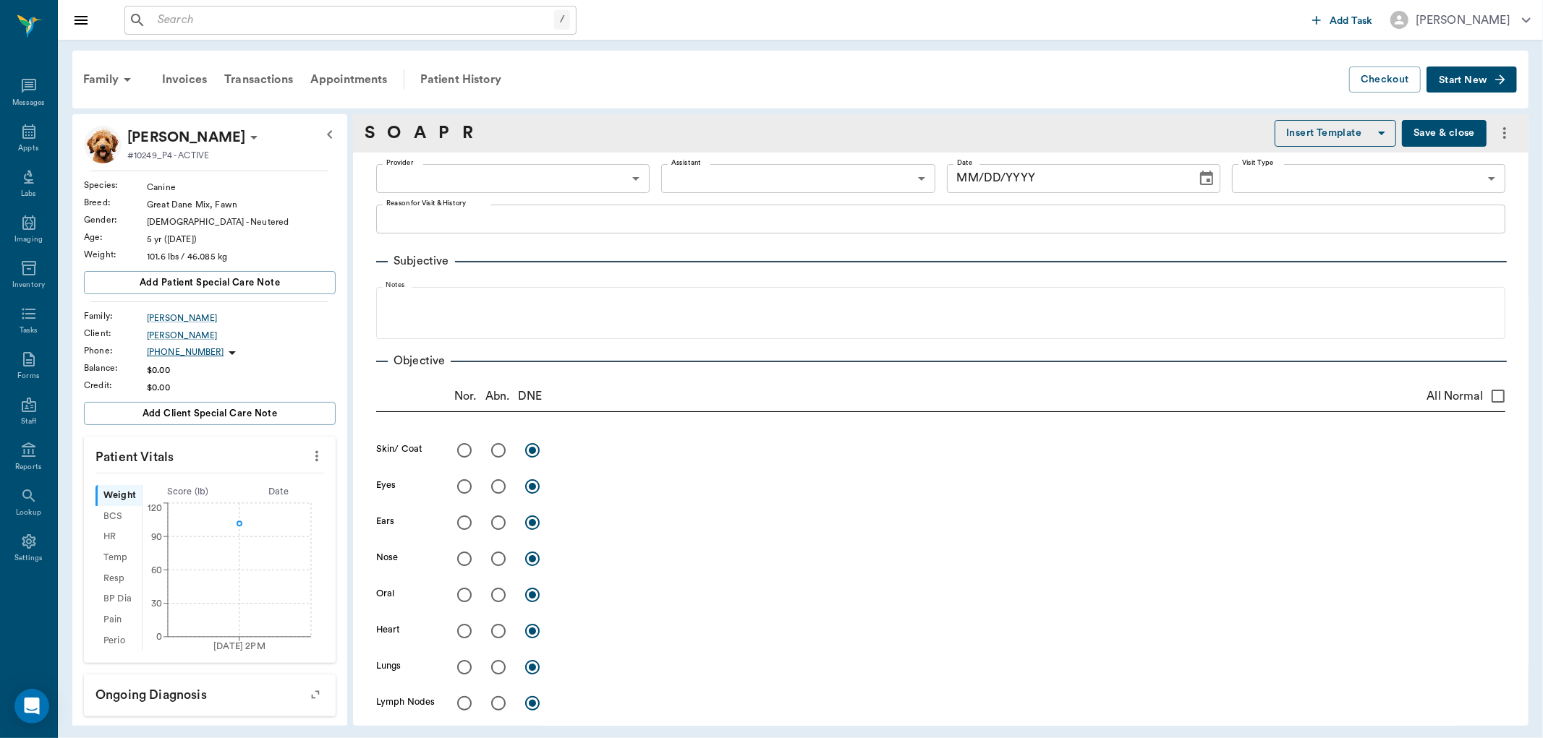
radio input "true"
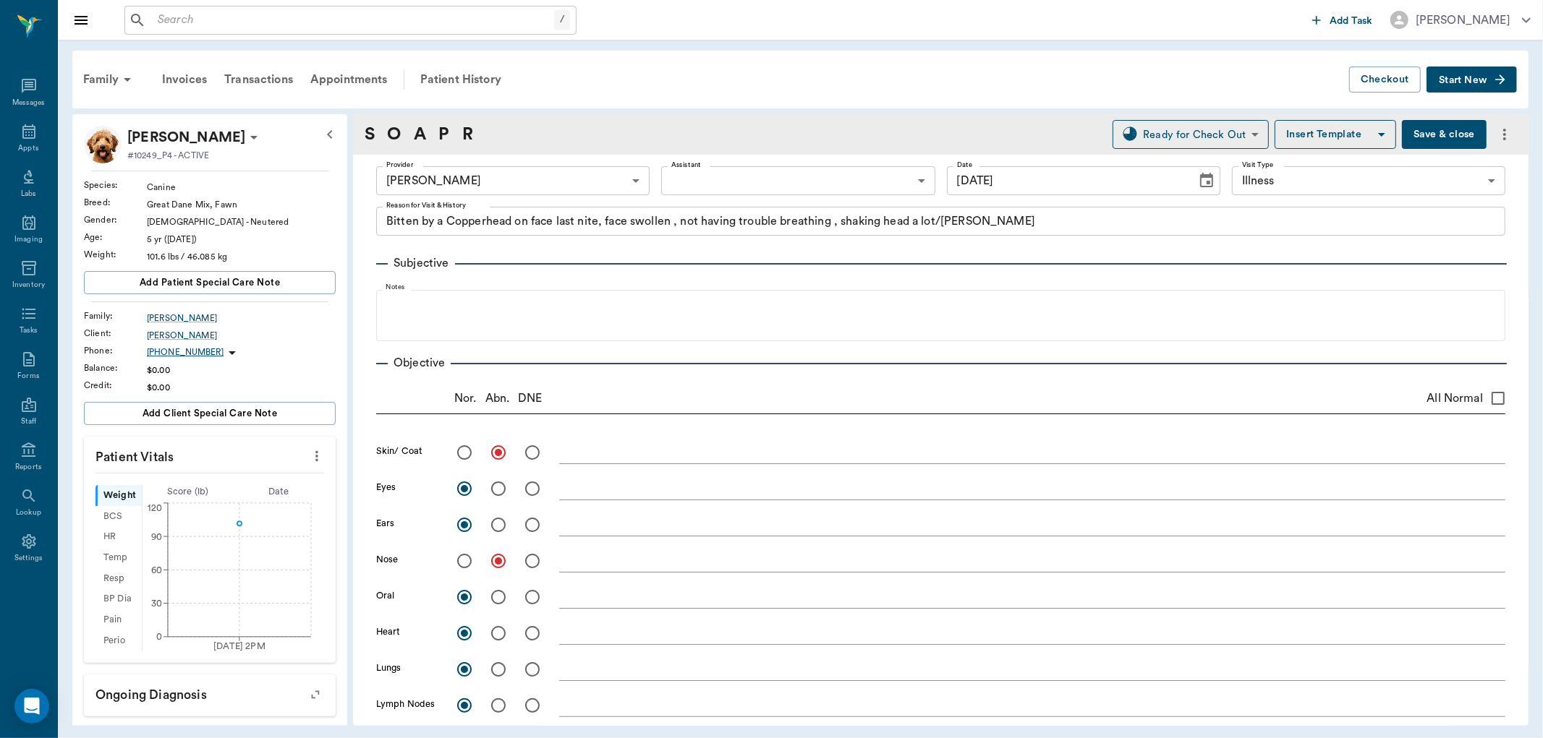
type input "[DATE]"
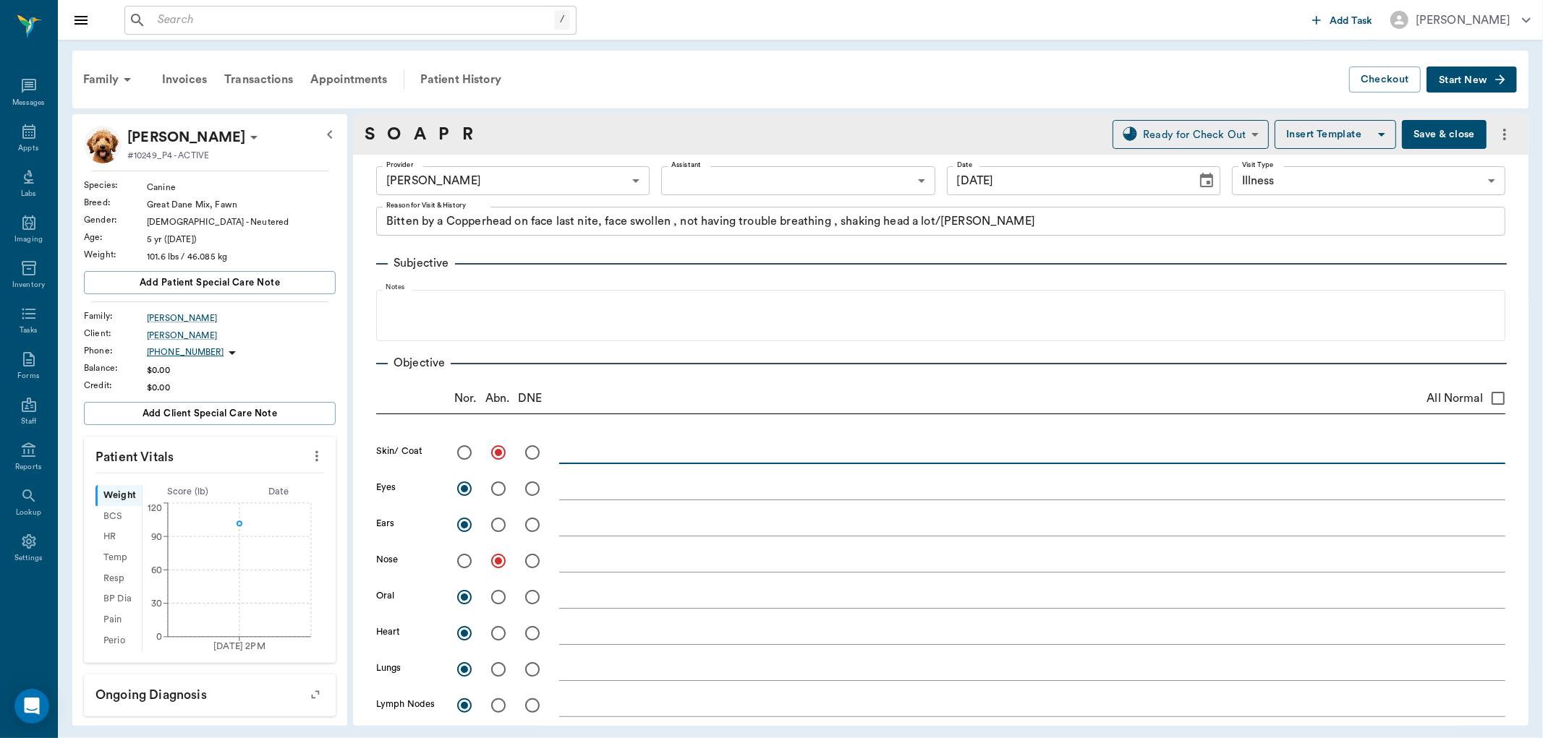
click at [568, 444] on textarea at bounding box center [1032, 452] width 946 height 17
type textarea "v"
click at [791, 453] on textarea "[MEDICAL_DATA] under jaw and proximal ventral" at bounding box center [1032, 452] width 946 height 17
type textarea "[MEDICAL_DATA] under jaw and proximal ventral neck, not too bad, not affecting …"
click at [588, 568] on textarea at bounding box center [1032, 561] width 946 height 17
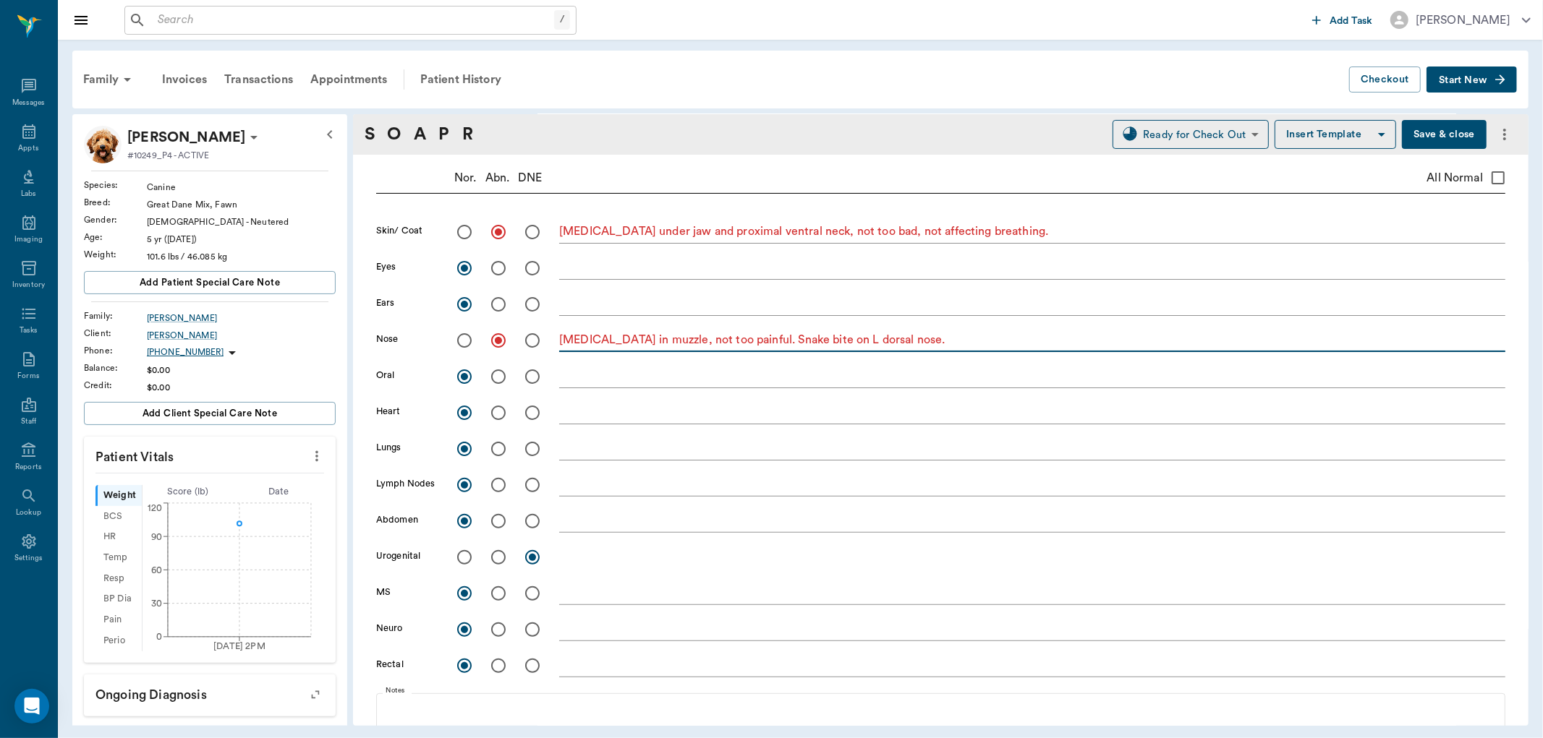
scroll to position [241, 0]
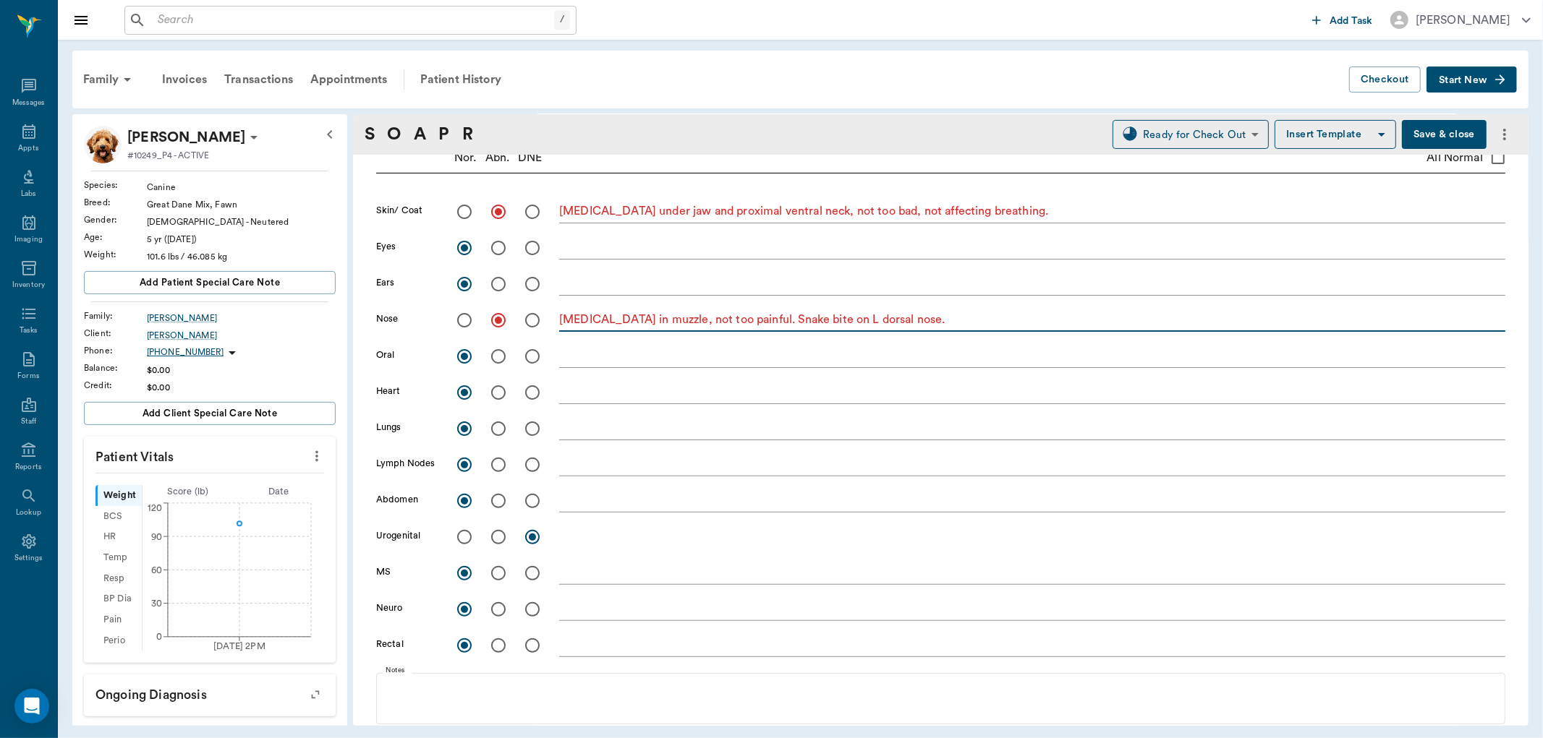
type textarea "[MEDICAL_DATA] in muzzle, not too painful. Snake bite on L dorsal nose."
drag, startPoint x: 656, startPoint y: 581, endPoint x: 558, endPoint y: 644, distance: 117.2
click at [558, 644] on div at bounding box center [508, 646] width 102 height 30
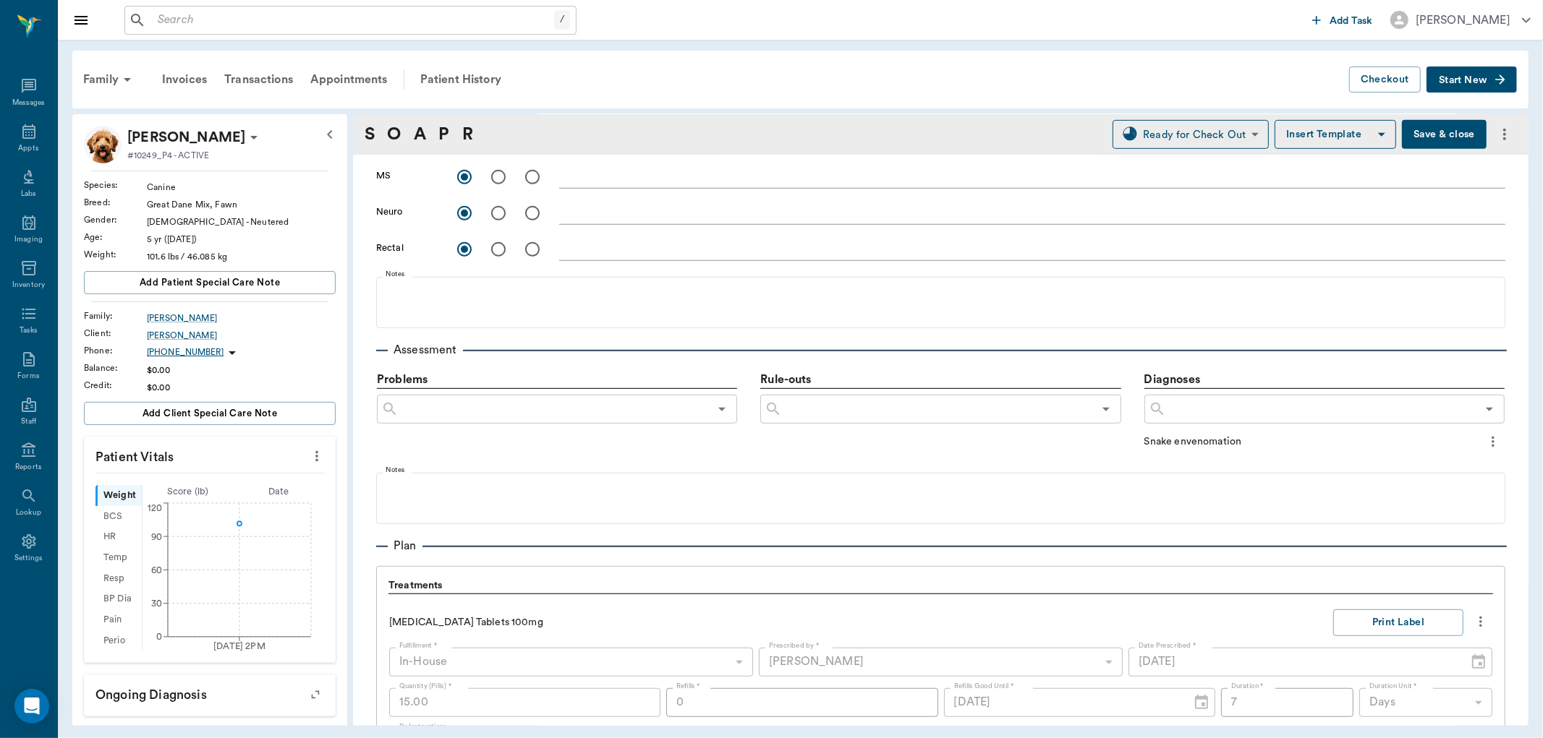
scroll to position [642, 0]
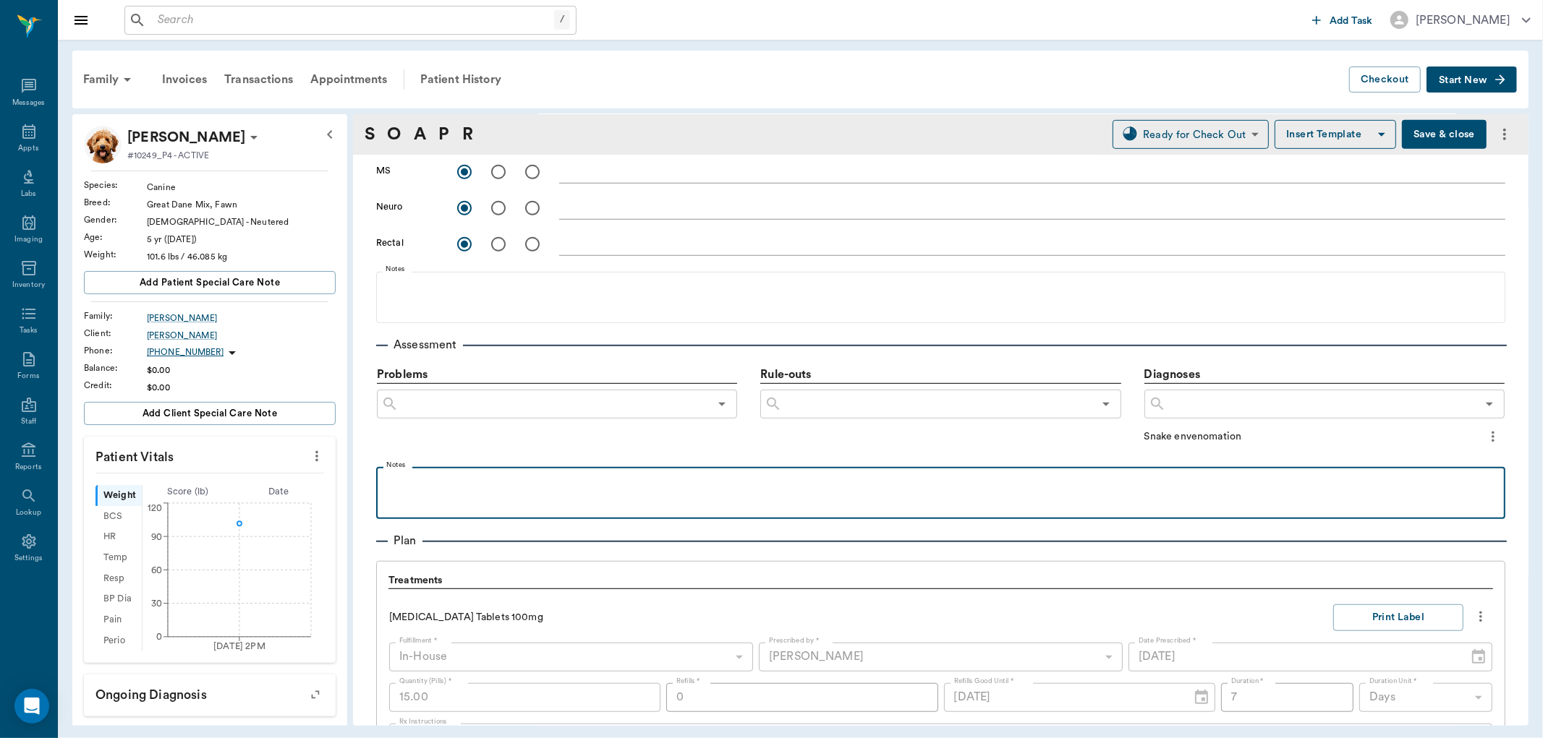
click at [452, 495] on div at bounding box center [940, 492] width 1115 height 36
click at [717, 497] on div "No systemic signs of envenomation other than temp" at bounding box center [940, 492] width 1115 height 36
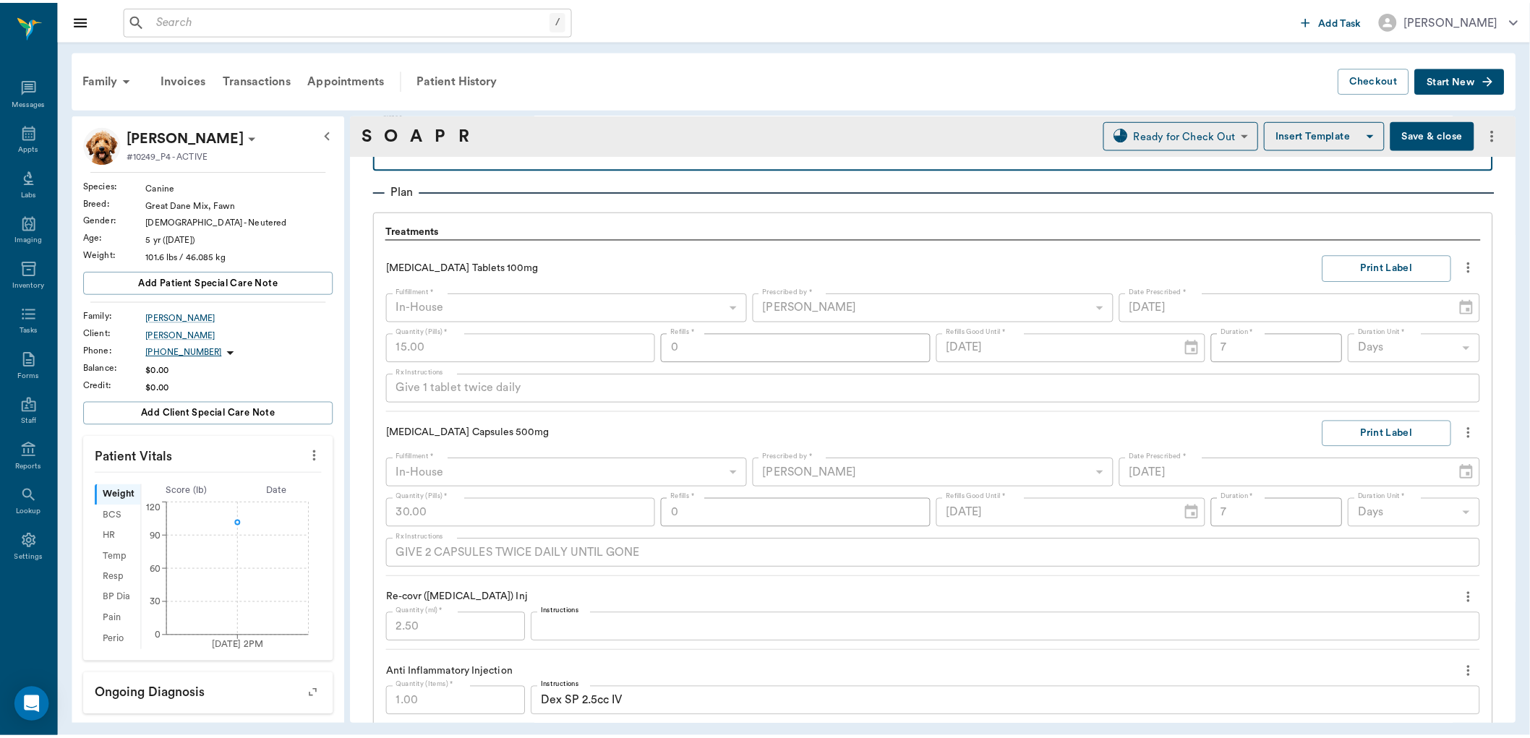
scroll to position [964, 0]
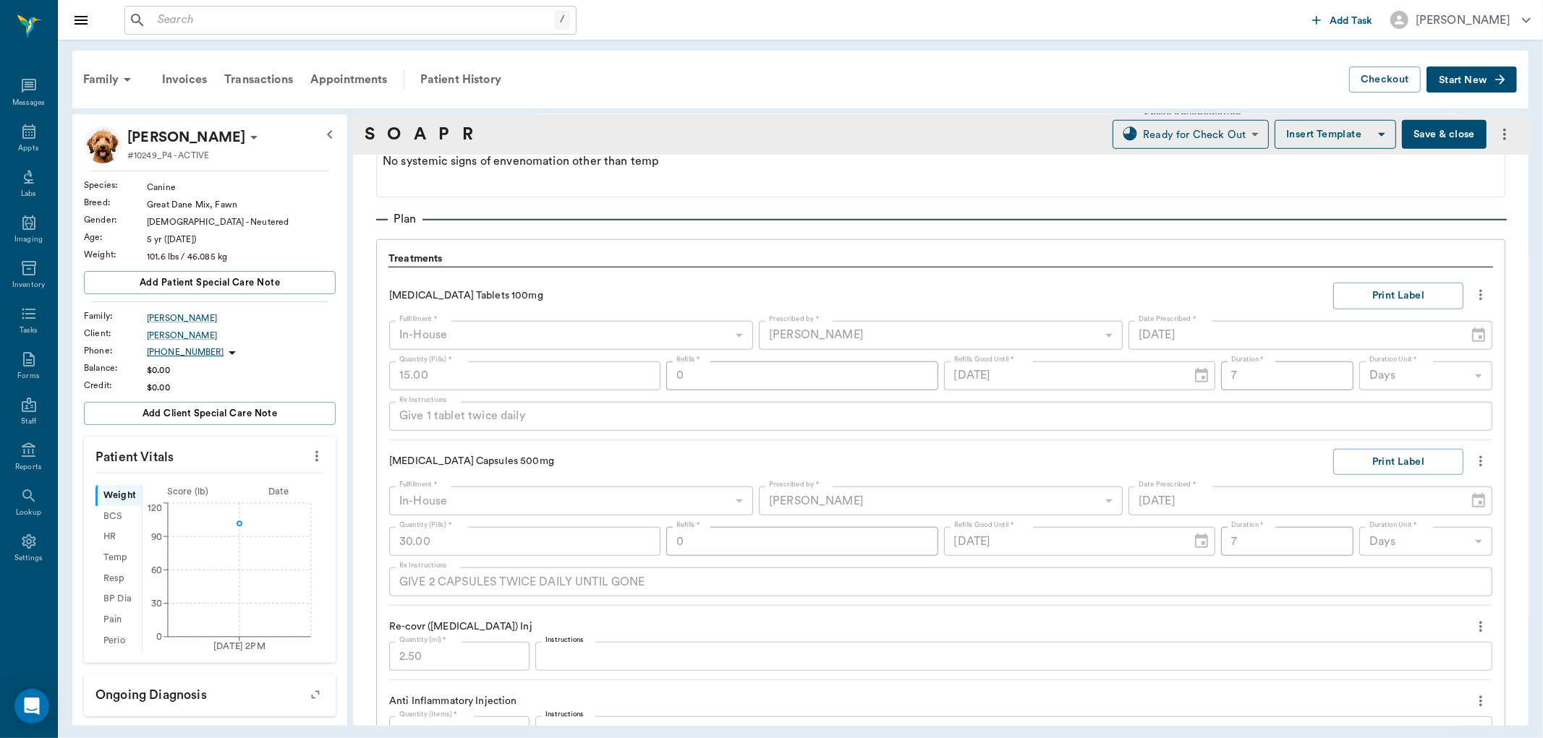
click at [1445, 132] on button "Save & close" at bounding box center [1444, 134] width 85 height 29
